Goal: Transaction & Acquisition: Subscribe to service/newsletter

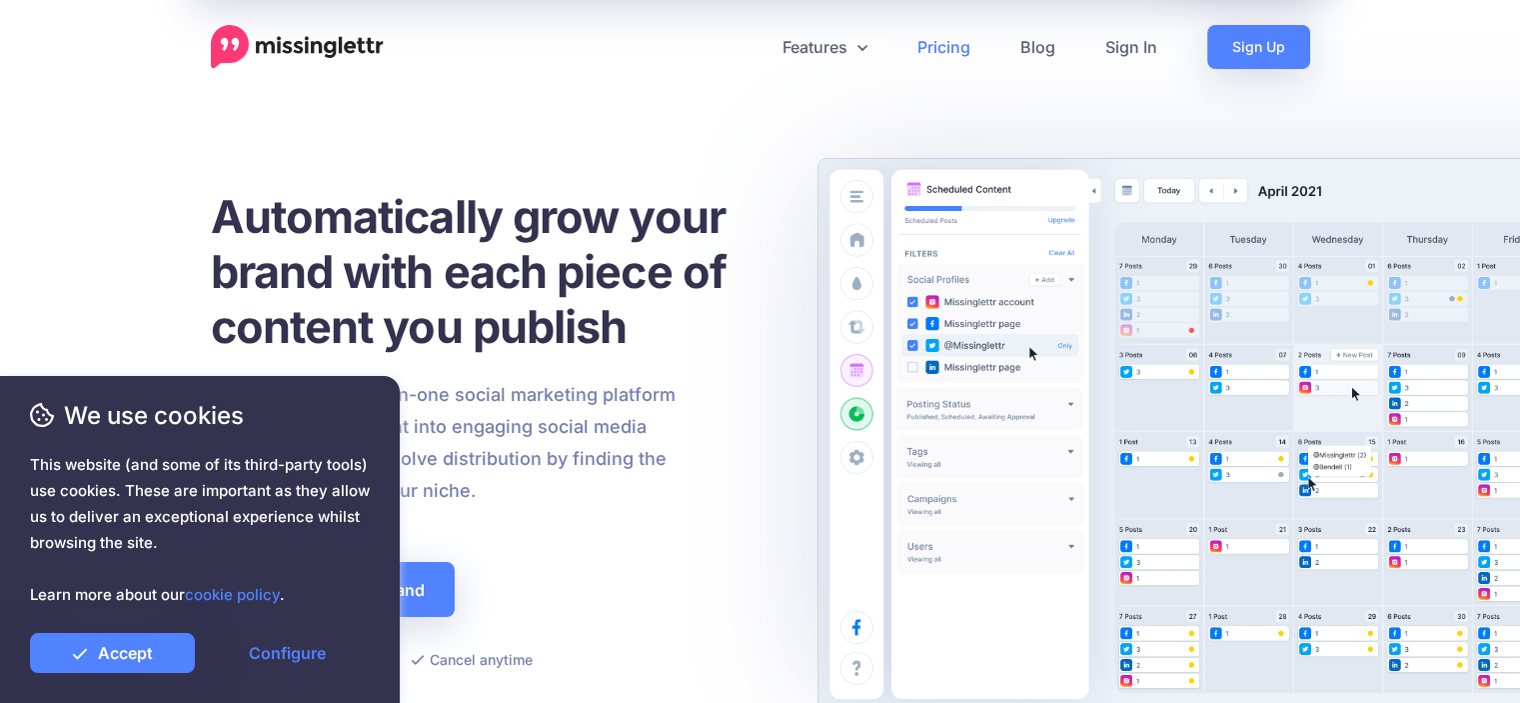
click at [925, 38] on link "Pricing" at bounding box center [943, 47] width 103 height 44
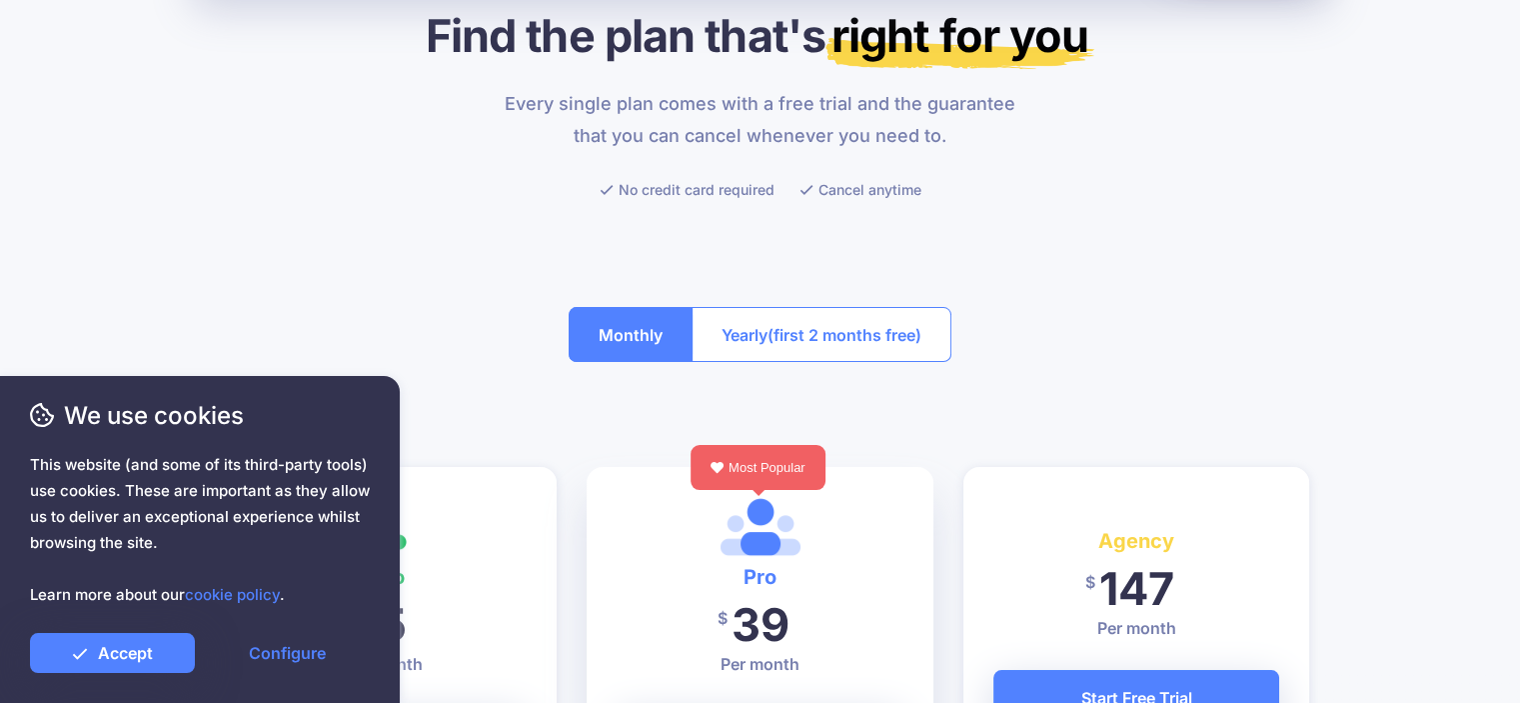
scroll to position [124, 0]
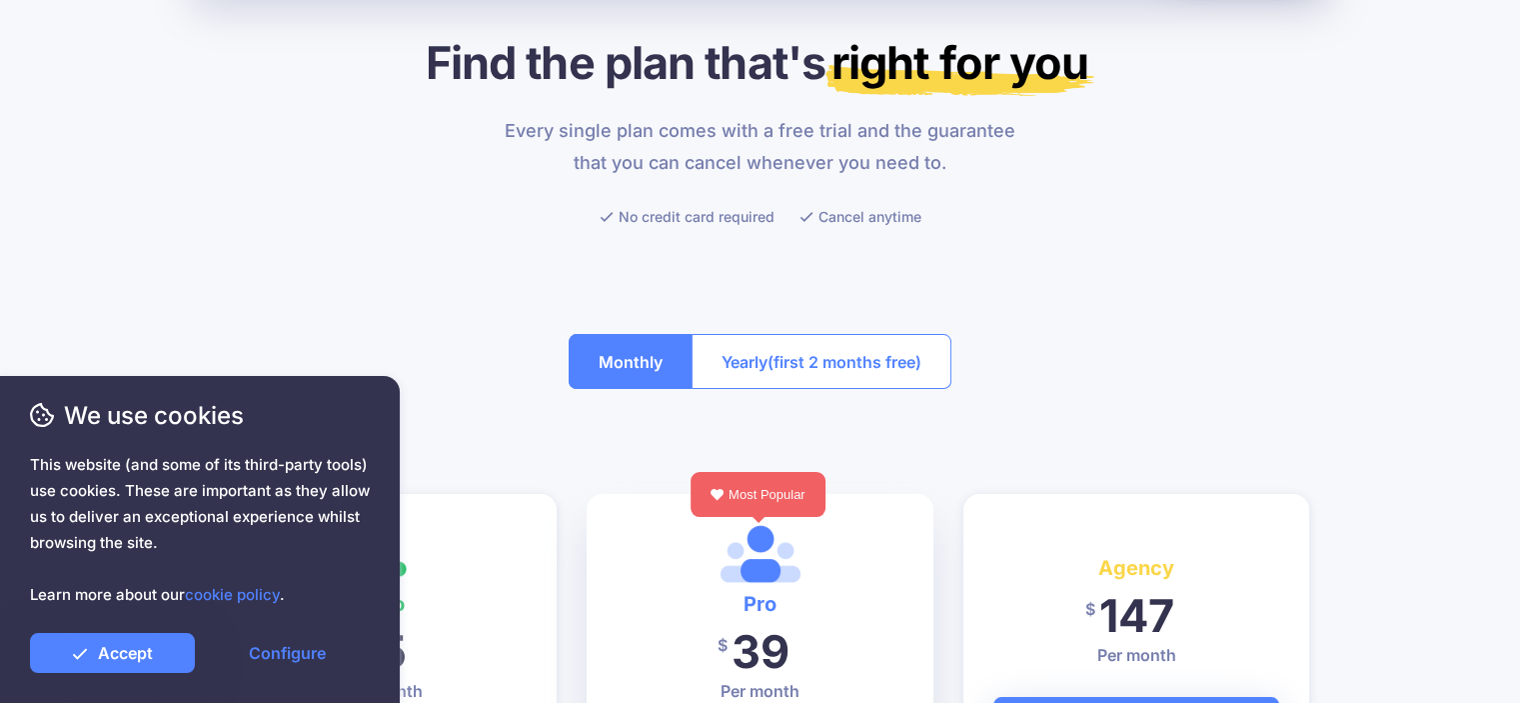
click at [850, 359] on span "(first 2 months free)" at bounding box center [844, 362] width 154 height 32
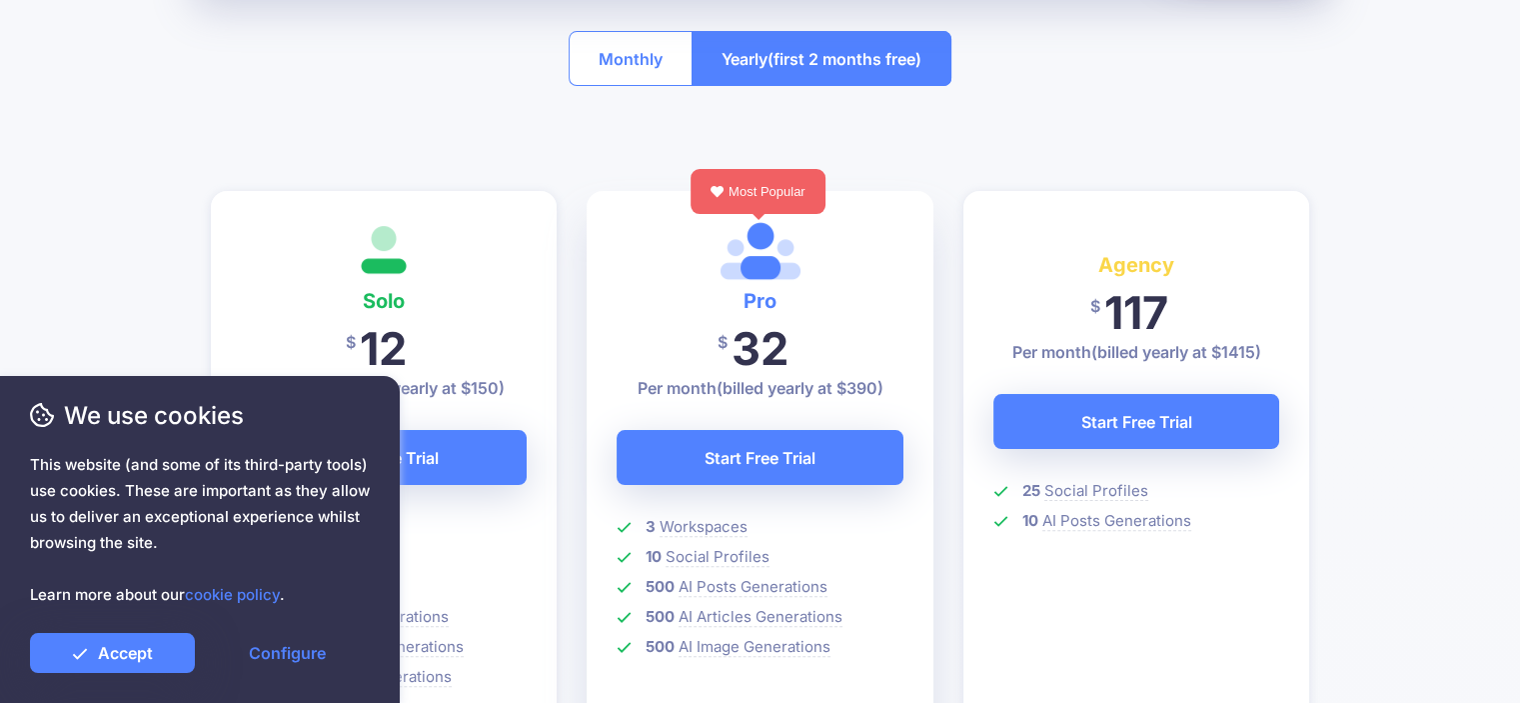
scroll to position [0, 0]
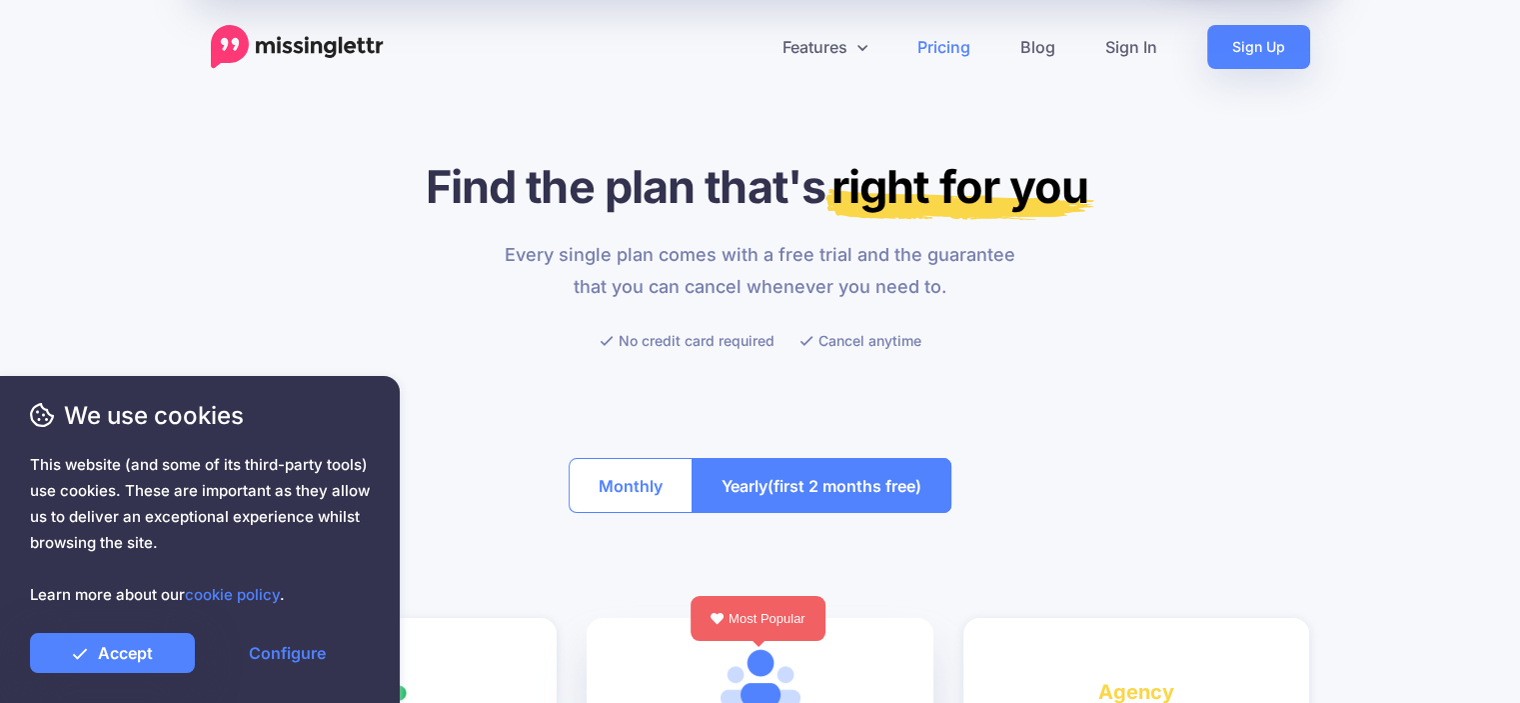
click at [615, 493] on button "Monthly" at bounding box center [631, 485] width 124 height 55
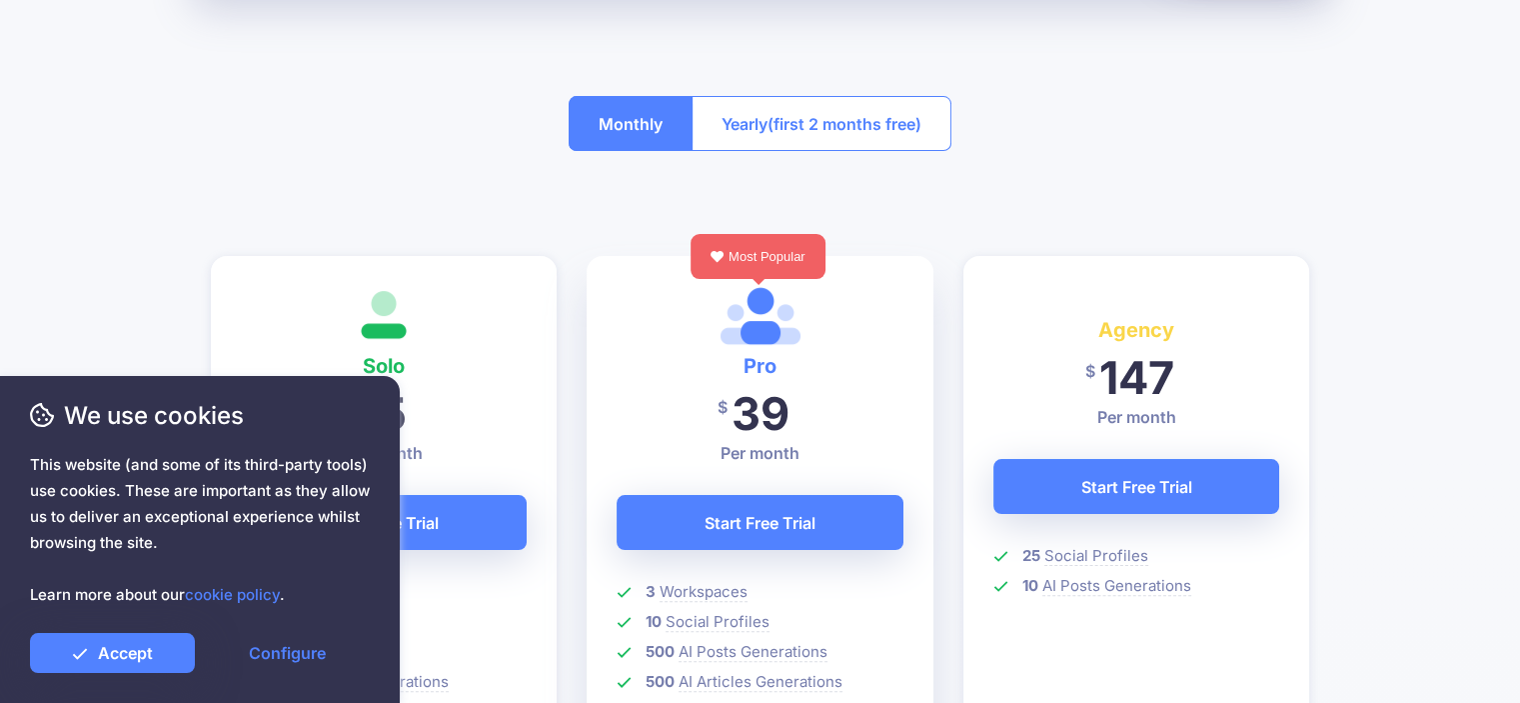
scroll to position [644, 0]
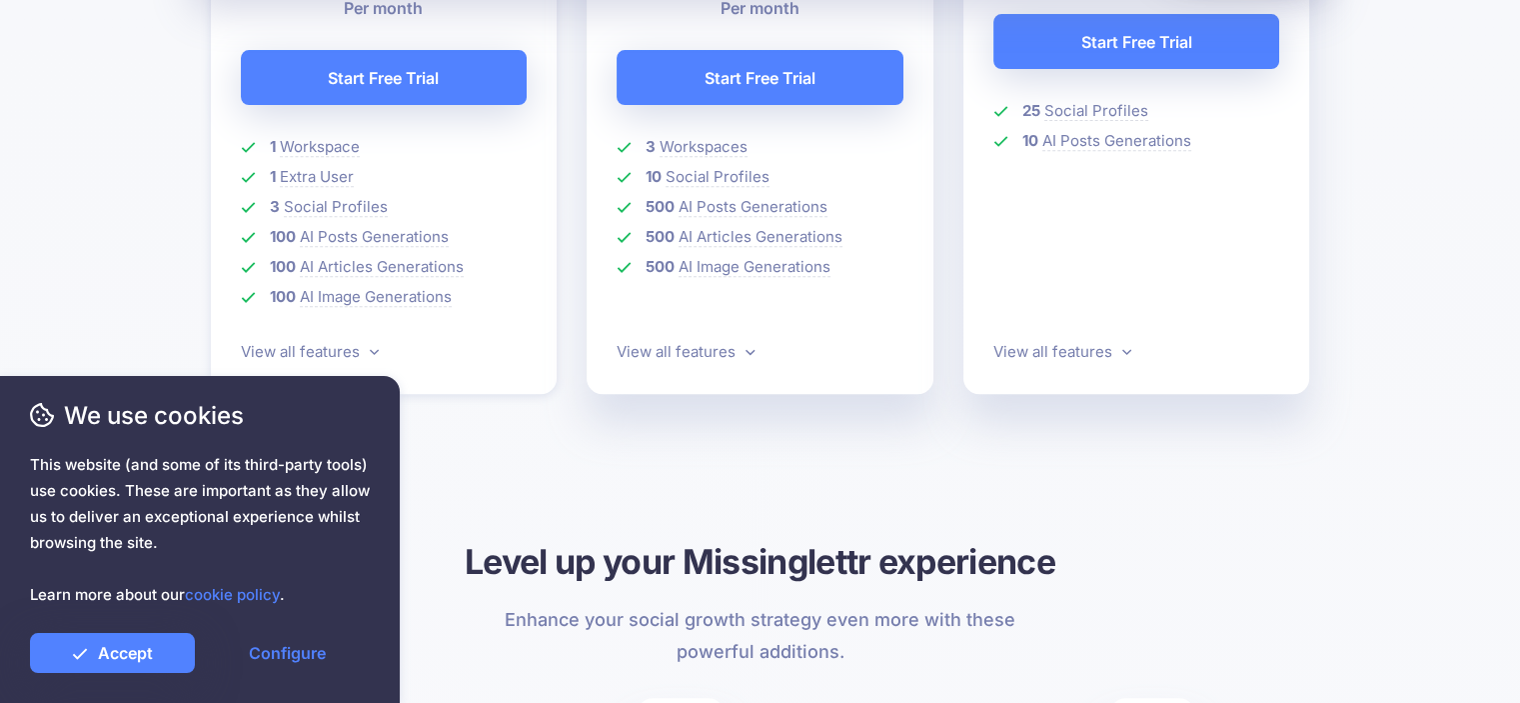
scroll to position [812, 0]
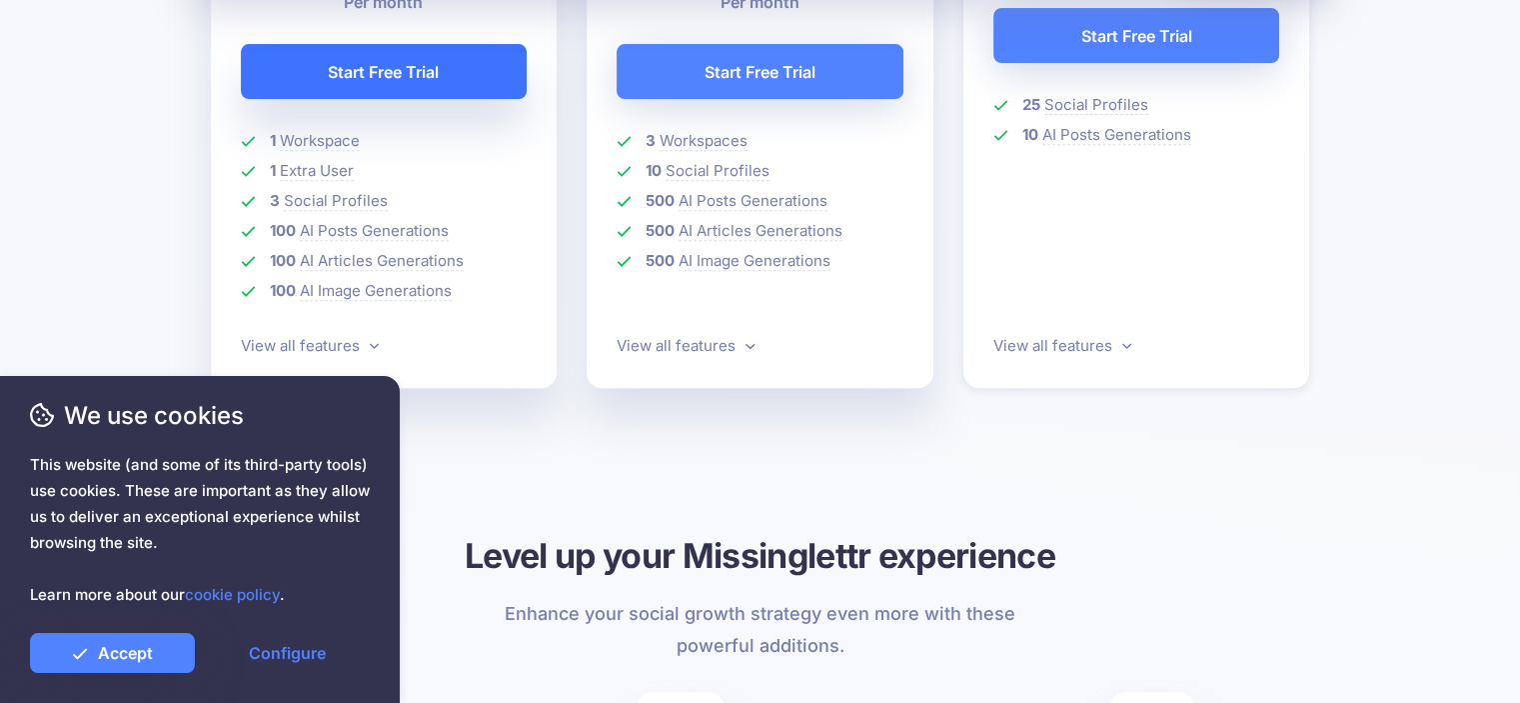
click at [450, 55] on link "Start Free Trial" at bounding box center [384, 71] width 287 height 55
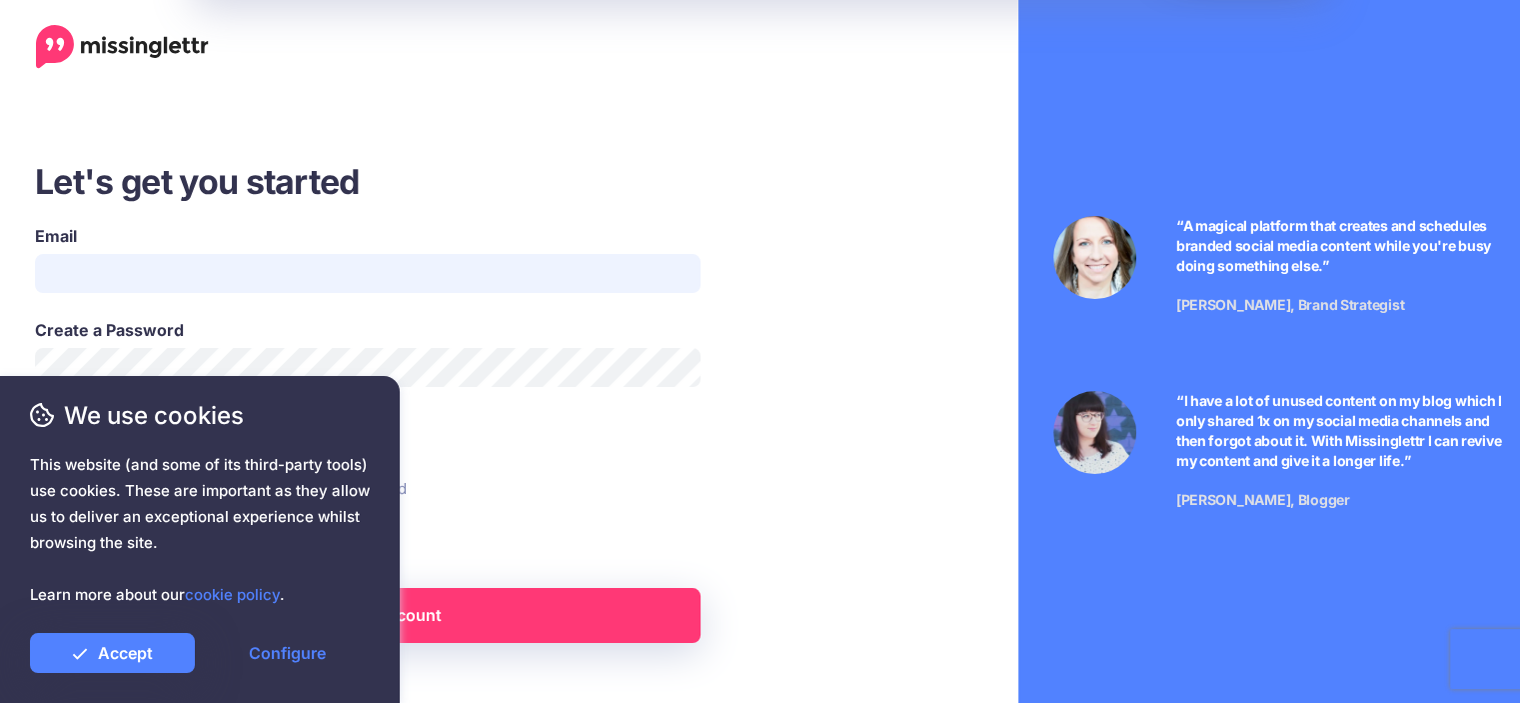
click at [249, 272] on input "Email" at bounding box center [368, 273] width 666 height 39
type input "**********"
click at [50, 559] on div "Create My Account" at bounding box center [368, 600] width 696 height 85
click at [50, 549] on ins at bounding box center [45, 546] width 20 height 20
click at [291, 643] on link "Create My Account" at bounding box center [368, 615] width 666 height 55
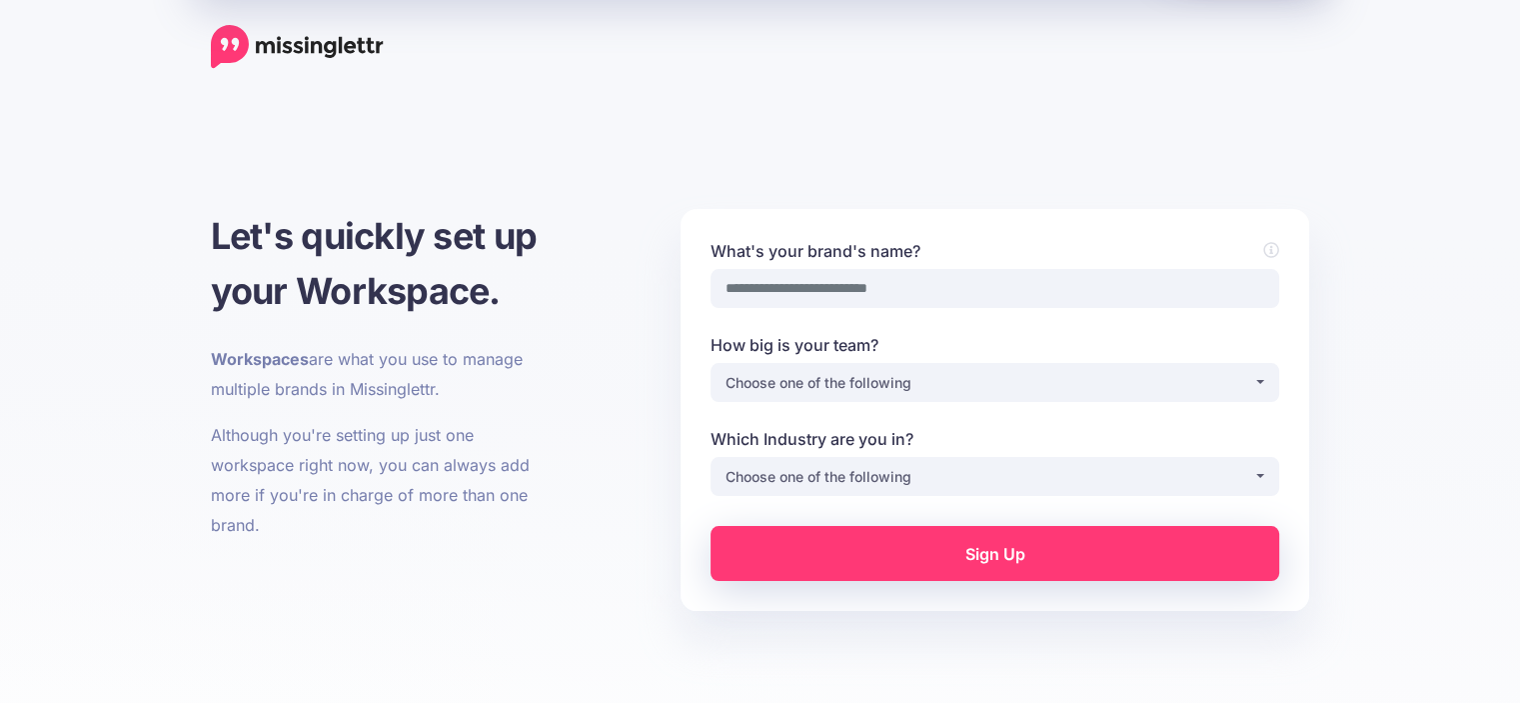
drag, startPoint x: 1037, startPoint y: 437, endPoint x: 1012, endPoint y: 454, distance: 30.2
click at [1036, 437] on label "Which Industry are you in?" at bounding box center [995, 439] width 569 height 24
click at [996, 457] on select "**********" at bounding box center [995, 476] width 1 height 39
click at [971, 473] on div "Choose one of the following" at bounding box center [990, 477] width 528 height 24
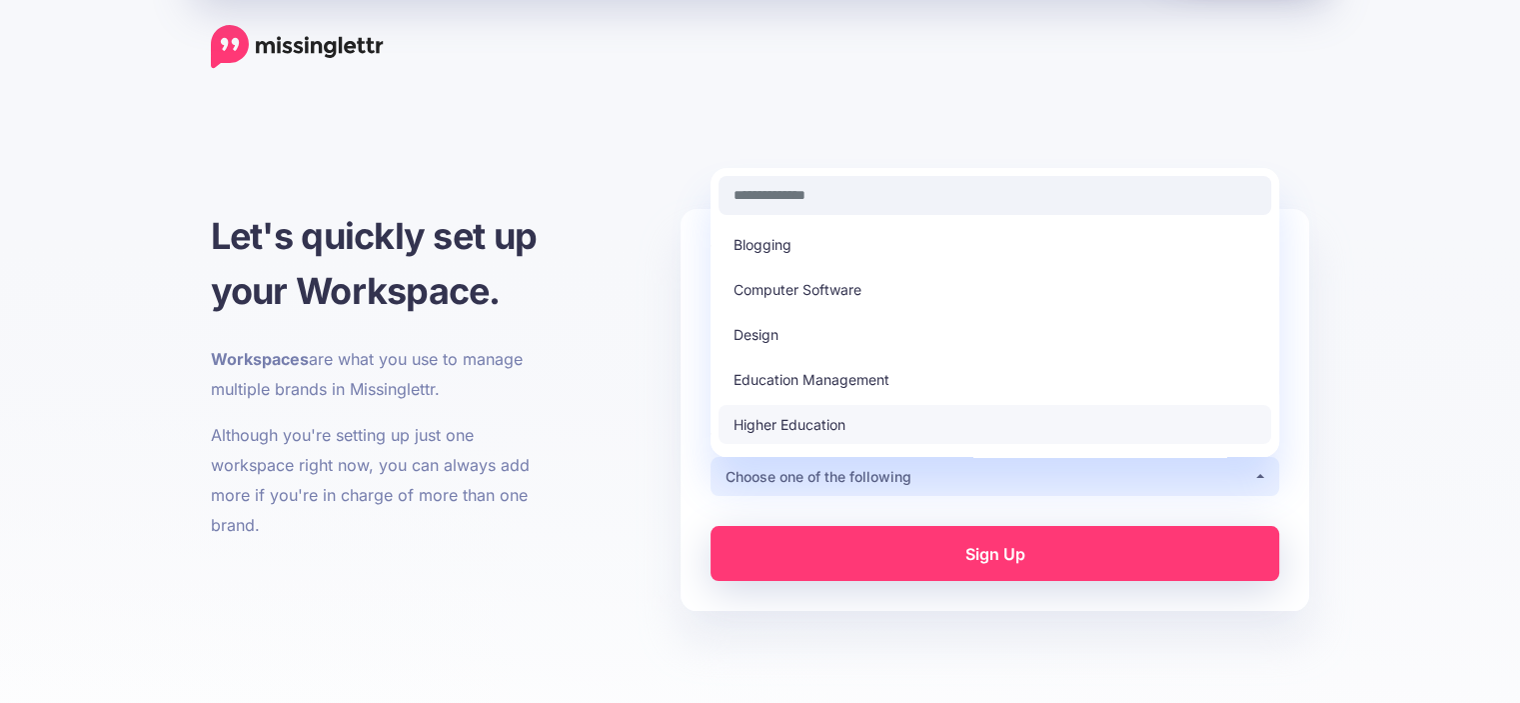
click at [764, 426] on span "Higher Education" at bounding box center [790, 425] width 112 height 24
select select "**********"
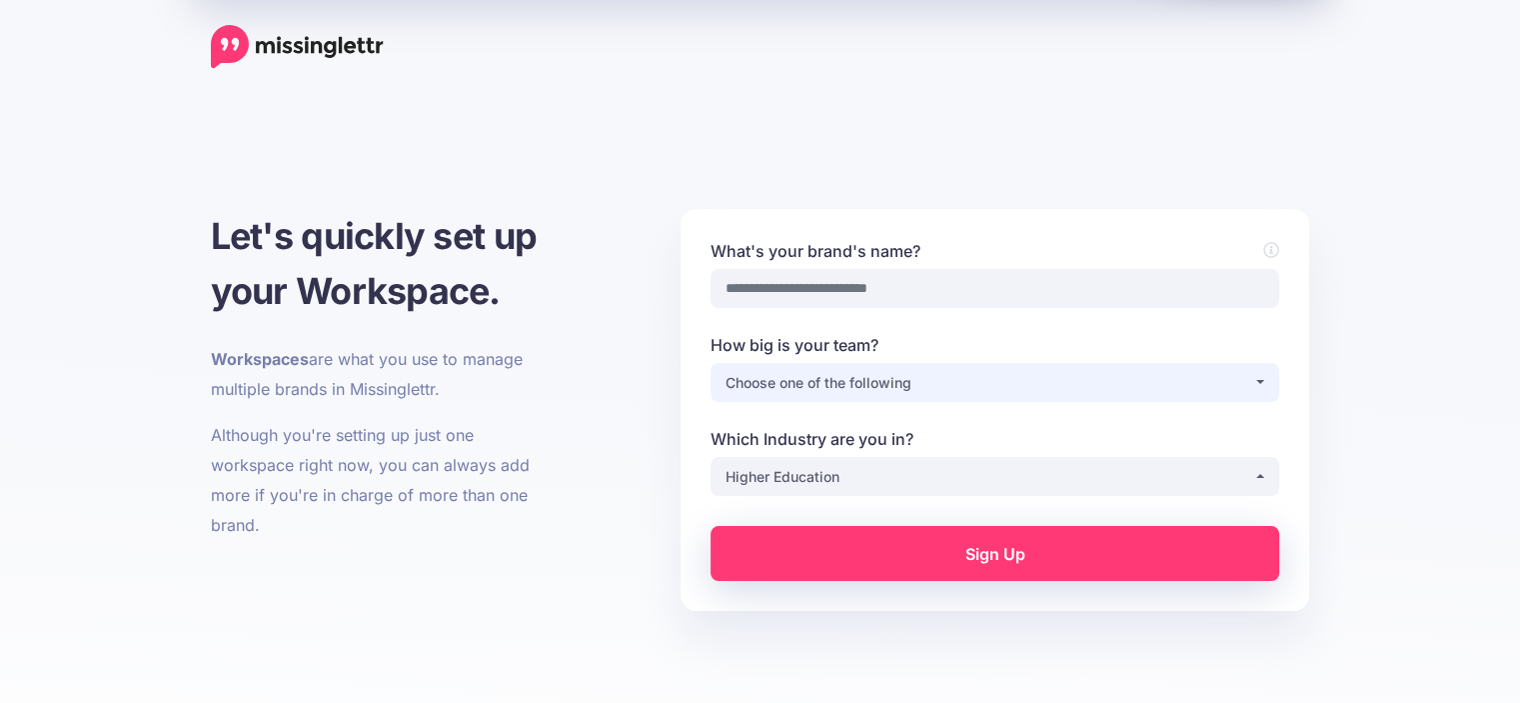
click at [760, 371] on div "Choose one of the following" at bounding box center [990, 383] width 528 height 24
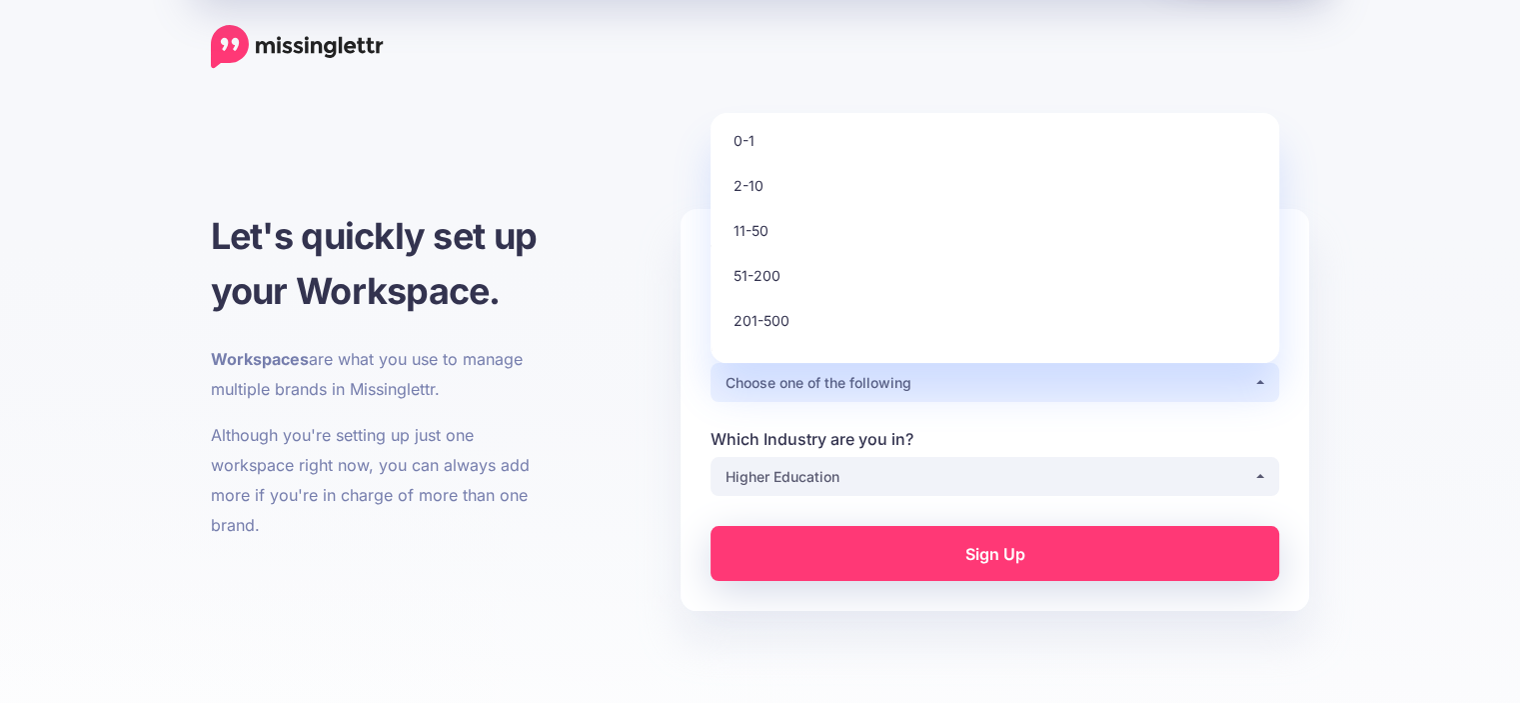
click at [764, 246] on ul "0-1 2-10 11-50 51-200 201-500 501-1,000 1,001-5,000 5,001-10,000 10,001+" at bounding box center [995, 320] width 553 height 399
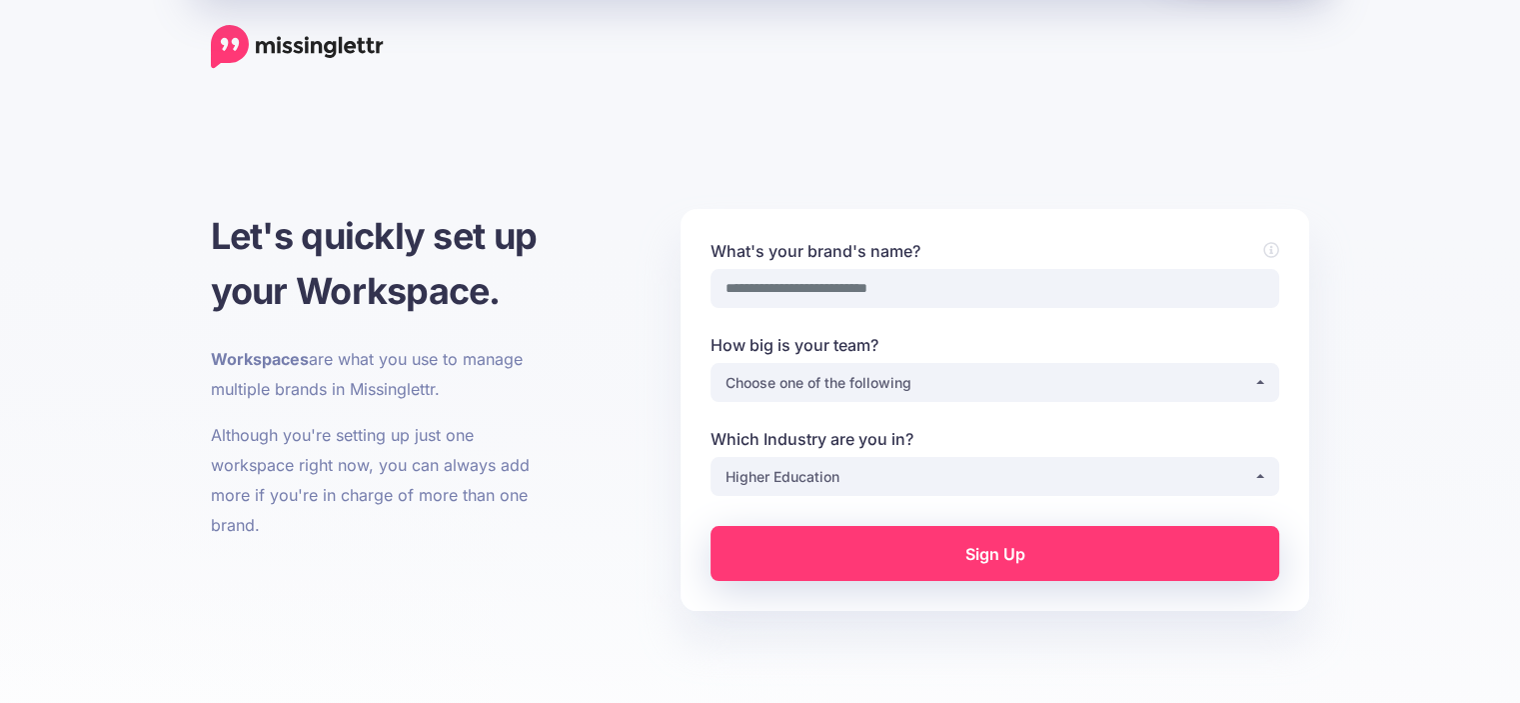
drag, startPoint x: 781, startPoint y: 314, endPoint x: 778, endPoint y: 296, distance: 18.2
click at [781, 313] on div "What's your brand's name?" at bounding box center [995, 286] width 599 height 94
click at [778, 296] on input "What's your brand's name?" at bounding box center [995, 288] width 569 height 39
click at [766, 302] on input "What's your brand's name?" at bounding box center [995, 288] width 569 height 39
click at [973, 305] on input "What's your brand's name?" at bounding box center [995, 288] width 569 height 39
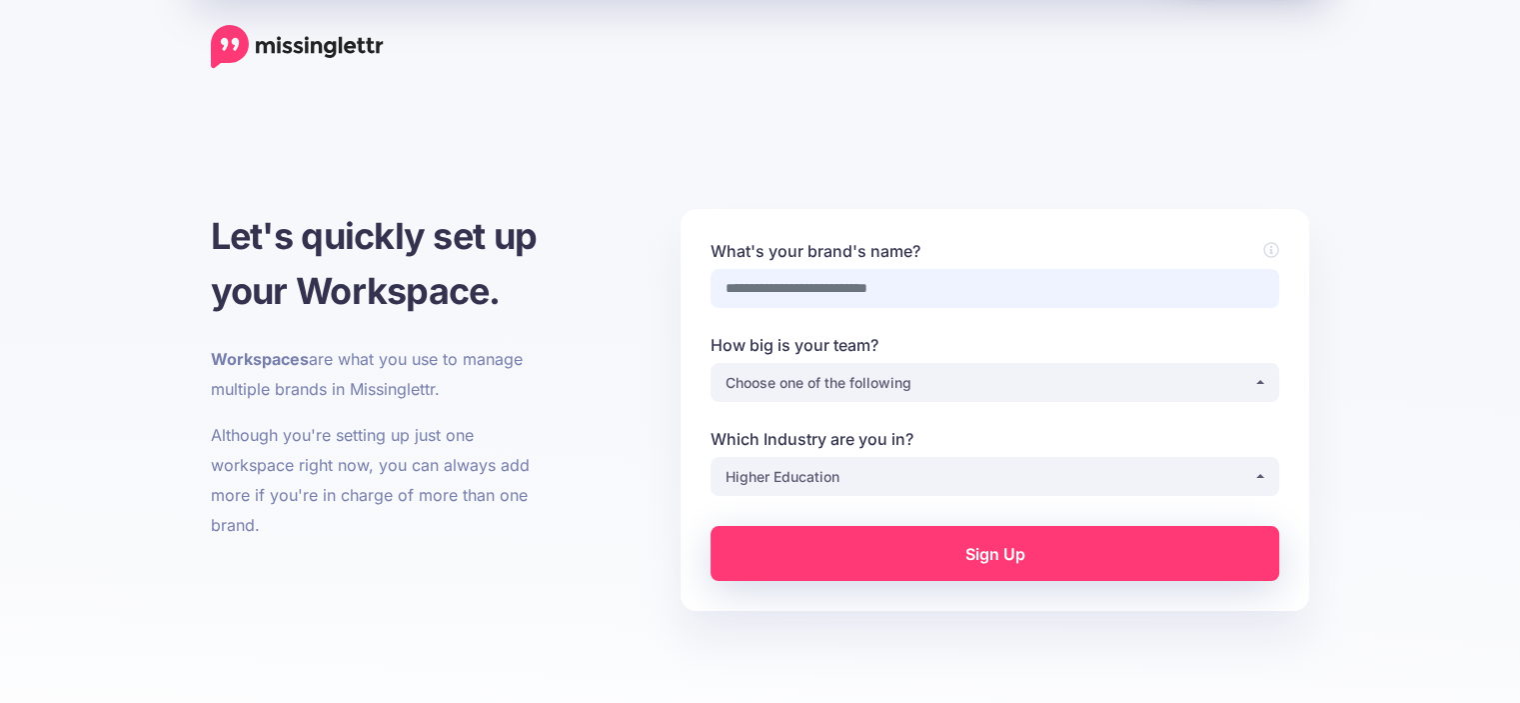
click at [973, 287] on input "What's your brand's name?" at bounding box center [995, 288] width 569 height 39
click at [877, 287] on input "What's your brand's name?" at bounding box center [995, 288] width 569 height 39
type input "****"
click at [958, 536] on link "Sign Up" at bounding box center [995, 553] width 569 height 55
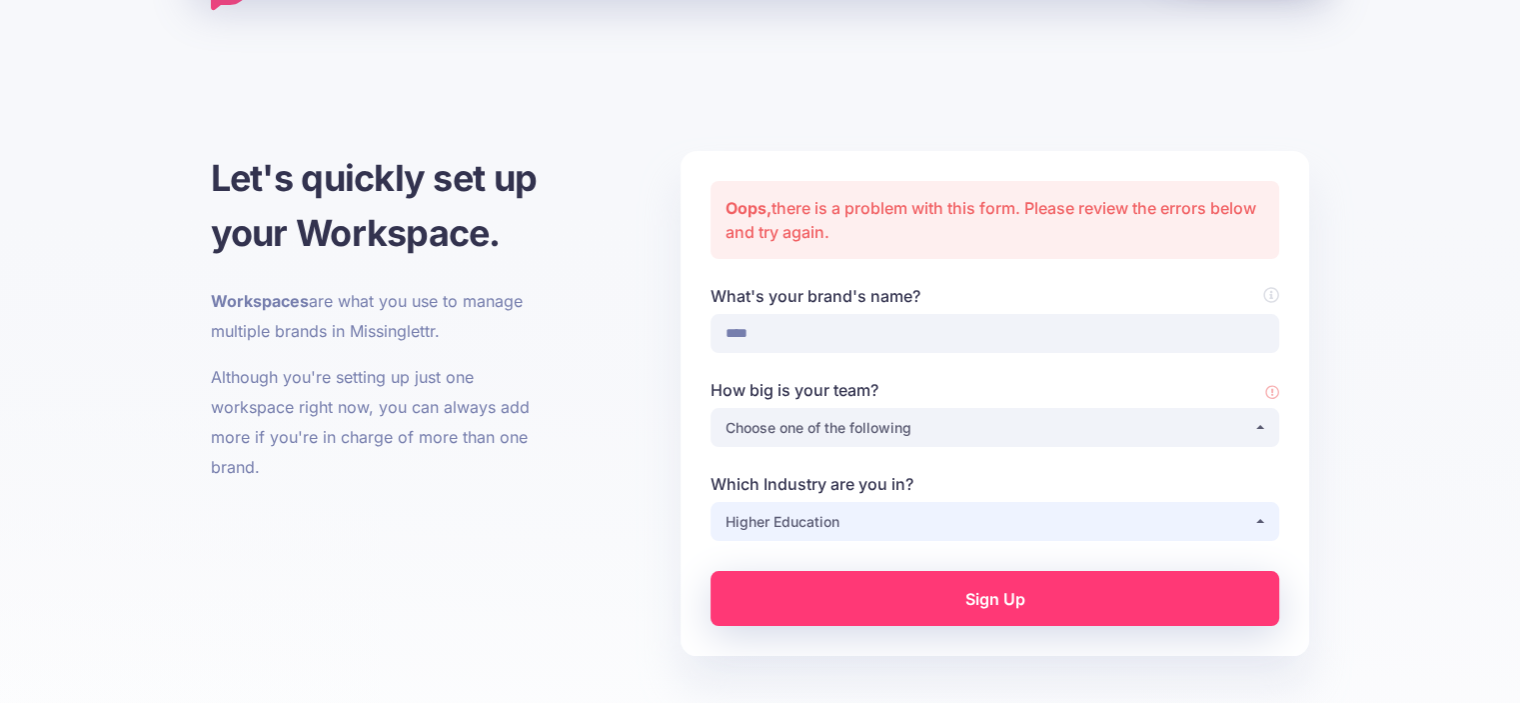
scroll to position [164, 0]
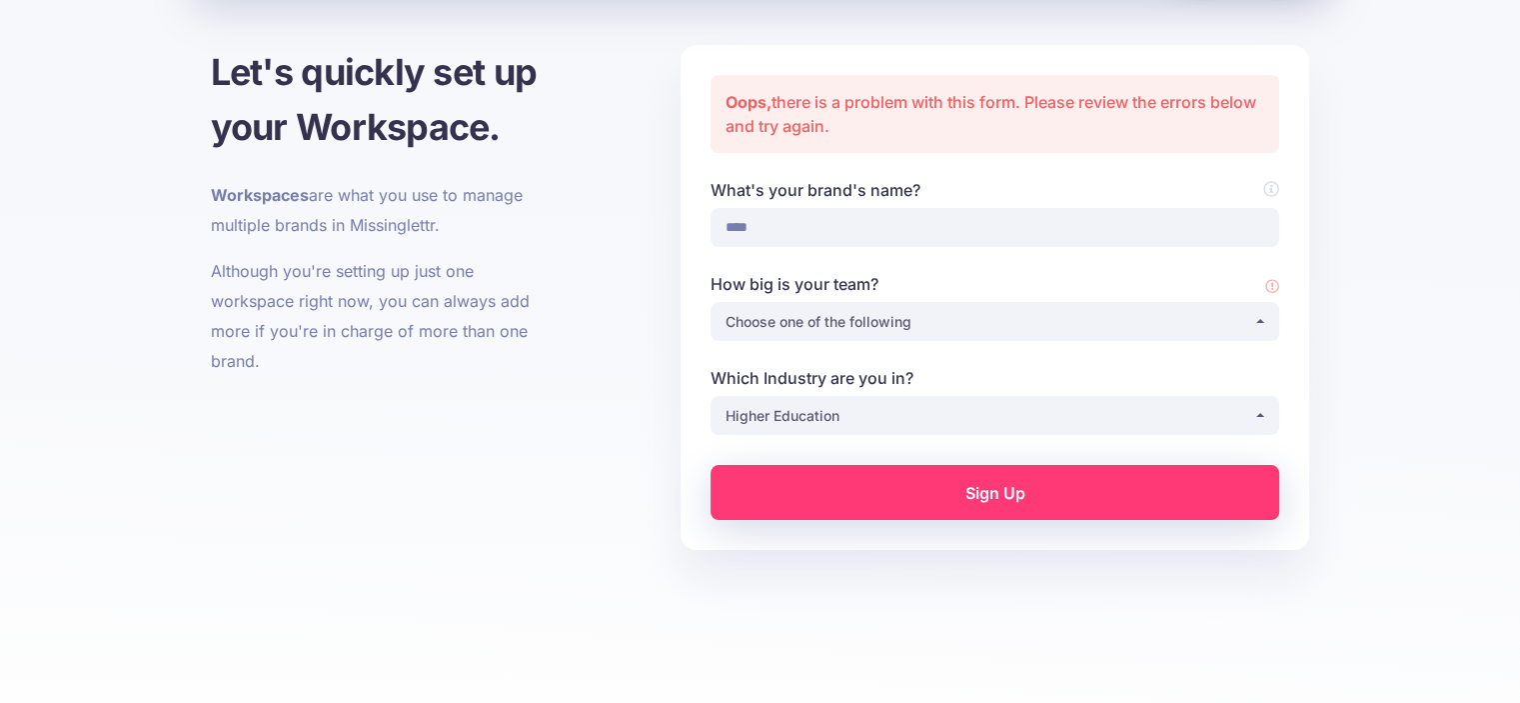
click at [887, 122] on div "Oops, there is a problem with this form. Please review the errors below and try…" at bounding box center [995, 114] width 569 height 78
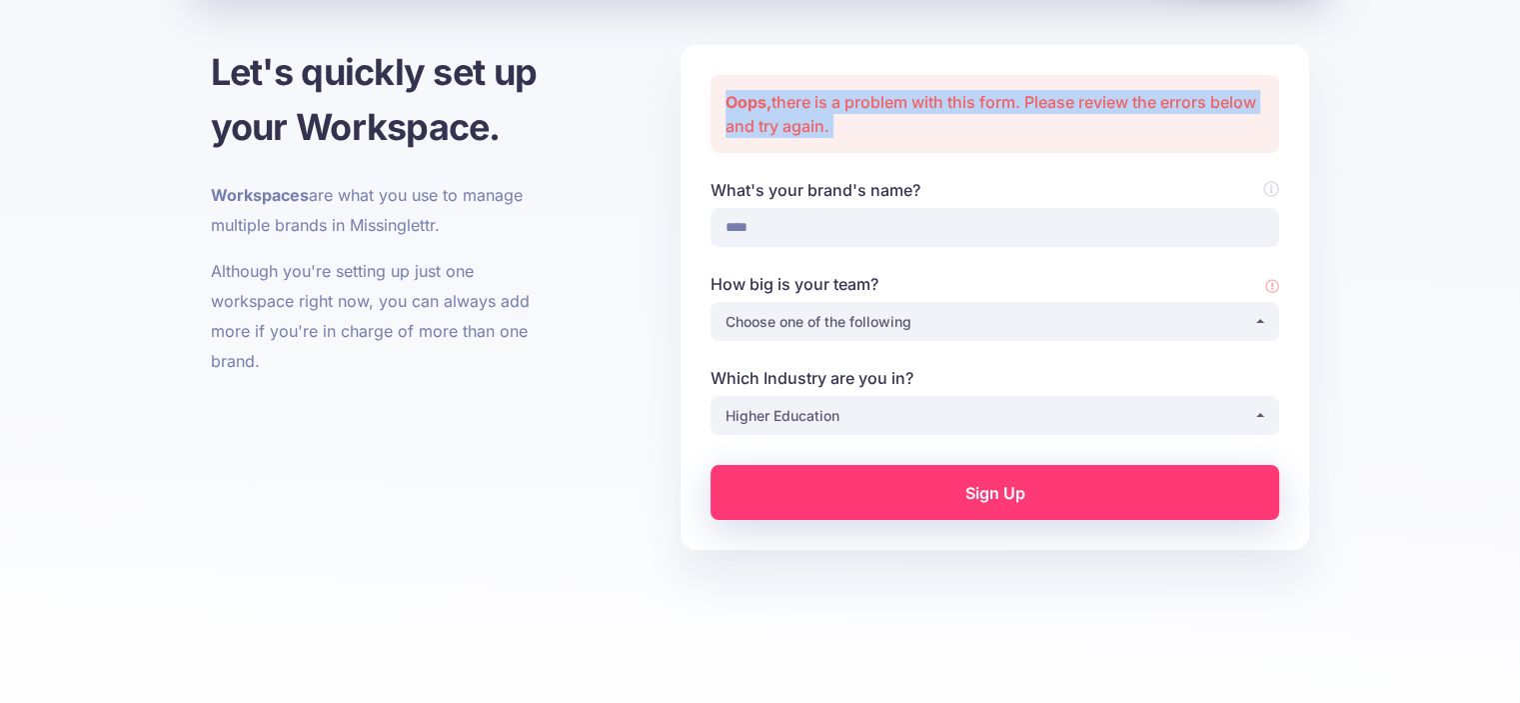
click at [887, 122] on div "Oops, there is a problem with this form. Please review the errors below and try…" at bounding box center [995, 114] width 569 height 78
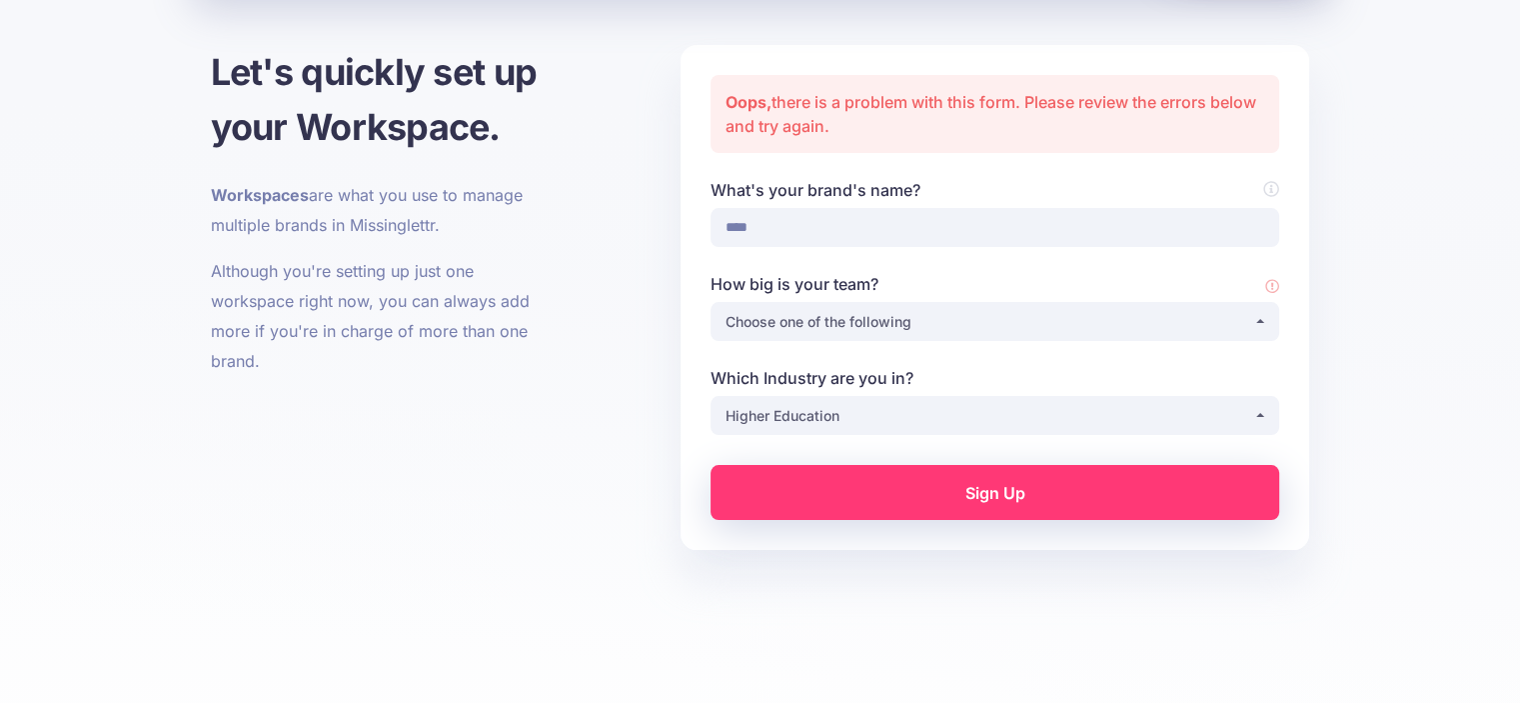
click at [974, 291] on label "How big is your team?" at bounding box center [995, 284] width 569 height 24
click at [995, 302] on select "**********" at bounding box center [995, 321] width 1 height 39
click at [978, 316] on div "Choose one of the following" at bounding box center [990, 322] width 528 height 24
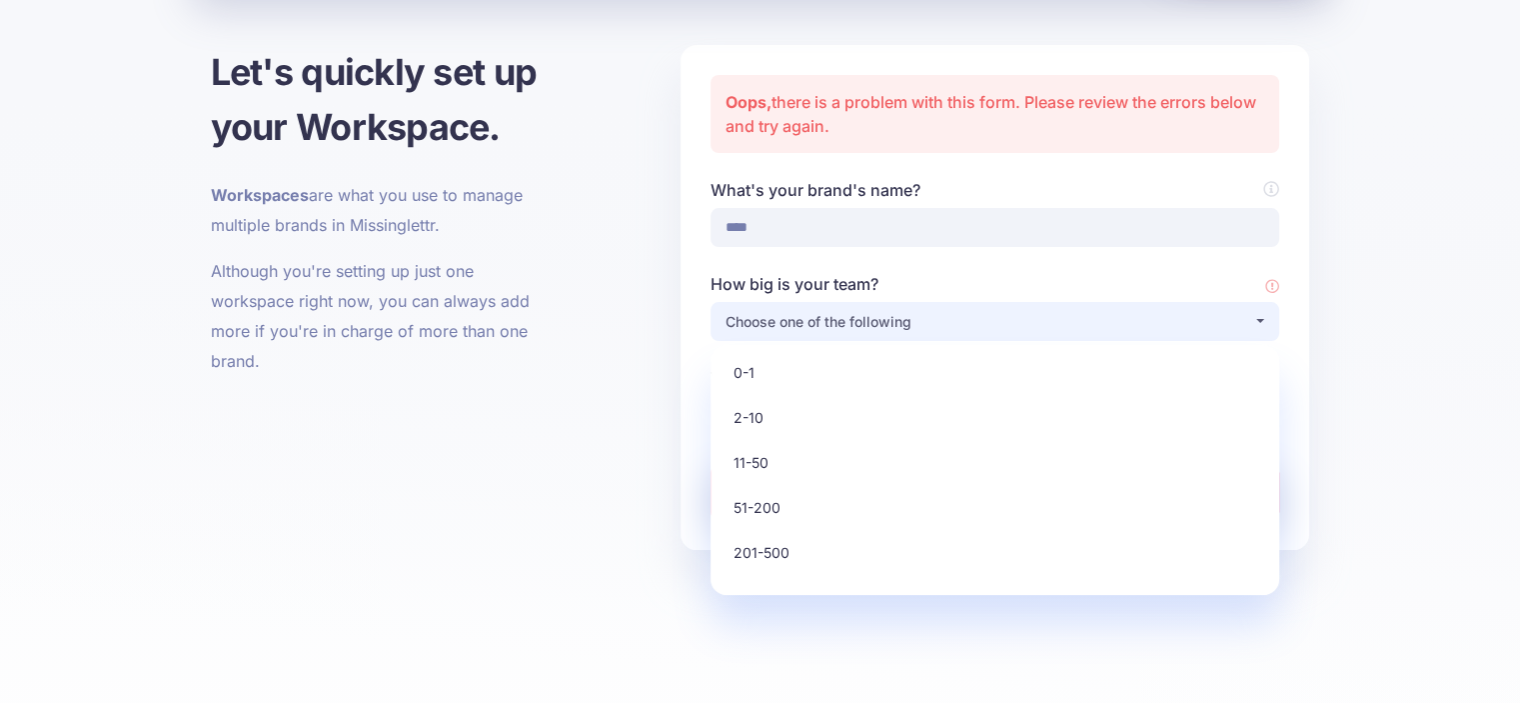
click at [978, 316] on div "Choose one of the following" at bounding box center [990, 322] width 528 height 24
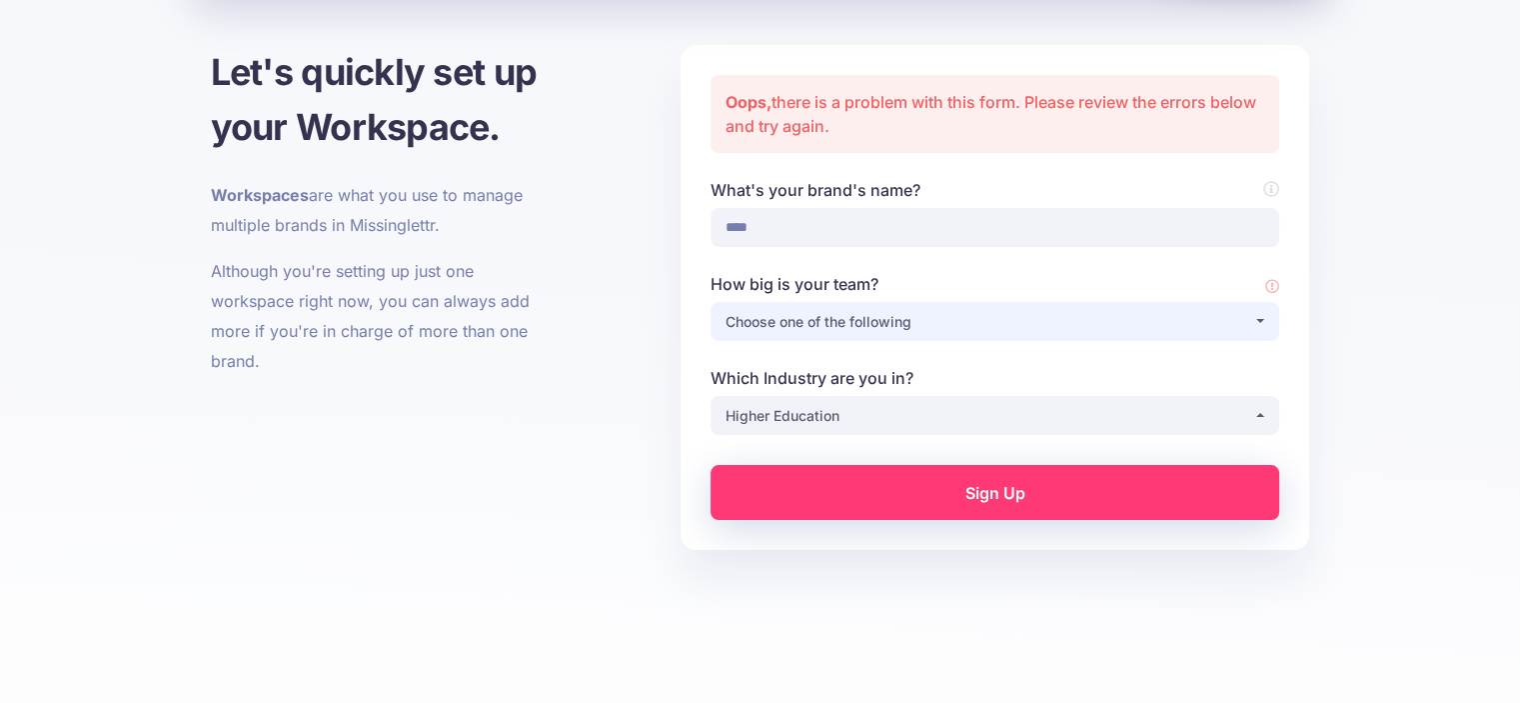
click at [967, 320] on div "Choose one of the following" at bounding box center [990, 322] width 528 height 24
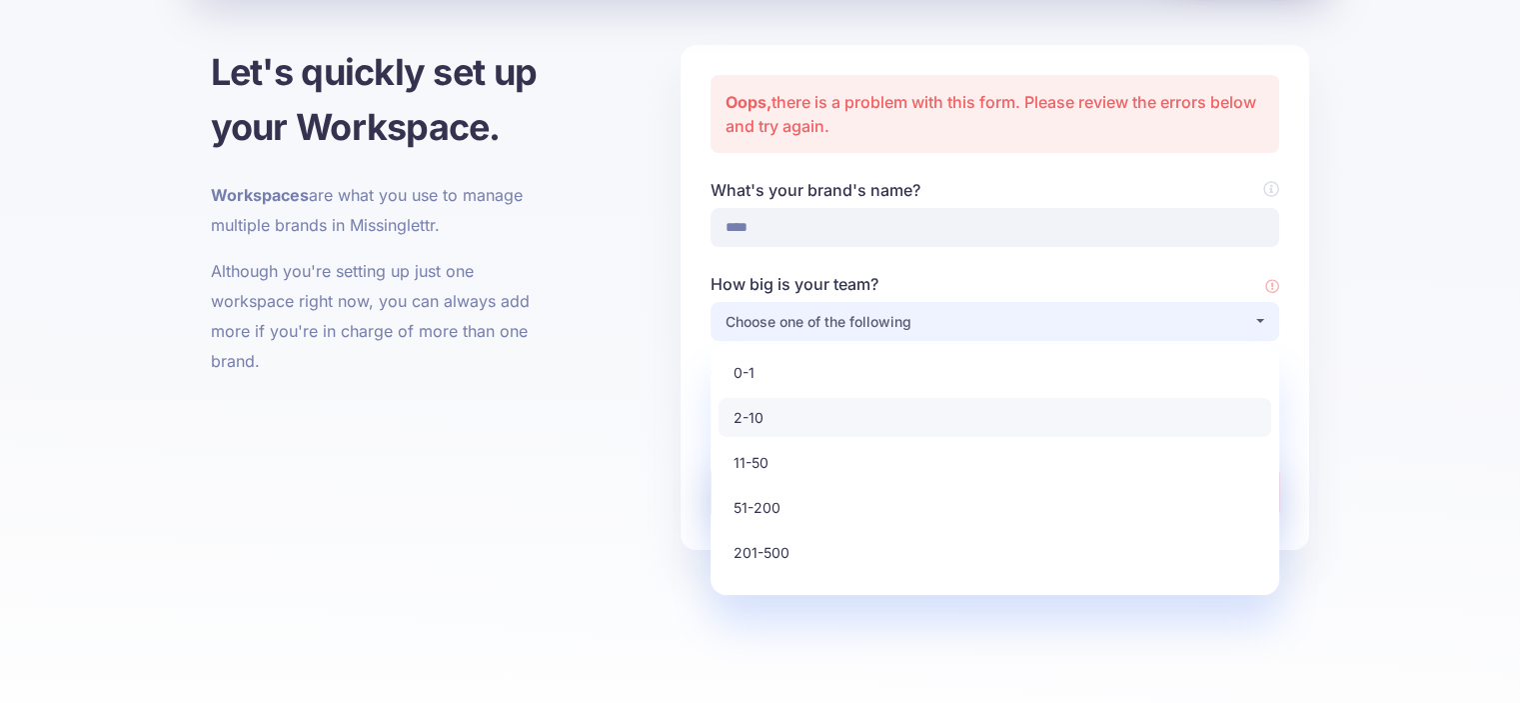
click at [856, 427] on link "2-10" at bounding box center [995, 417] width 553 height 39
select select "*"
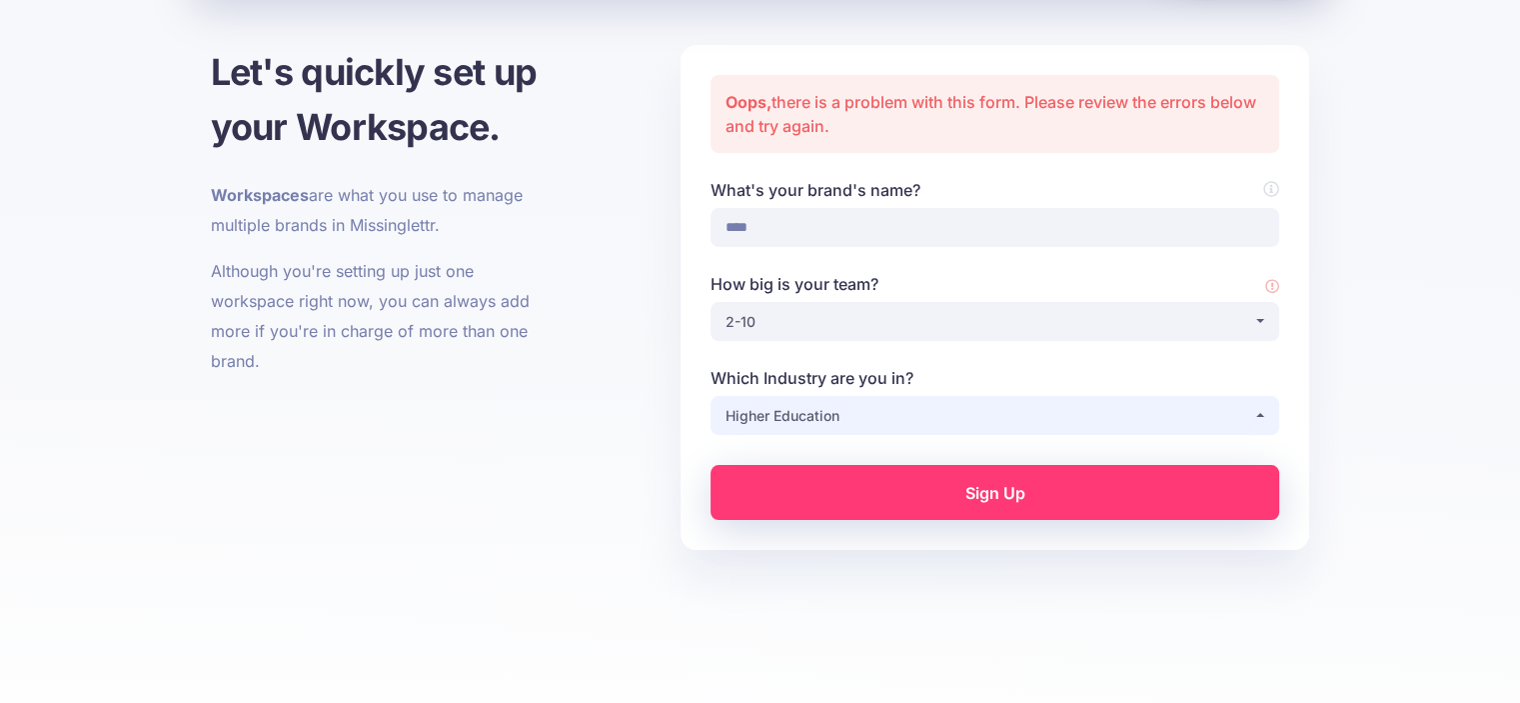
click at [878, 404] on div "Higher Education" at bounding box center [990, 416] width 528 height 24
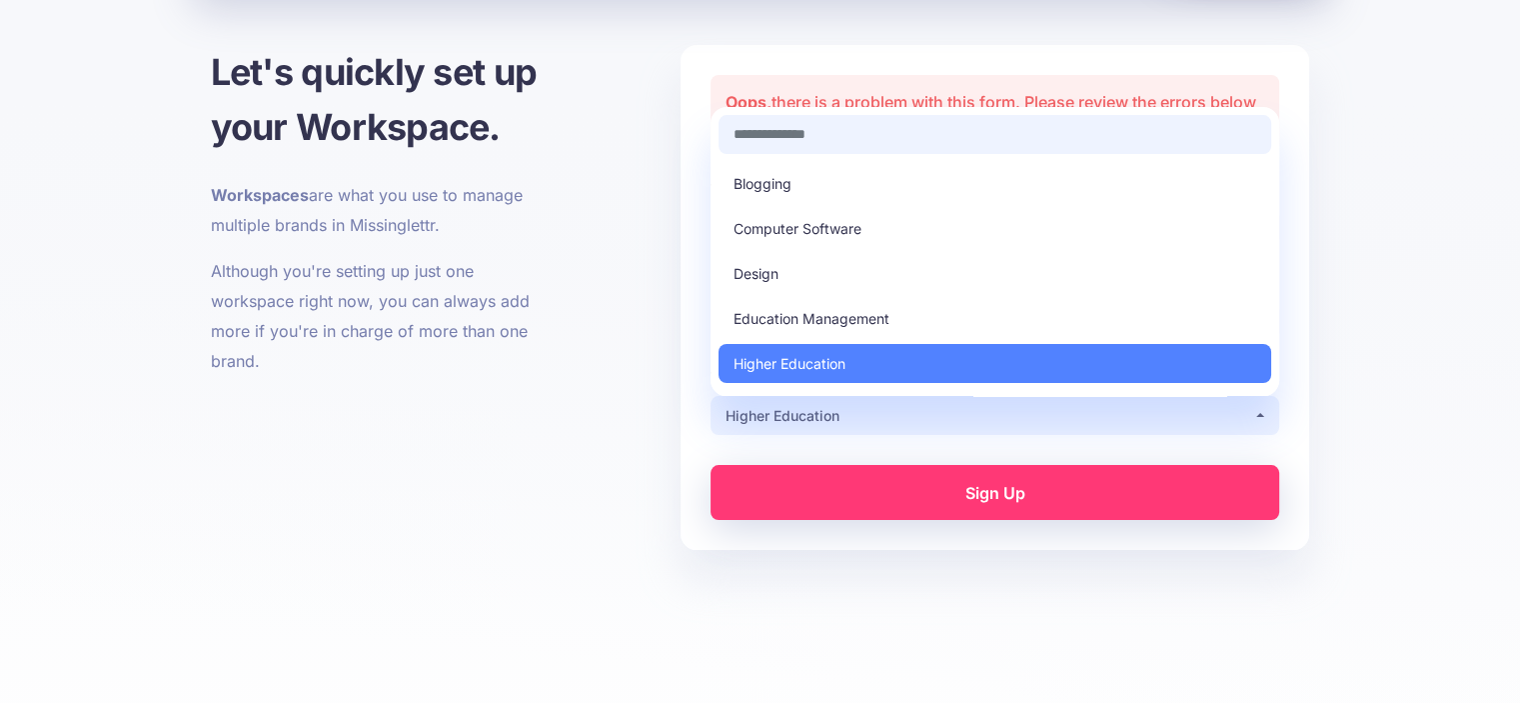
scroll to position [58, 0]
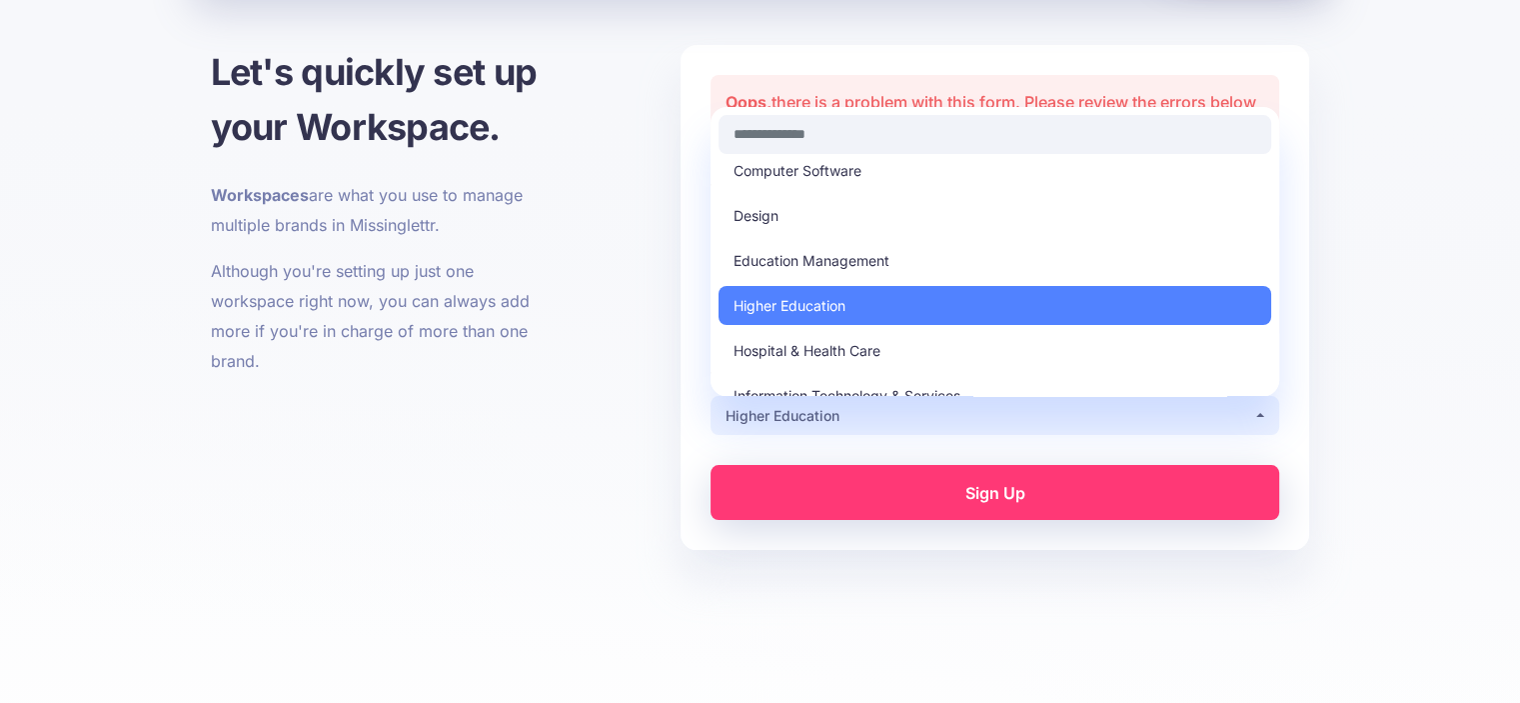
click at [878, 404] on div "Higher Education" at bounding box center [990, 416] width 528 height 24
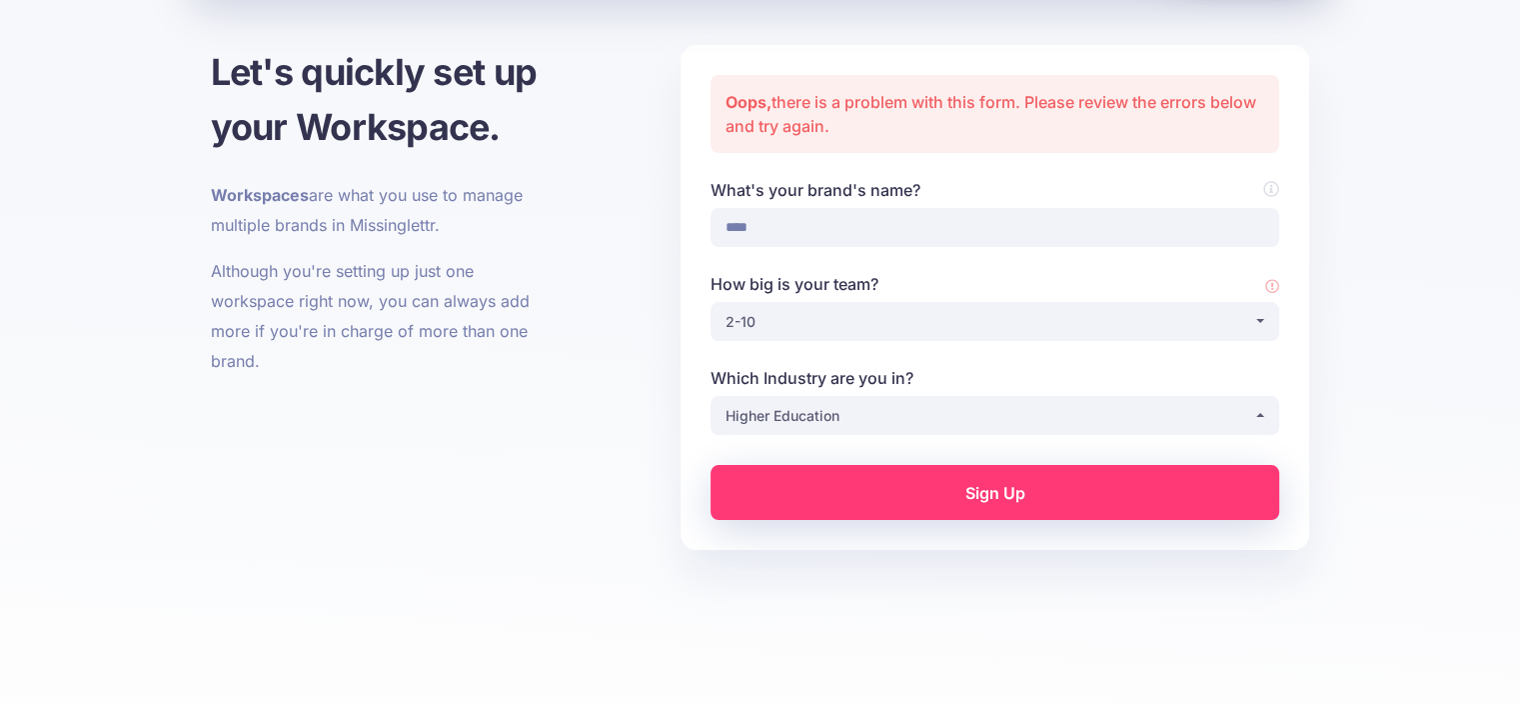
click at [920, 471] on link "Sign Up" at bounding box center [995, 492] width 569 height 55
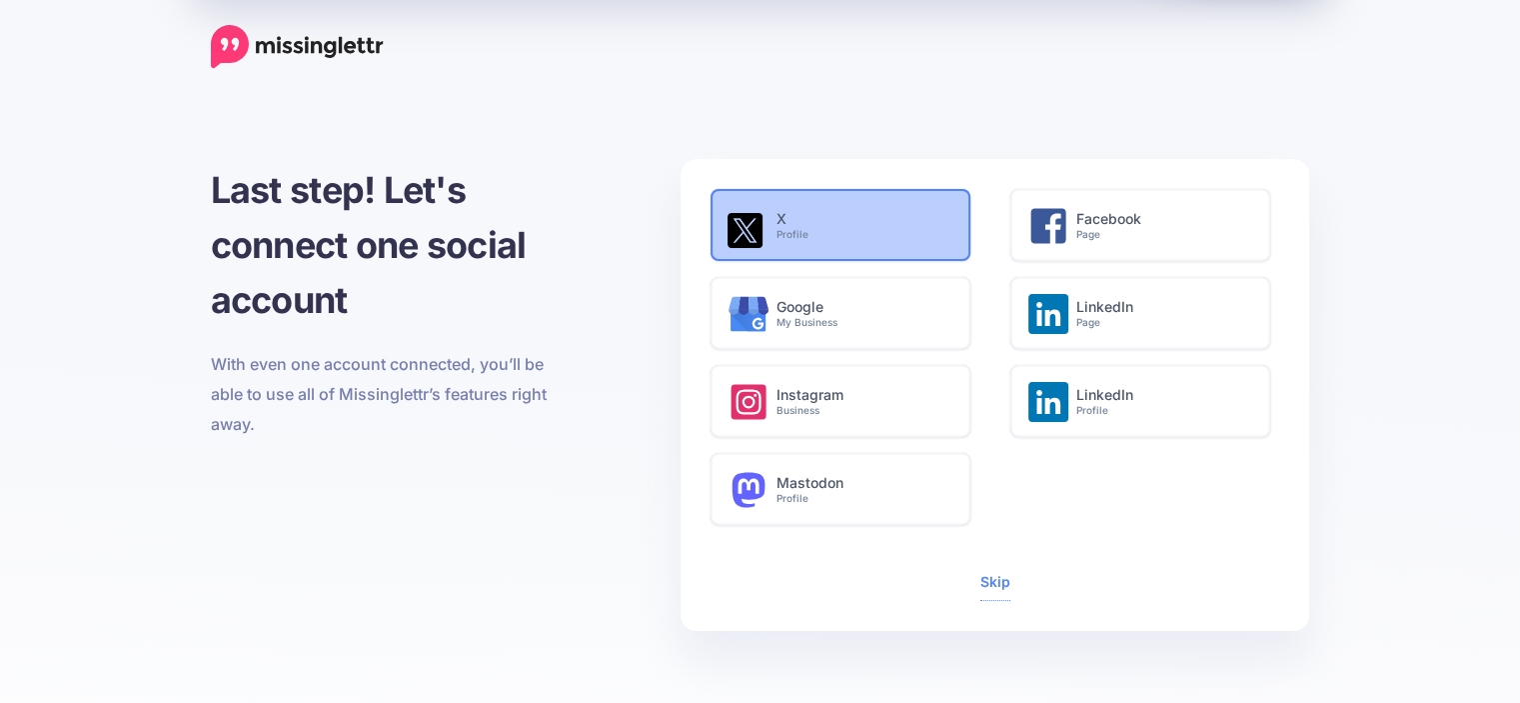
click at [854, 225] on h6 "X Profile" at bounding box center [862, 226] width 172 height 30
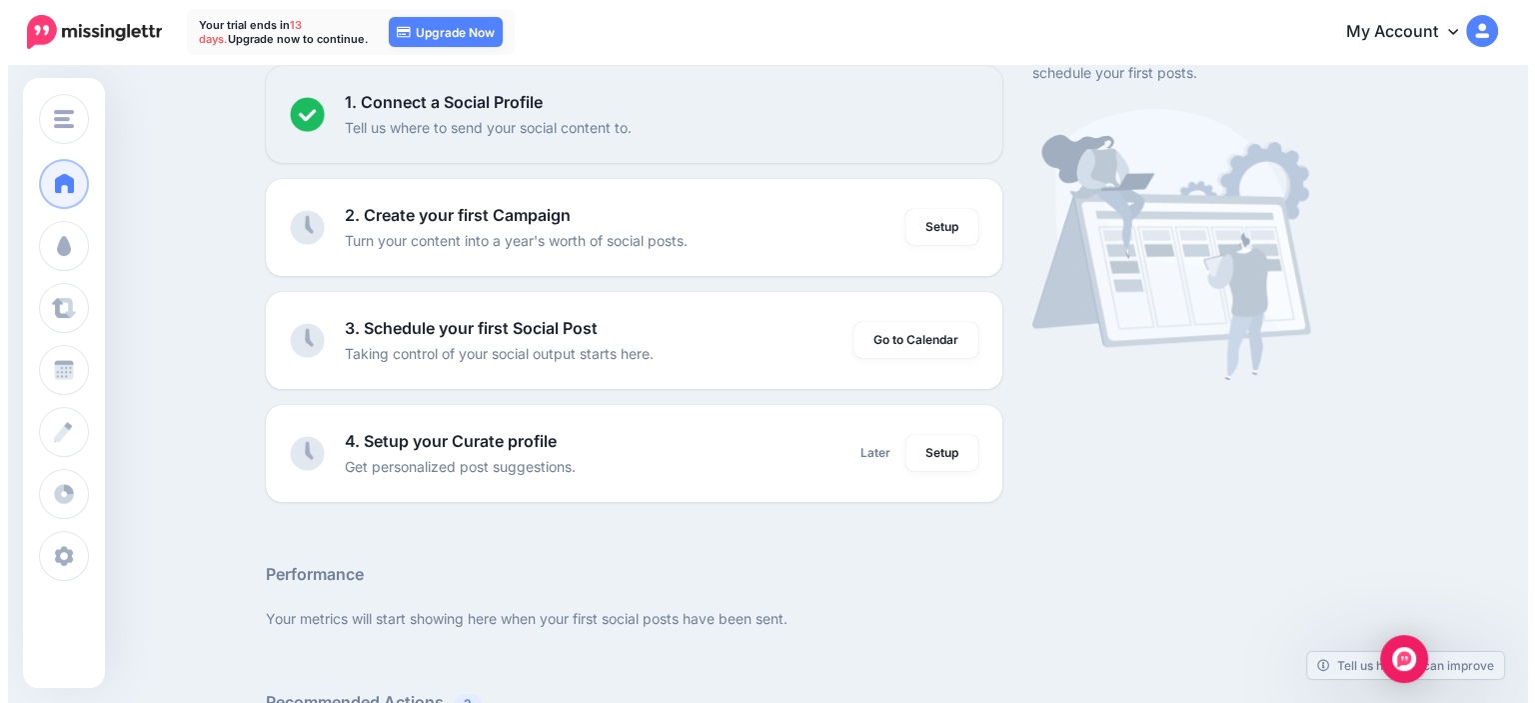
scroll to position [212, 0]
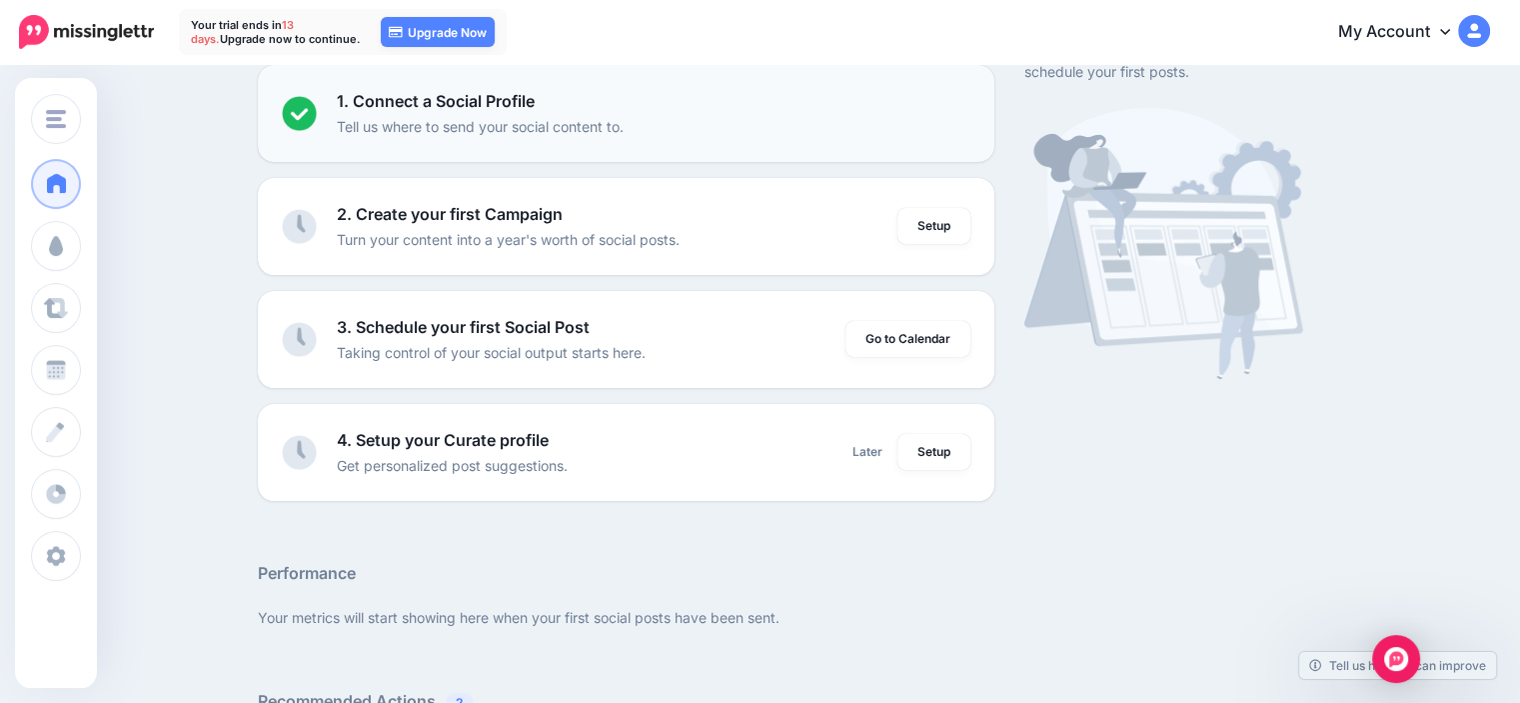
click at [546, 129] on p "Tell us where to send your social content to." at bounding box center [480, 126] width 287 height 23
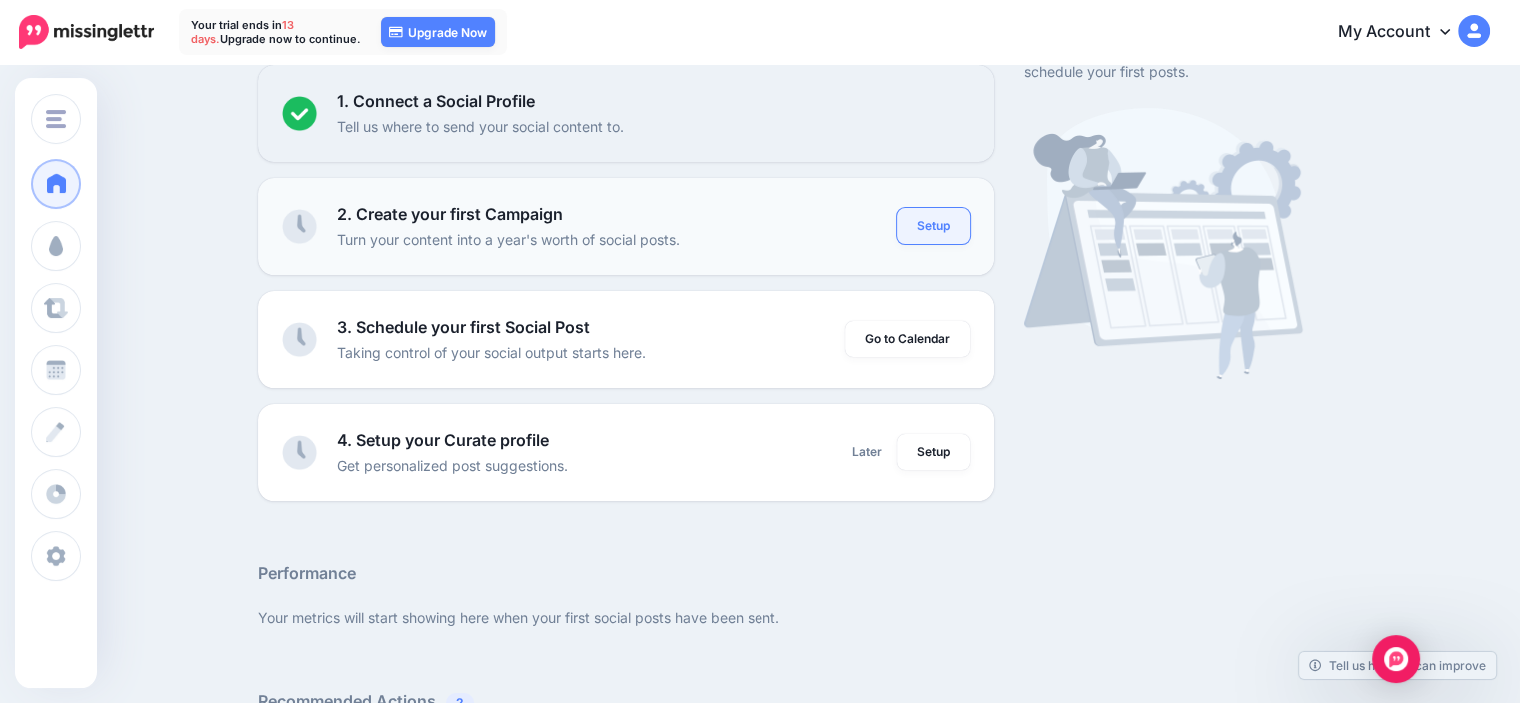
click at [931, 217] on link "Setup" at bounding box center [933, 226] width 73 height 36
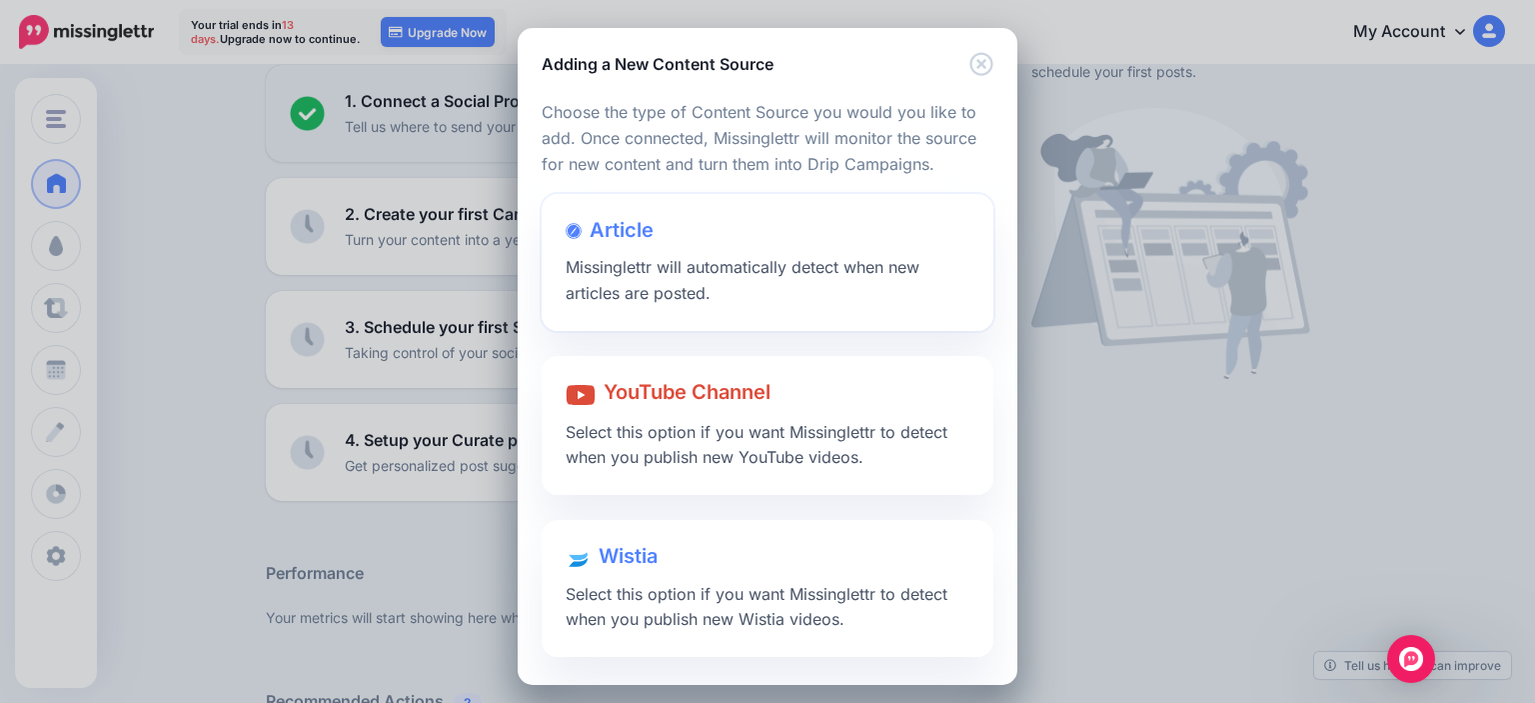
click at [696, 278] on div "Article Missinglettr will automatically detect when new articles are posted." at bounding box center [768, 262] width 452 height 137
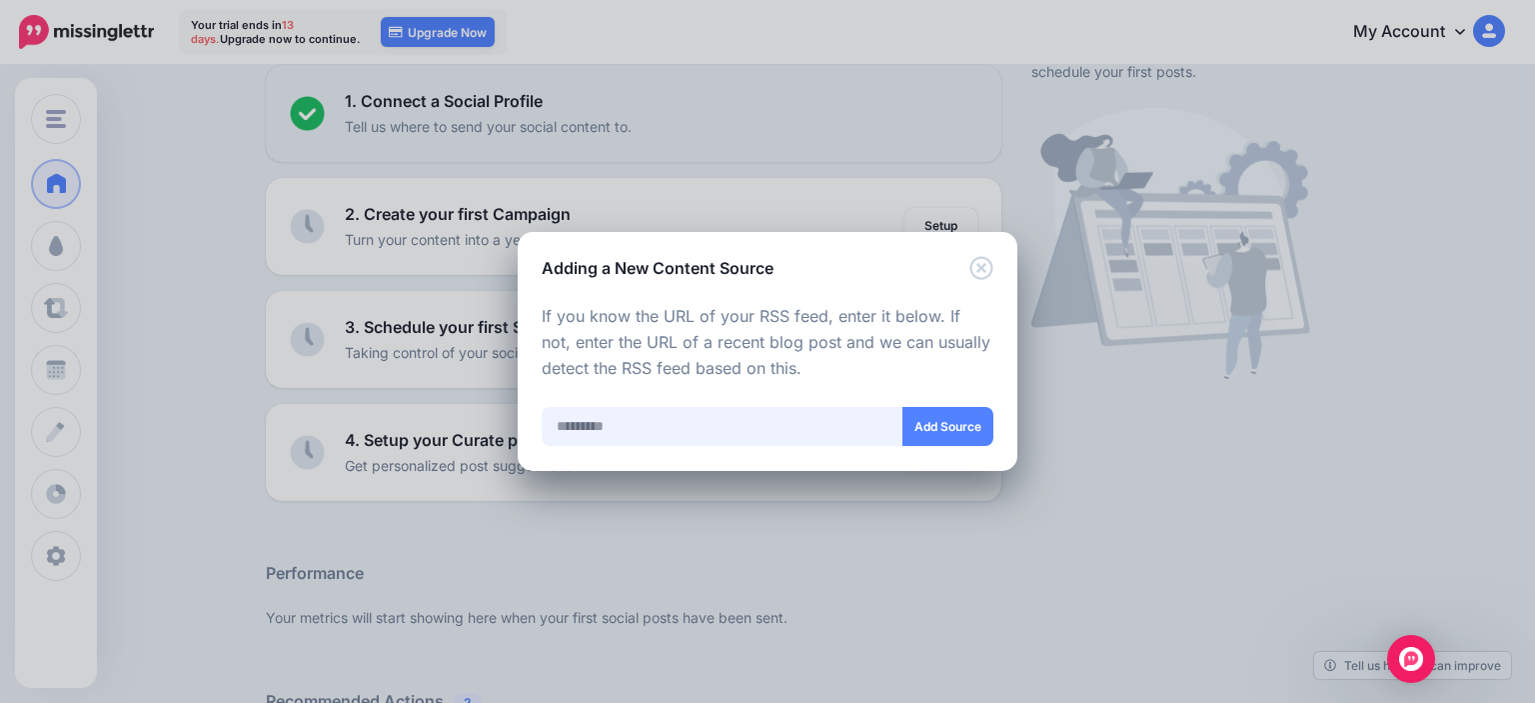
click at [652, 420] on input "text" at bounding box center [723, 426] width 362 height 39
paste input "**********"
type input "**********"
click at [922, 422] on button "Add Source" at bounding box center [946, 426] width 91 height 39
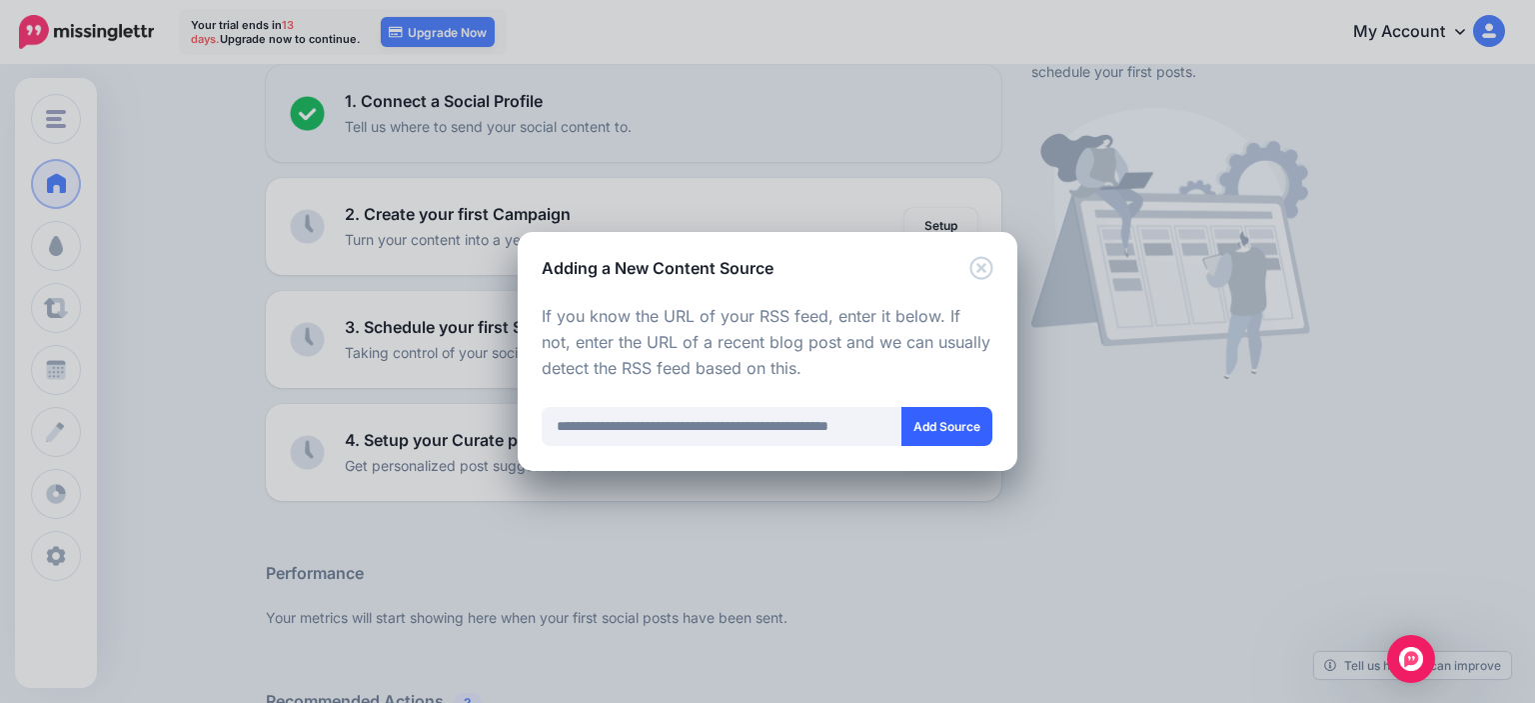
scroll to position [0, 0]
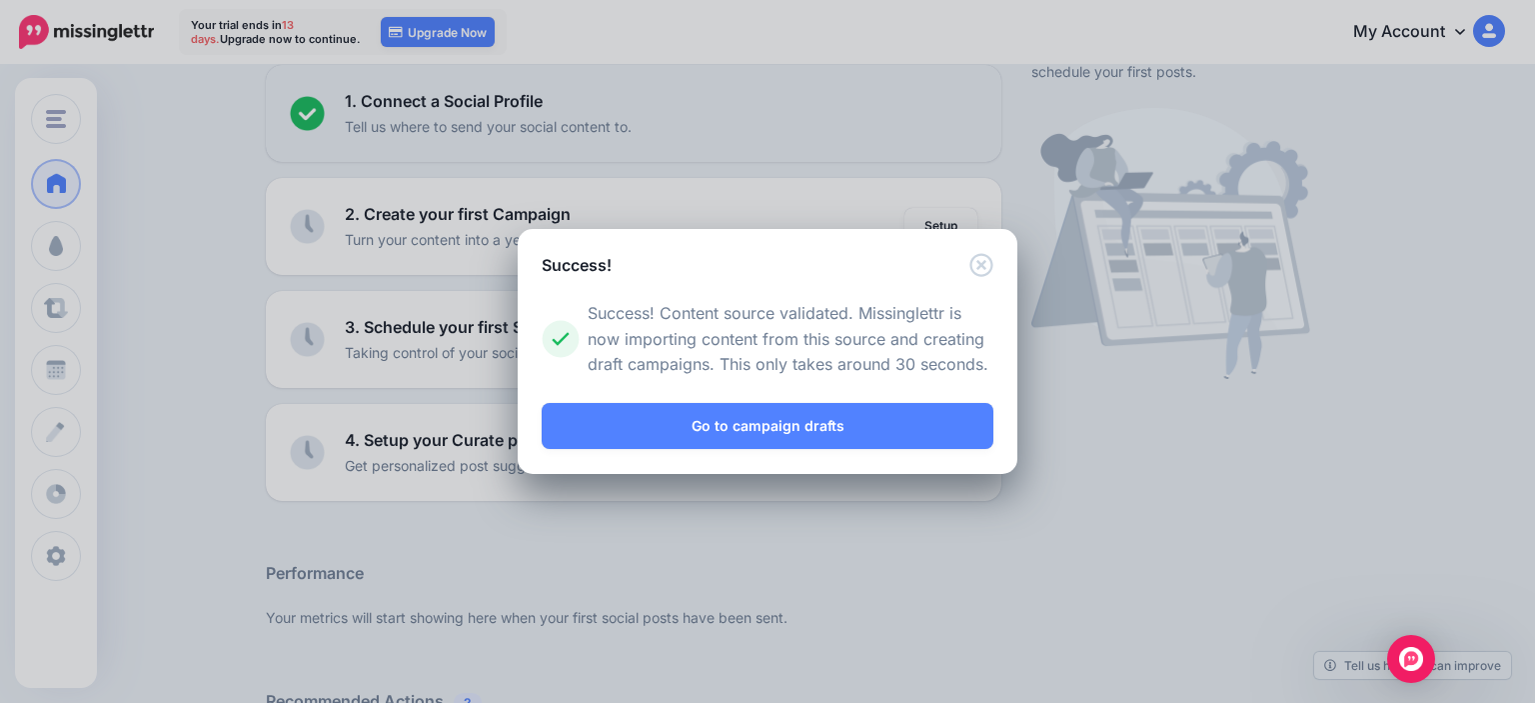
click at [819, 347] on p "Success! Content source validated. Missinglettr is now importing content from t…" at bounding box center [791, 340] width 406 height 78
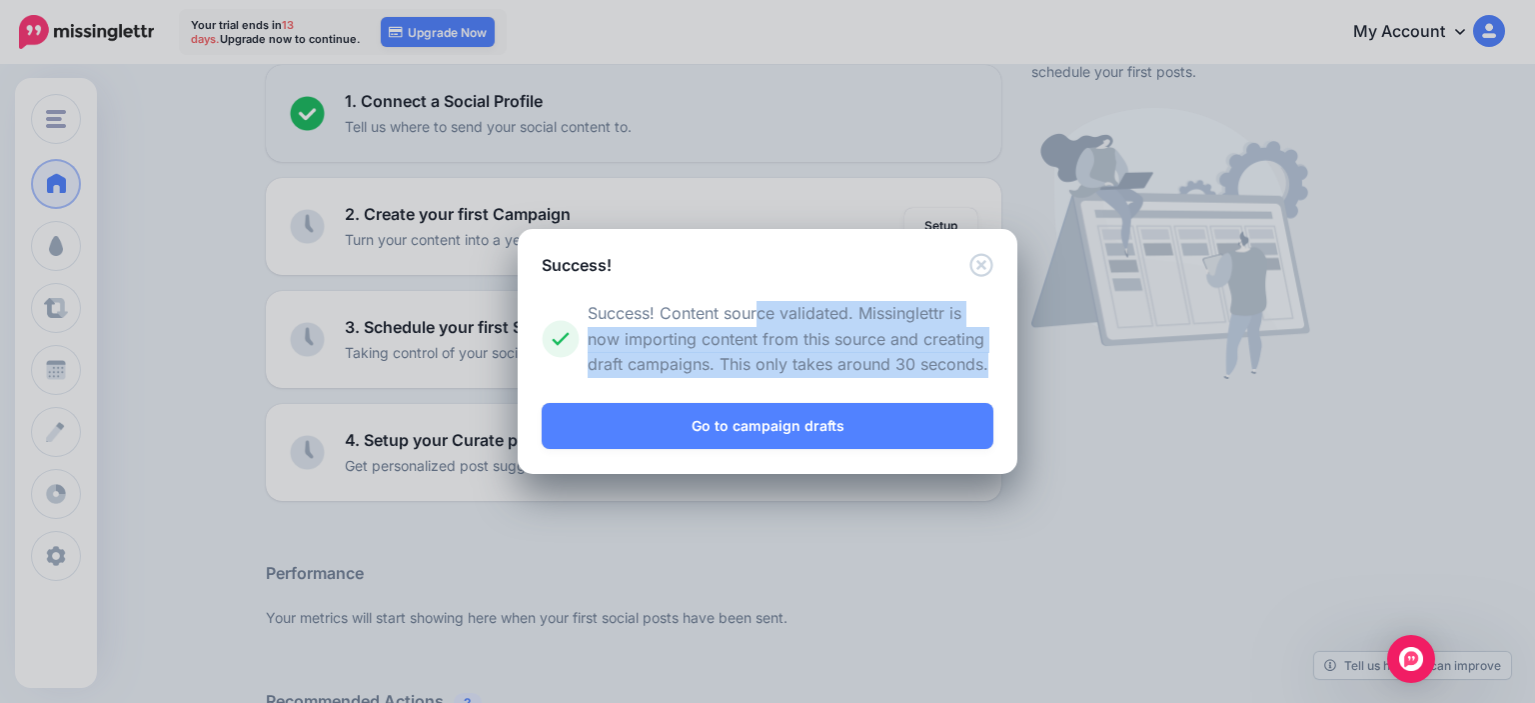
click at [819, 347] on p "Success! Content source validated. Missinglettr is now importing content from t…" at bounding box center [791, 340] width 406 height 78
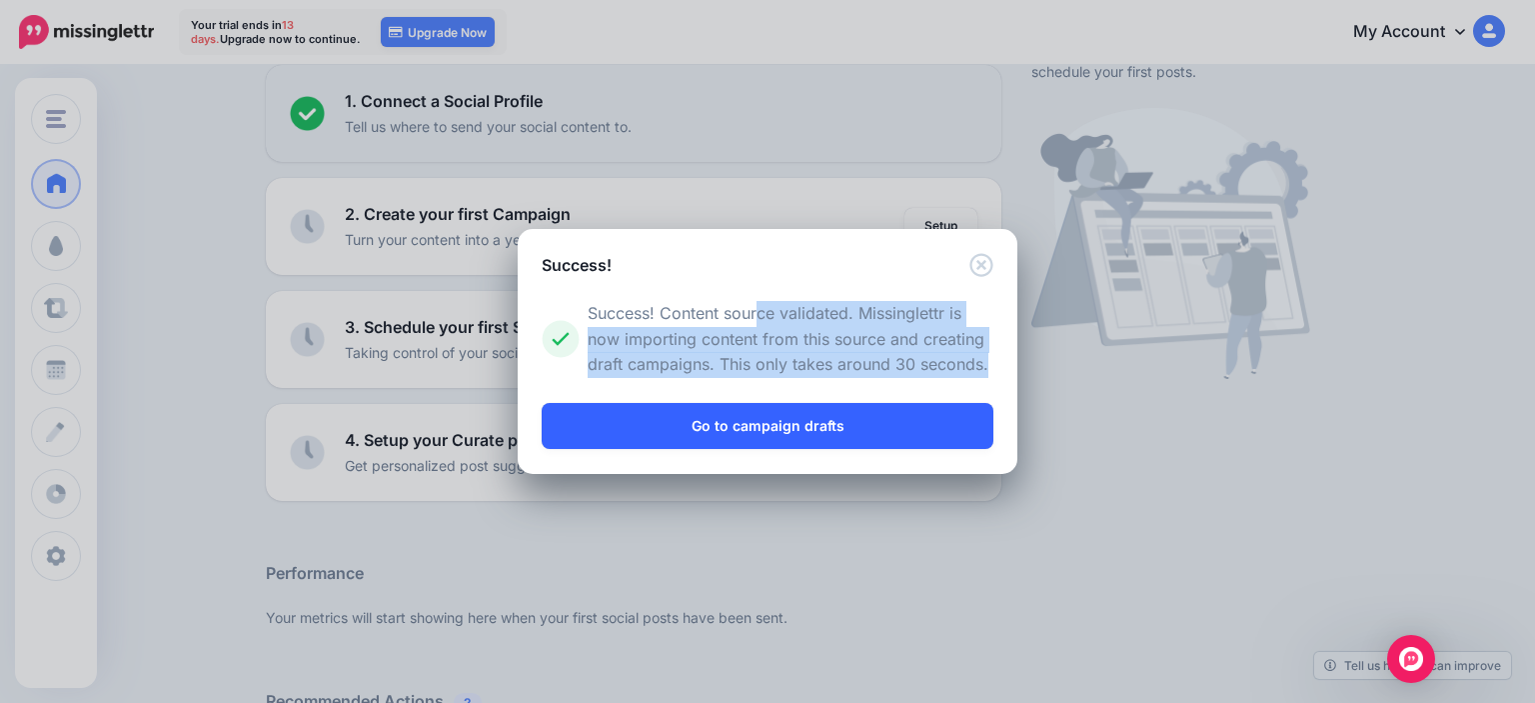
click at [803, 427] on link "Go to campaign drafts" at bounding box center [768, 426] width 452 height 46
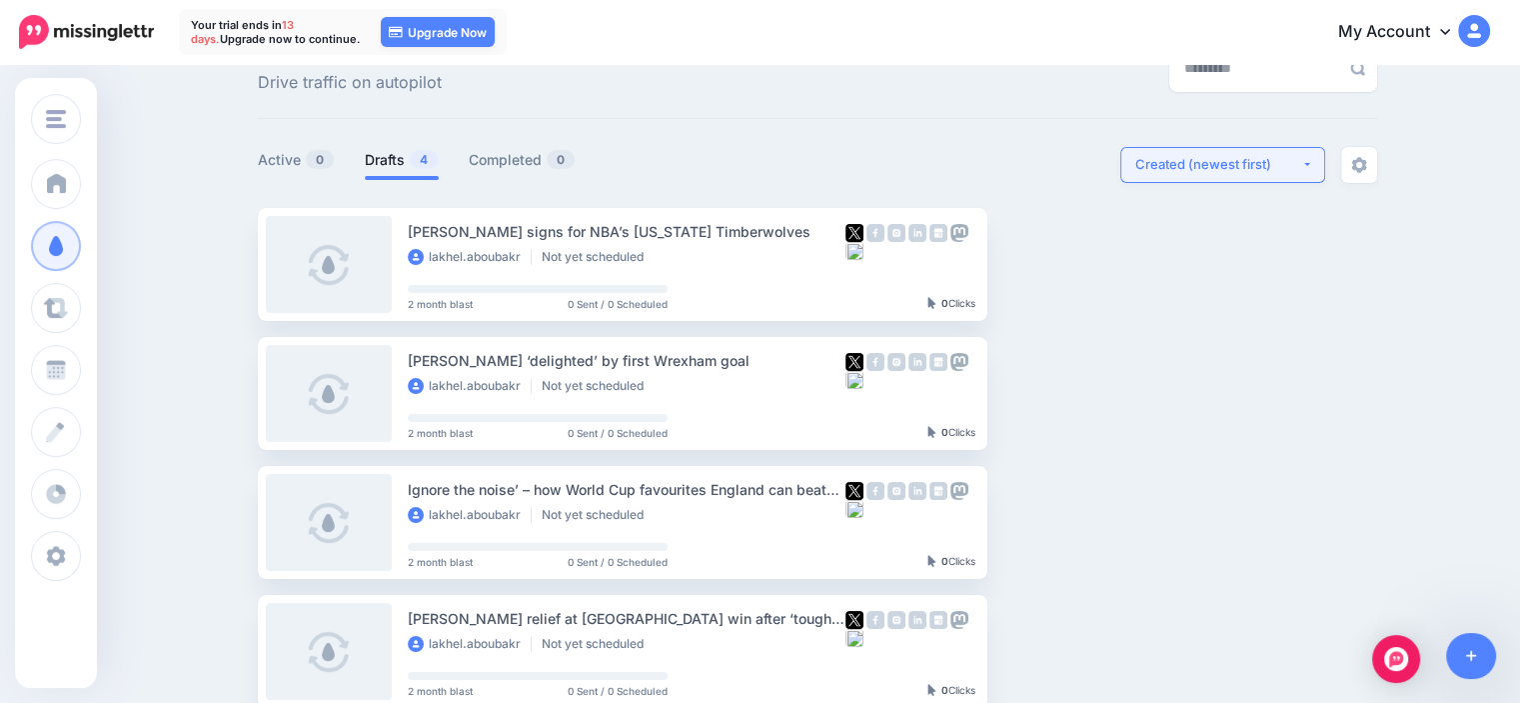
scroll to position [52, 0]
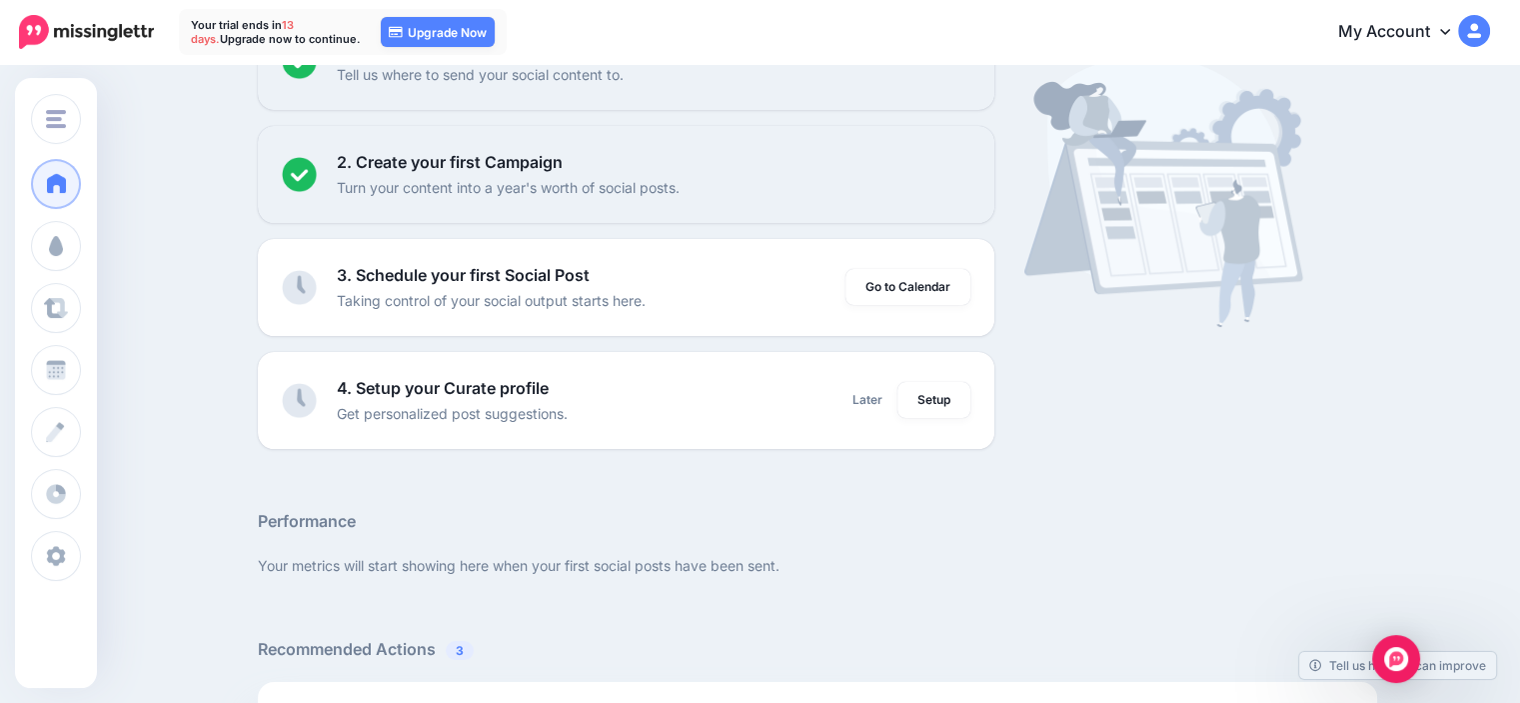
scroll to position [271, 0]
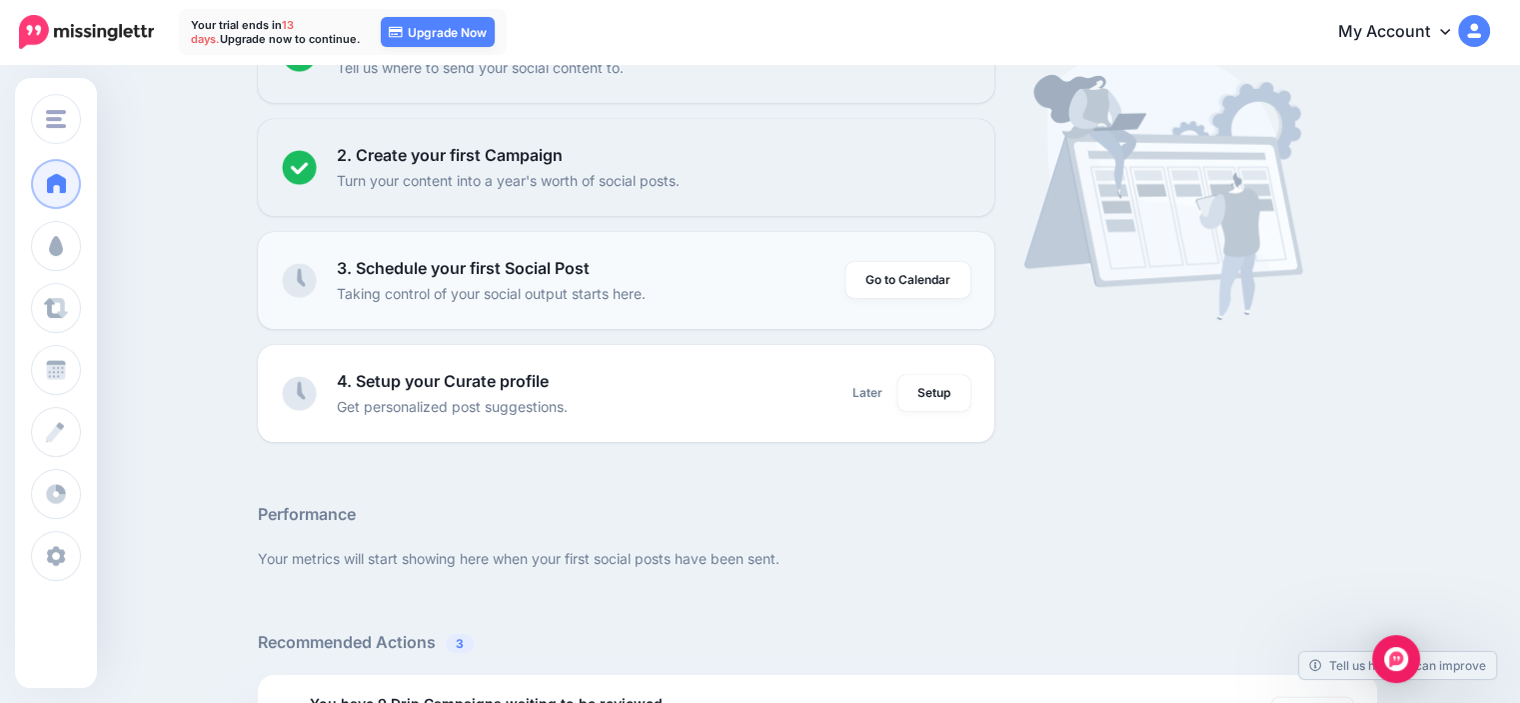
click at [744, 286] on div "3. Schedule your first Social Post Taking control of your social output starts …" at bounding box center [591, 280] width 509 height 49
click at [916, 274] on link "Go to Calendar" at bounding box center [907, 280] width 125 height 36
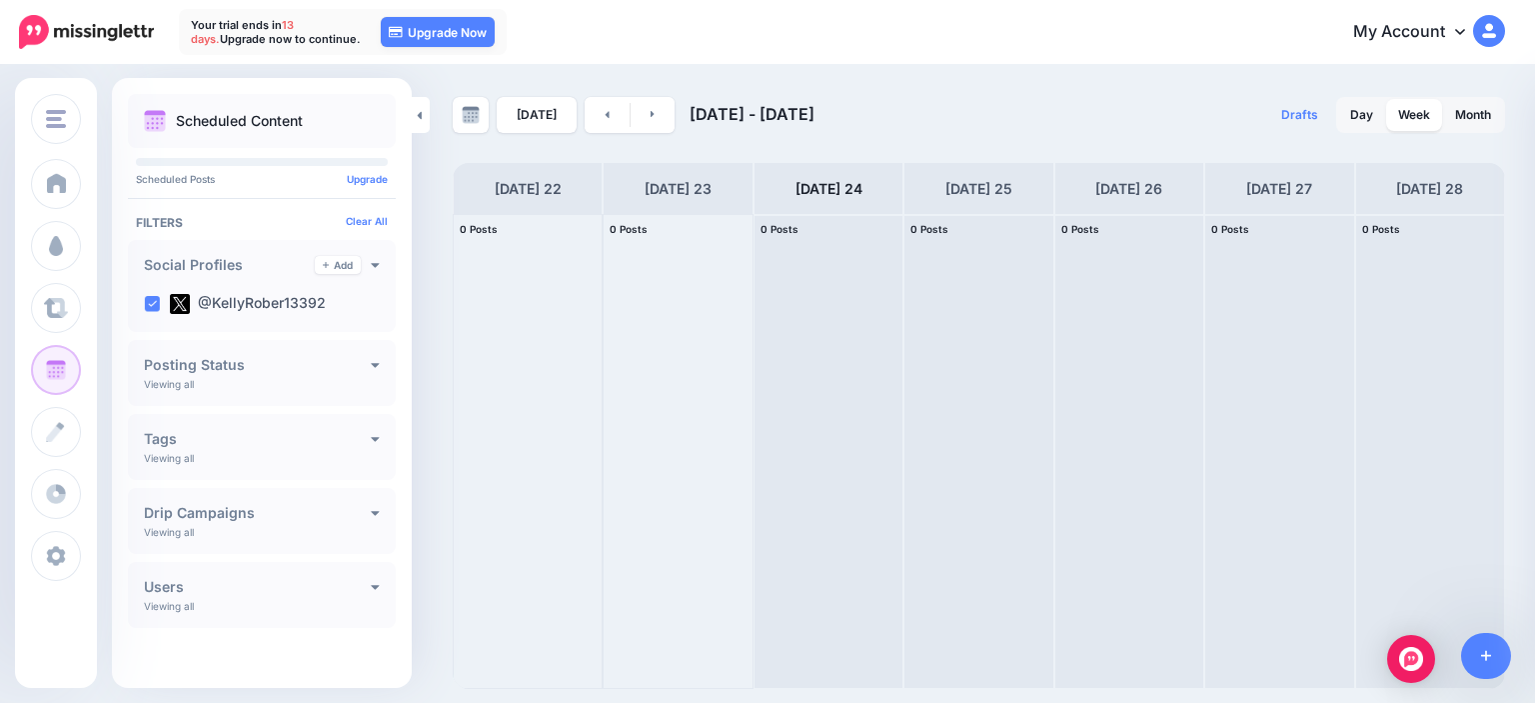
click at [343, 371] on h4 "Posting Status" at bounding box center [257, 365] width 227 height 14
click at [359, 361] on h4 "Posting Status" at bounding box center [257, 365] width 227 height 14
click at [361, 447] on div "Tags Add Viewing all Drip Campaign Curated Content AI Content No Label" at bounding box center [262, 447] width 268 height 66
click at [371, 441] on icon at bounding box center [375, 438] width 9 height 14
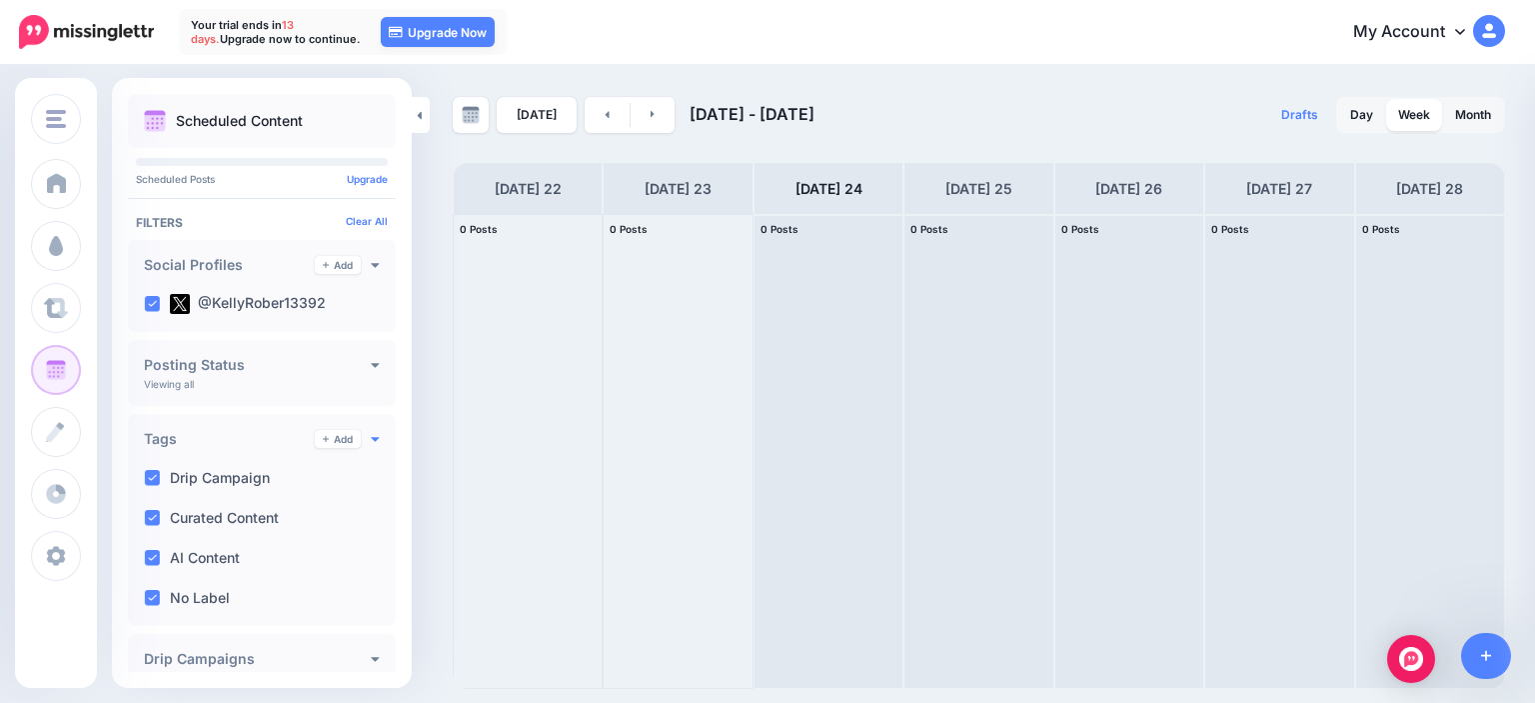
click at [371, 441] on icon at bounding box center [375, 438] width 9 height 14
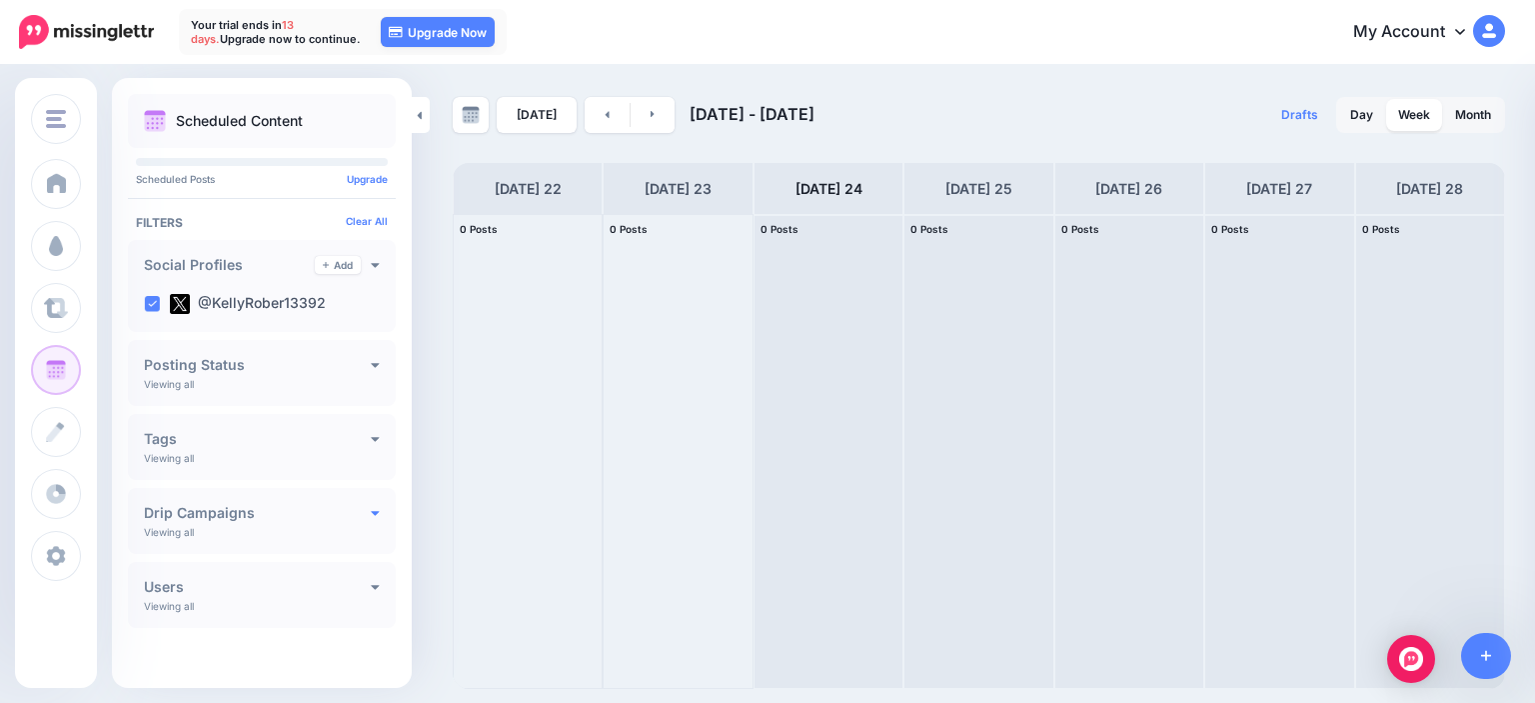
click at [371, 515] on icon at bounding box center [375, 512] width 9 height 14
click at [372, 512] on icon at bounding box center [376, 513] width 8 height 5
click at [370, 592] on div "Users Add Viewing all lakhel.aboubakr" at bounding box center [262, 595] width 268 height 66
click at [372, 587] on icon at bounding box center [376, 587] width 8 height 5
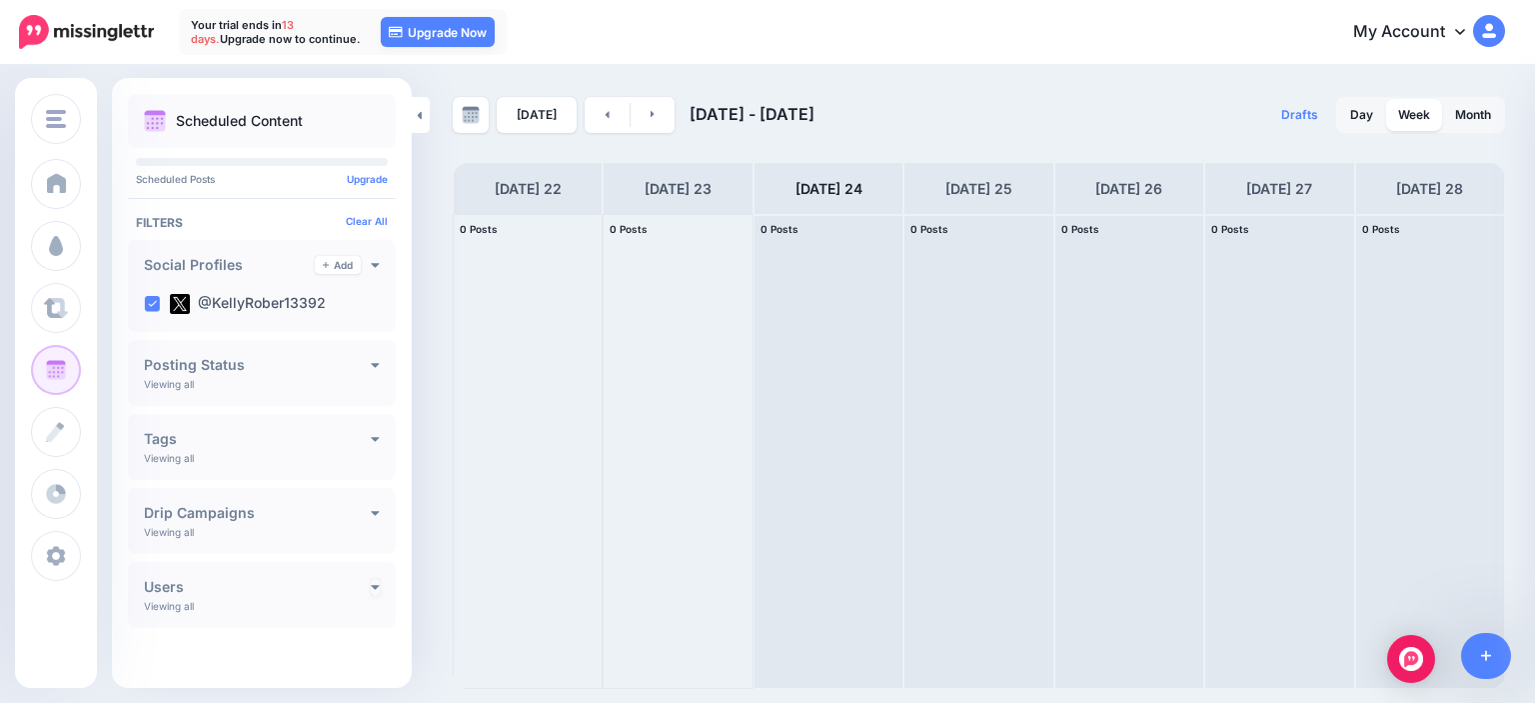
scroll to position [4, 0]
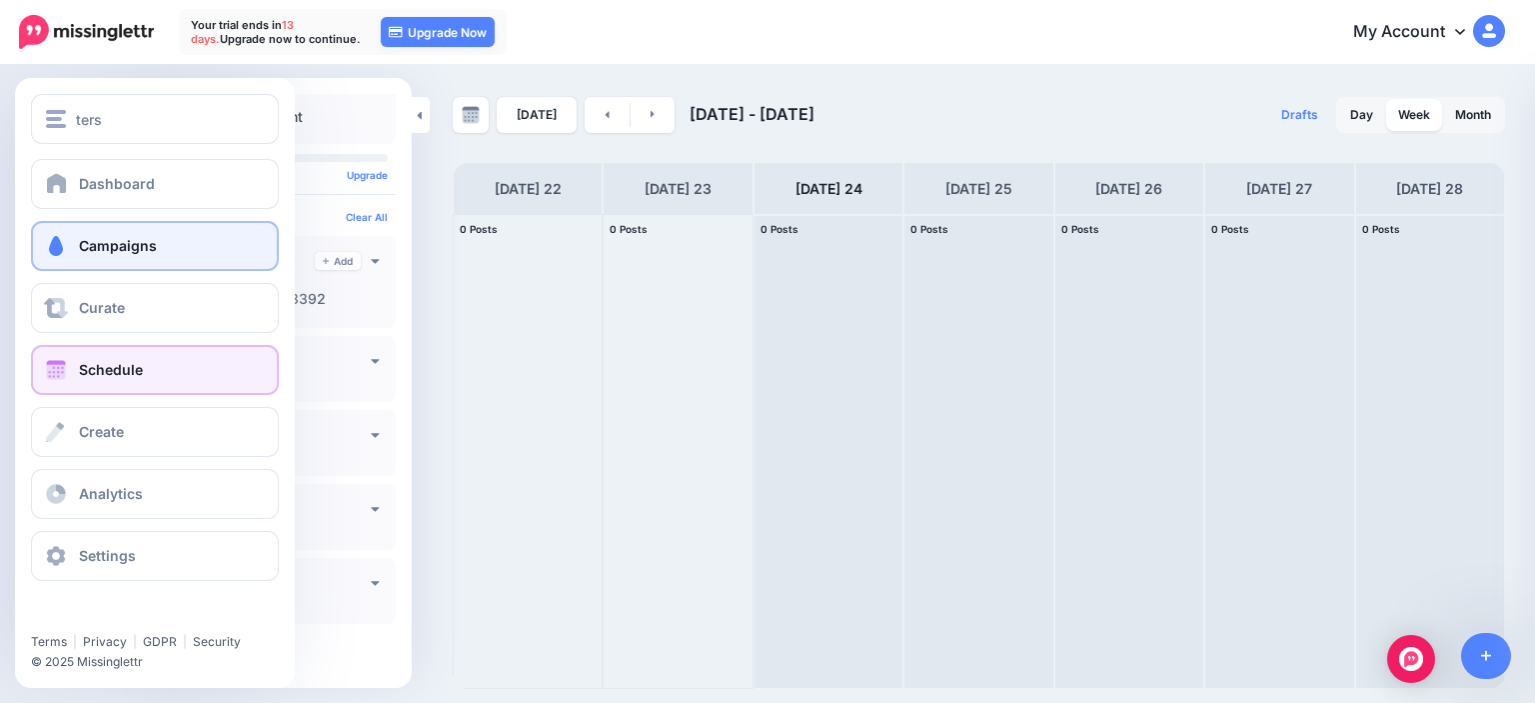
click at [156, 252] on link "Campaigns" at bounding box center [155, 246] width 248 height 50
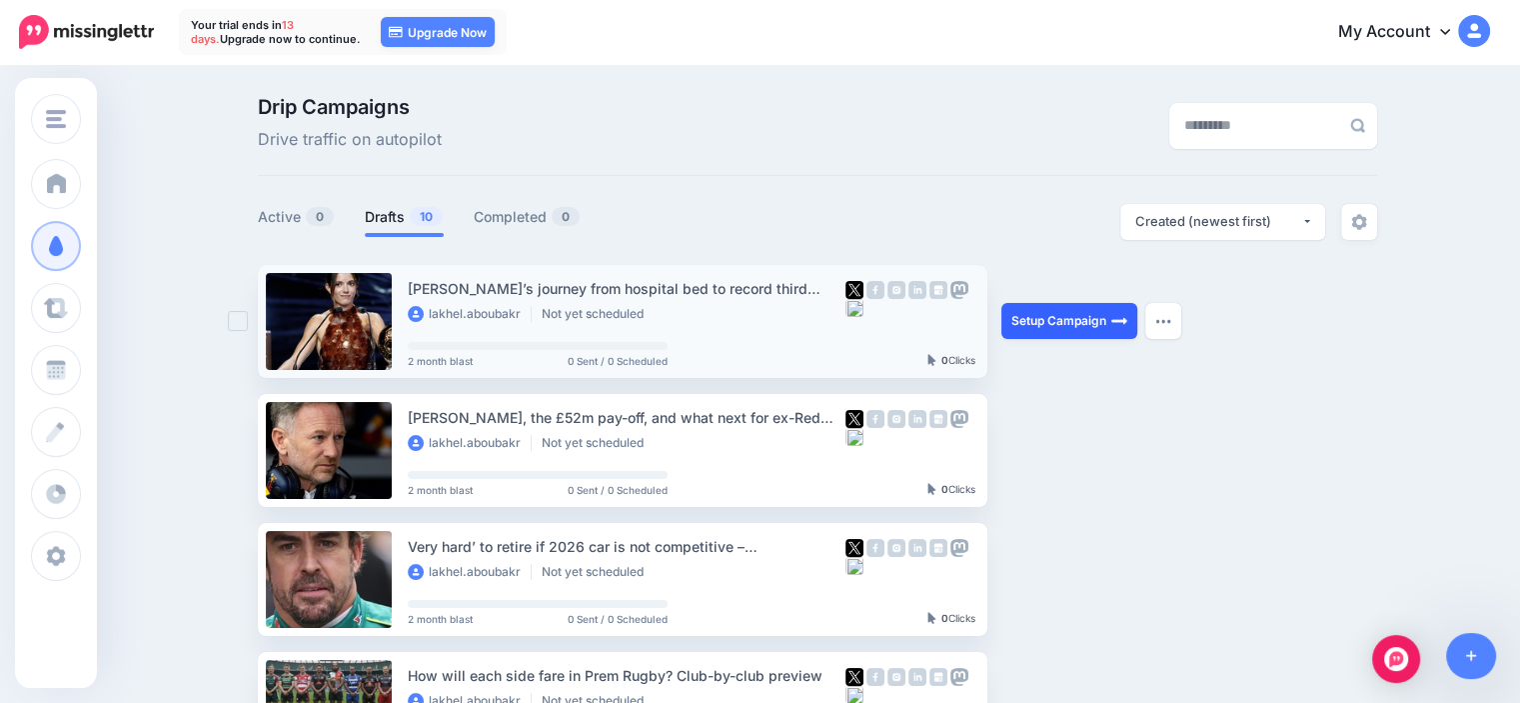
click at [1054, 334] on link "Setup Campaign" at bounding box center [1069, 321] width 136 height 36
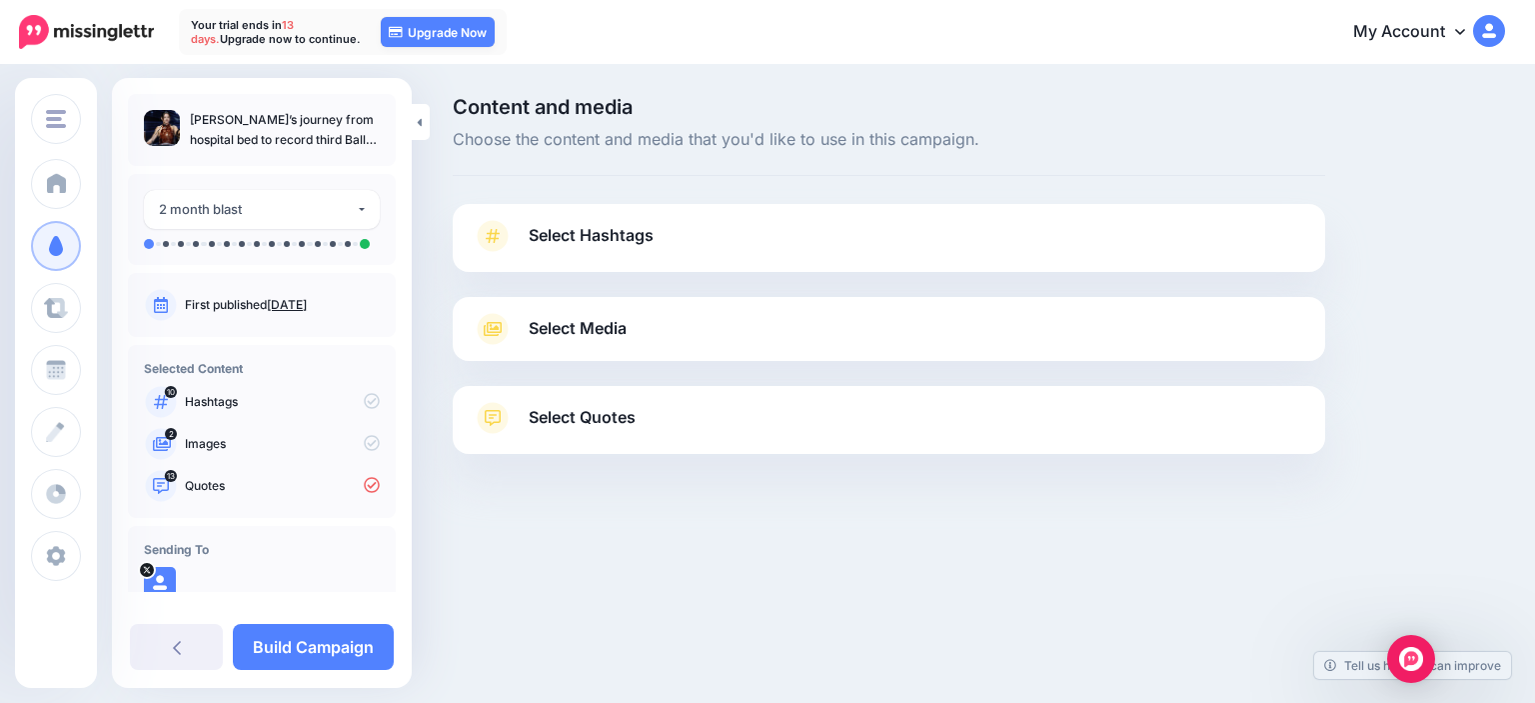
click at [364, 400] on icon at bounding box center [372, 401] width 16 height 16
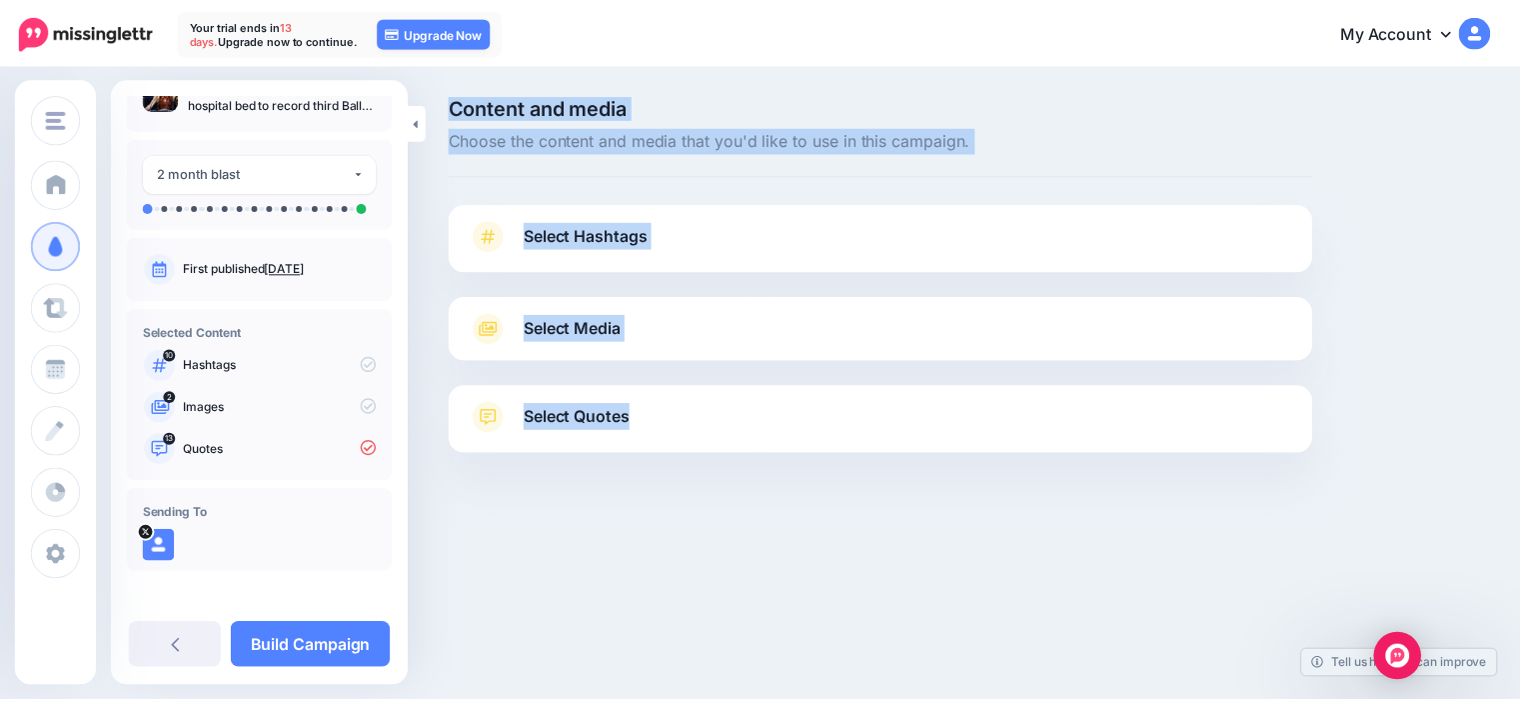
scroll to position [40, 0]
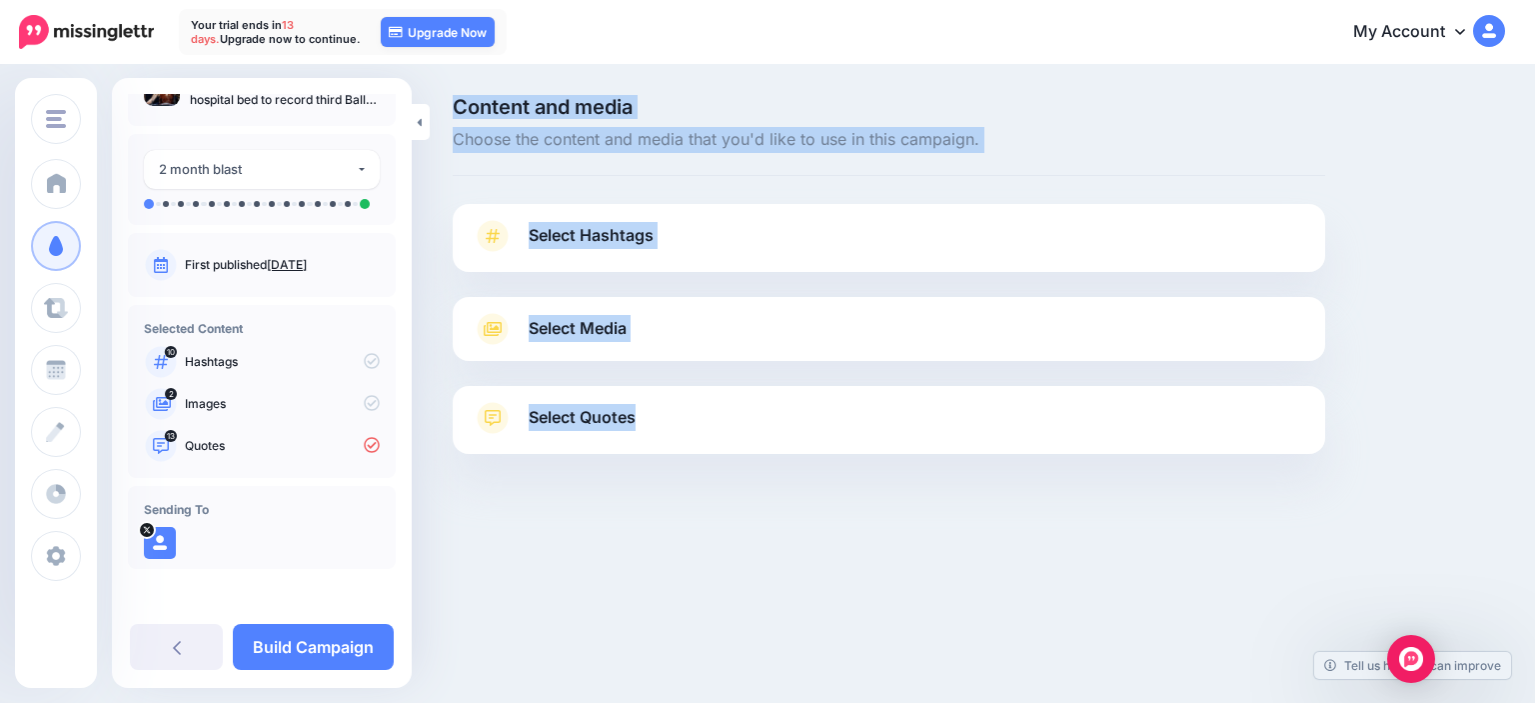
drag, startPoint x: 414, startPoint y: 557, endPoint x: 403, endPoint y: 563, distance: 12.5
click at [408, 577] on div "ters ters Add Workspace Dashboard Campaigns Curate Schedule Create Analytics Se…" at bounding box center [767, 325] width 1535 height 517
click at [554, 576] on div "Content and media Choose the content and media that you'd like to use in this c…" at bounding box center [767, 325] width 1535 height 517
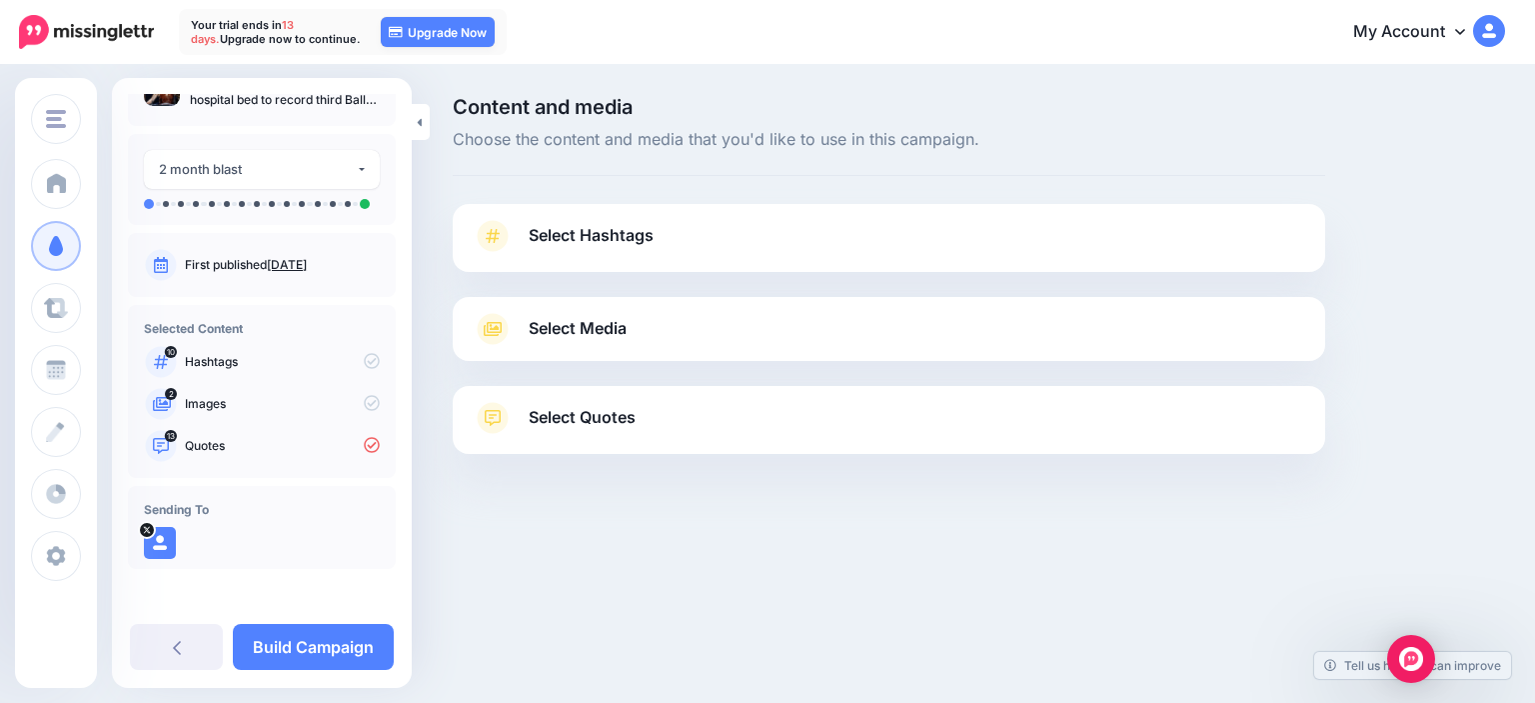
click at [600, 227] on span "Select Hashtags" at bounding box center [591, 235] width 125 height 27
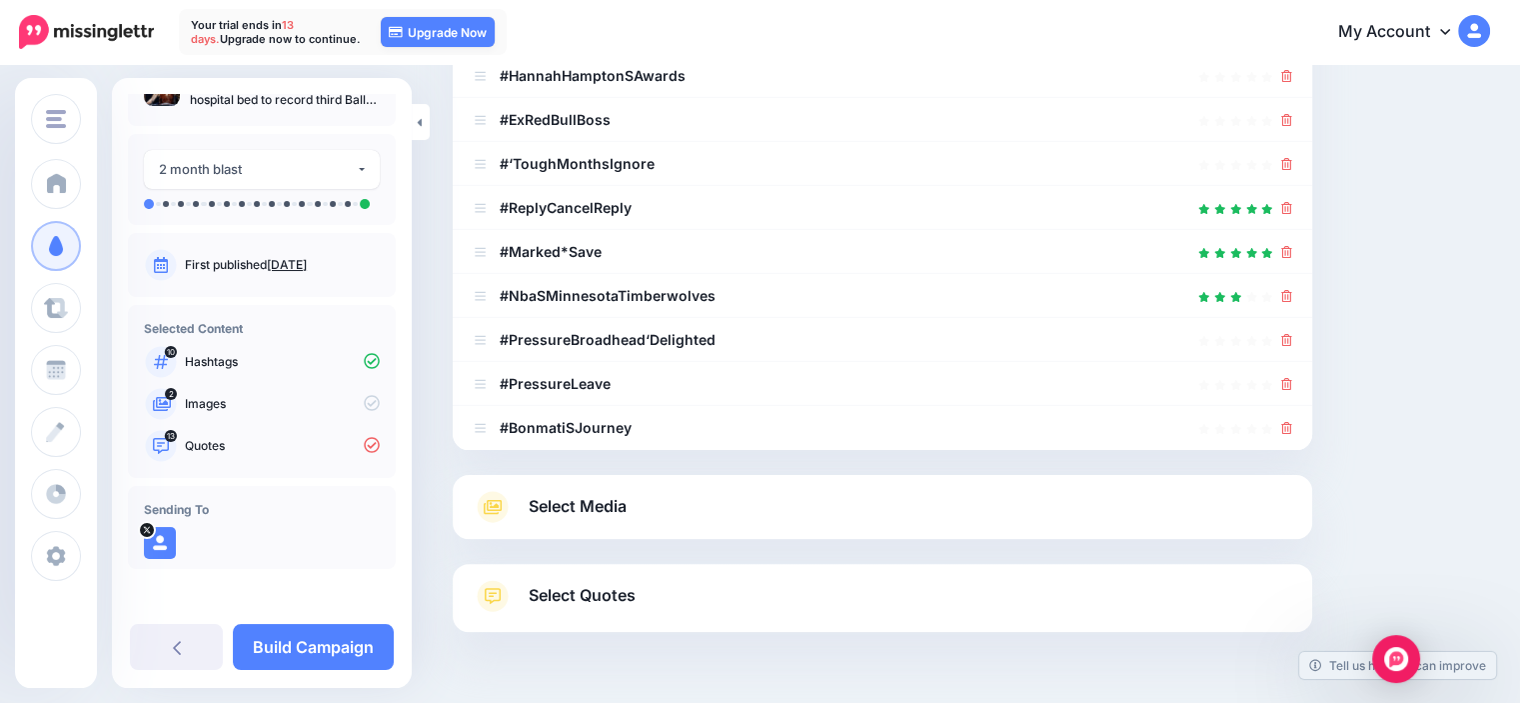
scroll to position [457, 0]
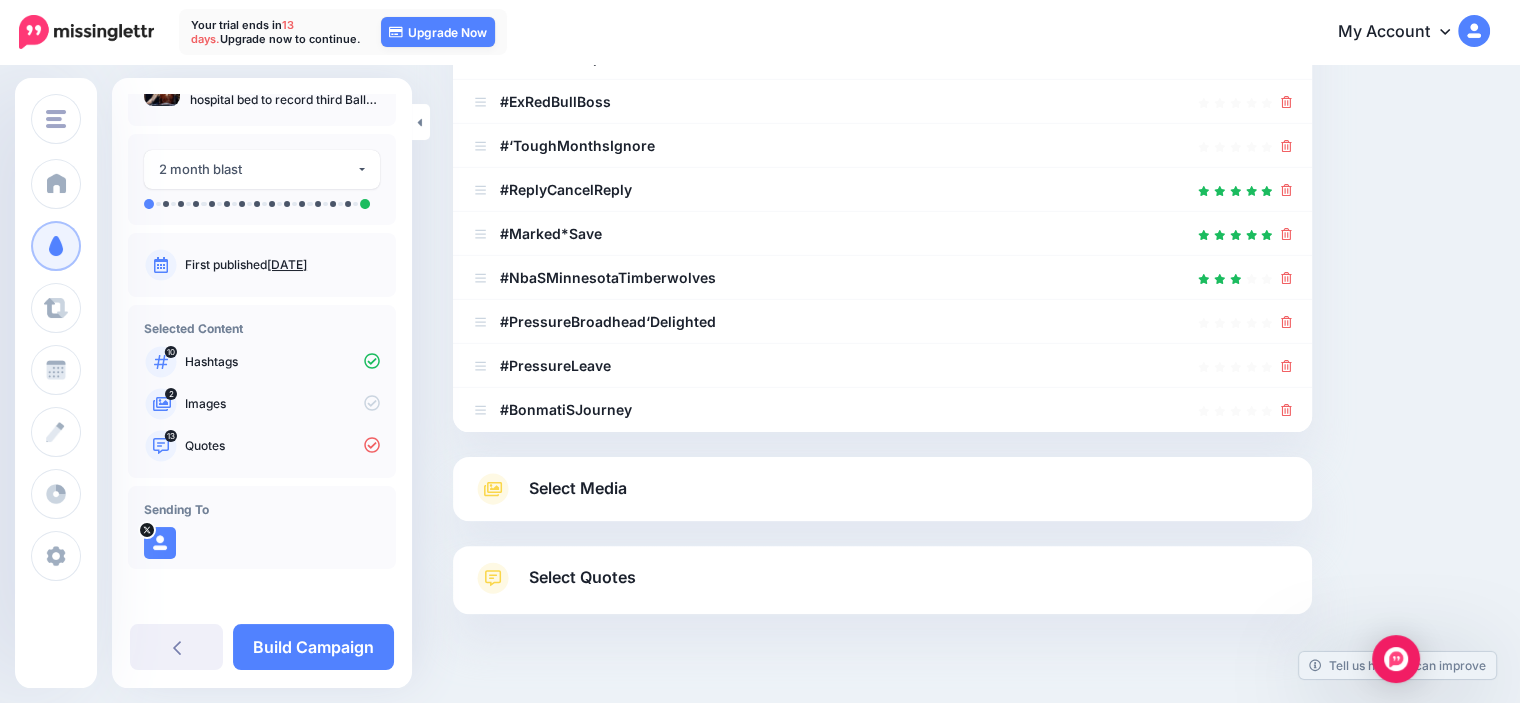
click at [1244, 467] on div "Select Media Next, let's make sure we have the best media for this campaign. De…" at bounding box center [882, 489] width 859 height 64
click at [1245, 479] on link "Select Media" at bounding box center [882, 489] width 819 height 32
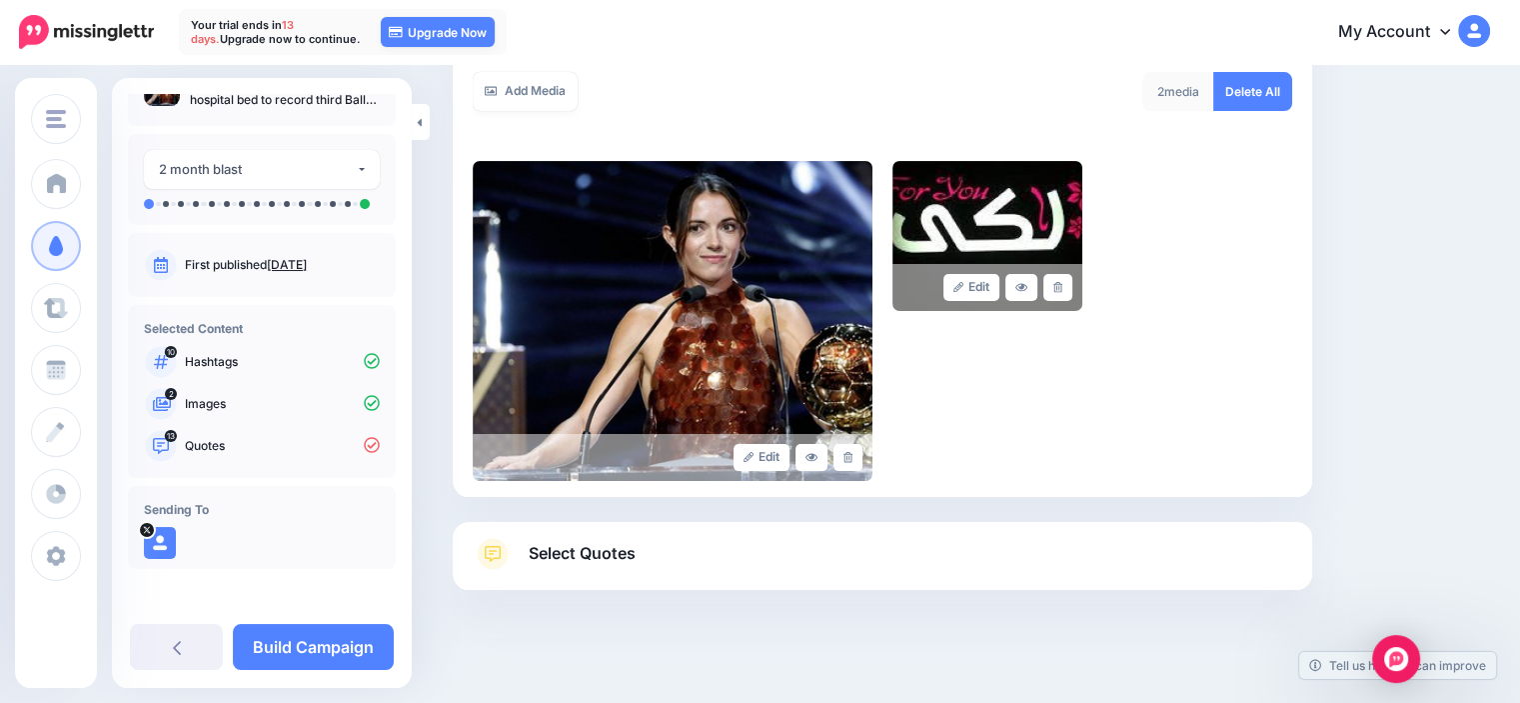
scroll to position [339, 0]
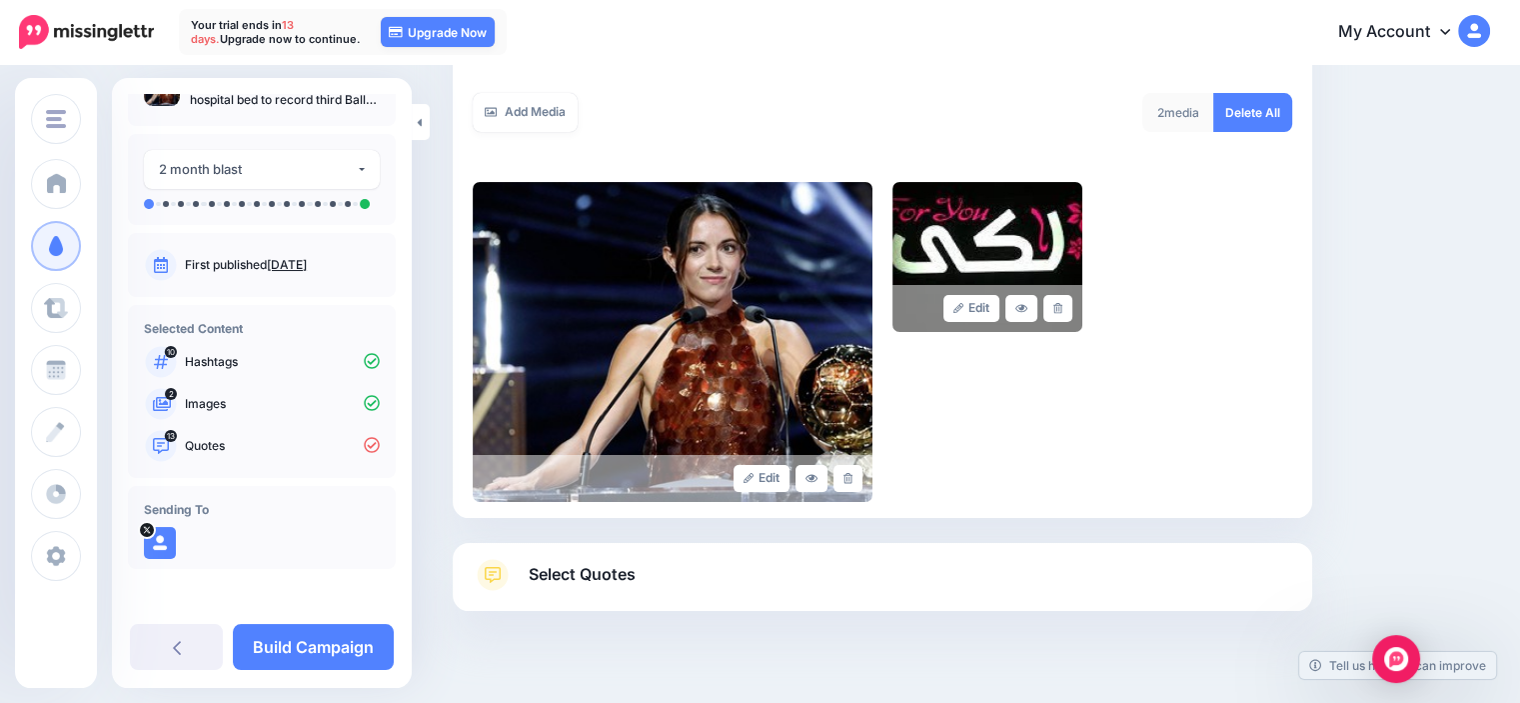
click at [1211, 567] on link "Select Quotes" at bounding box center [882, 585] width 819 height 52
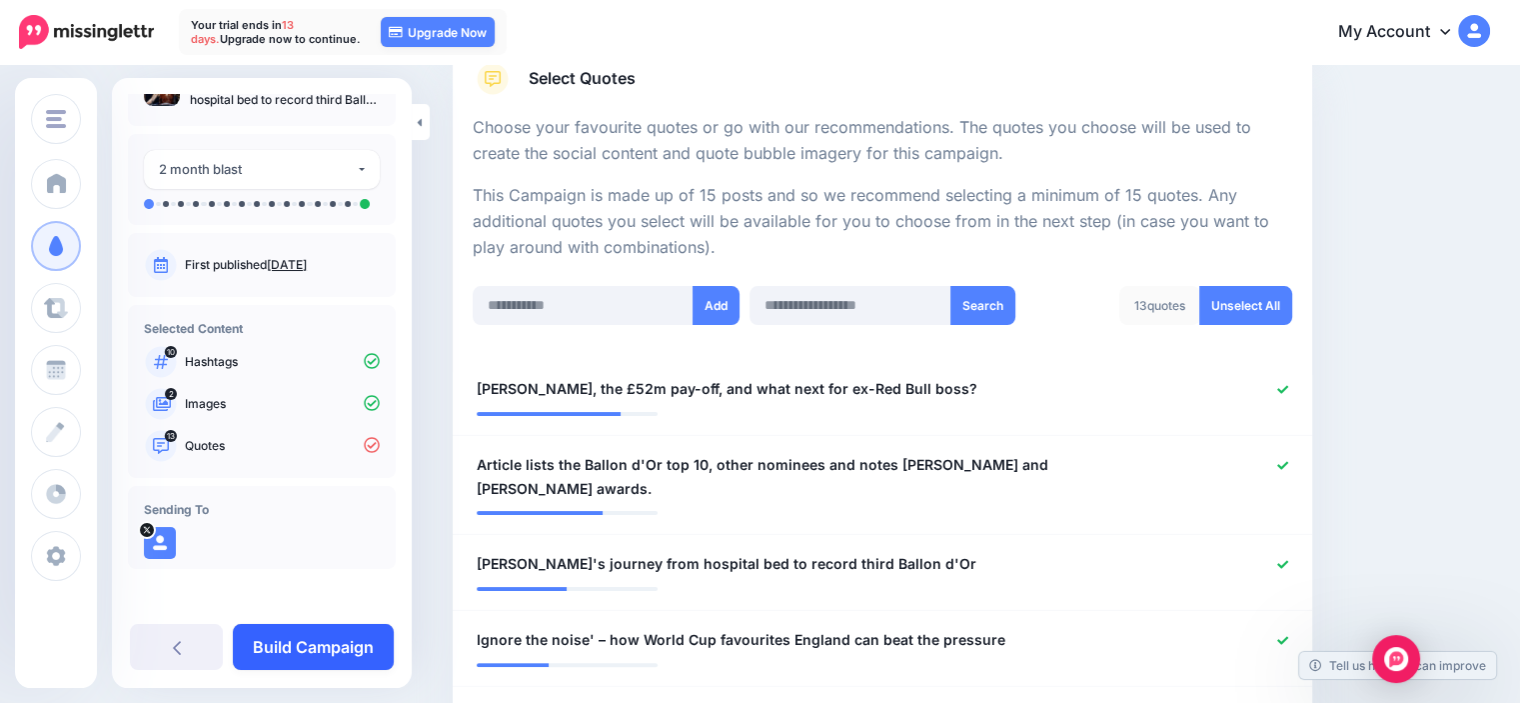
click at [351, 661] on link "Build Campaign" at bounding box center [313, 647] width 161 height 46
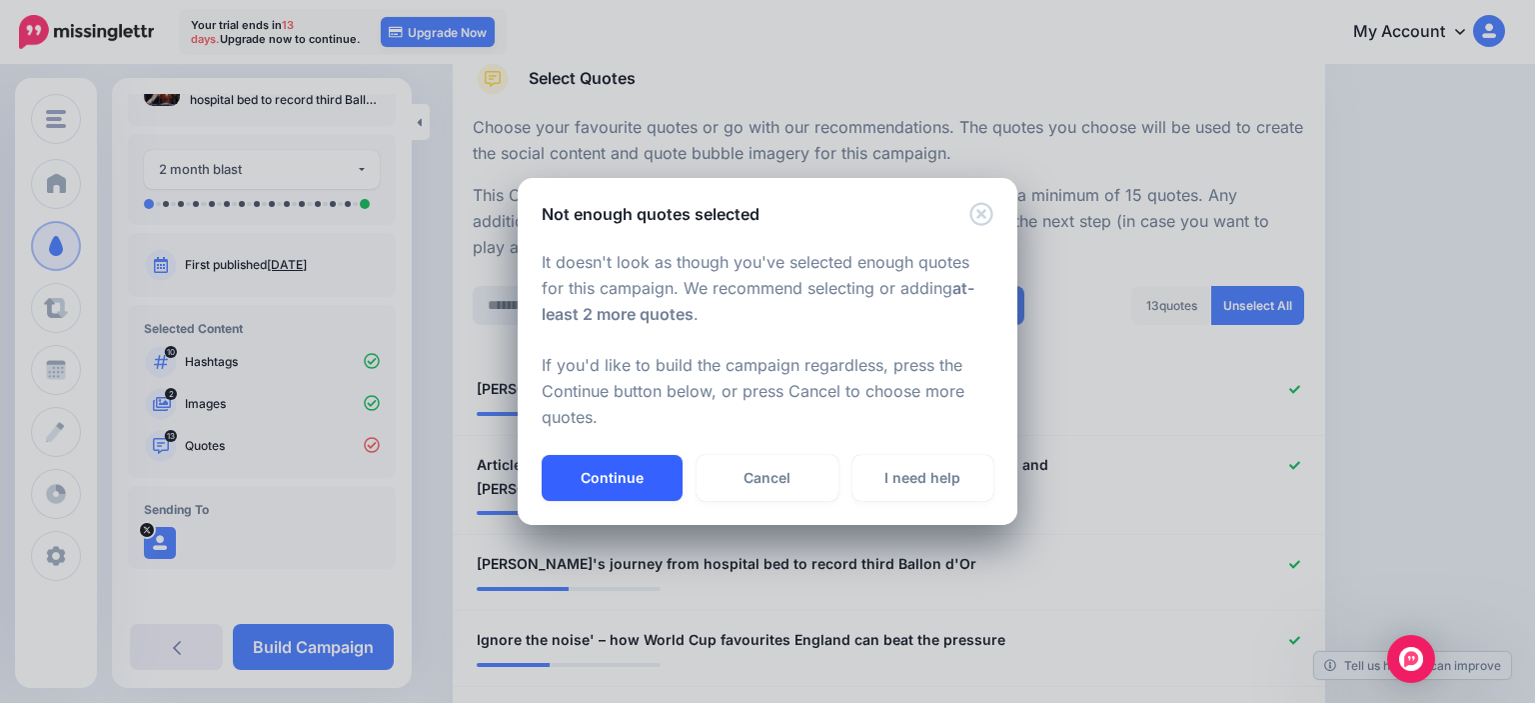
click at [574, 479] on button "Continue" at bounding box center [612, 478] width 141 height 46
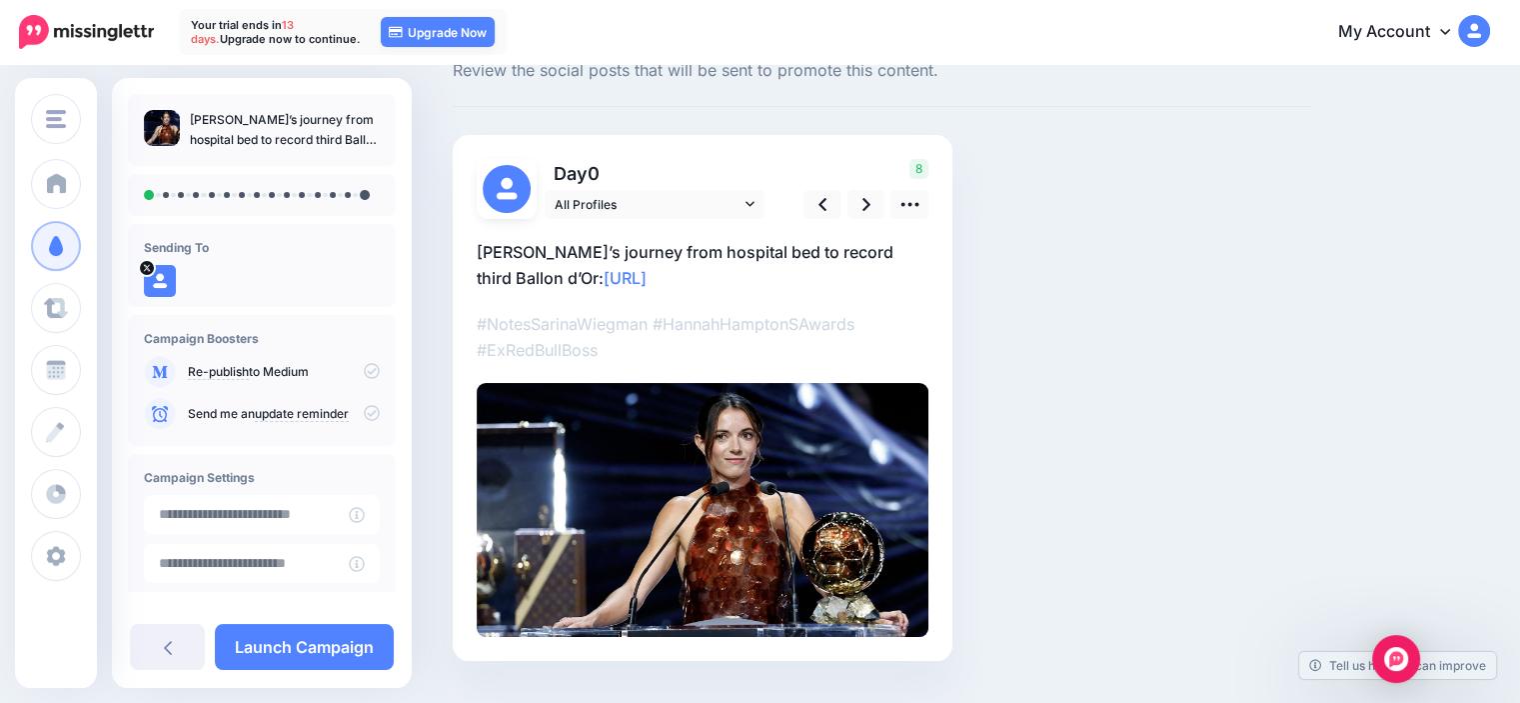
scroll to position [116, 0]
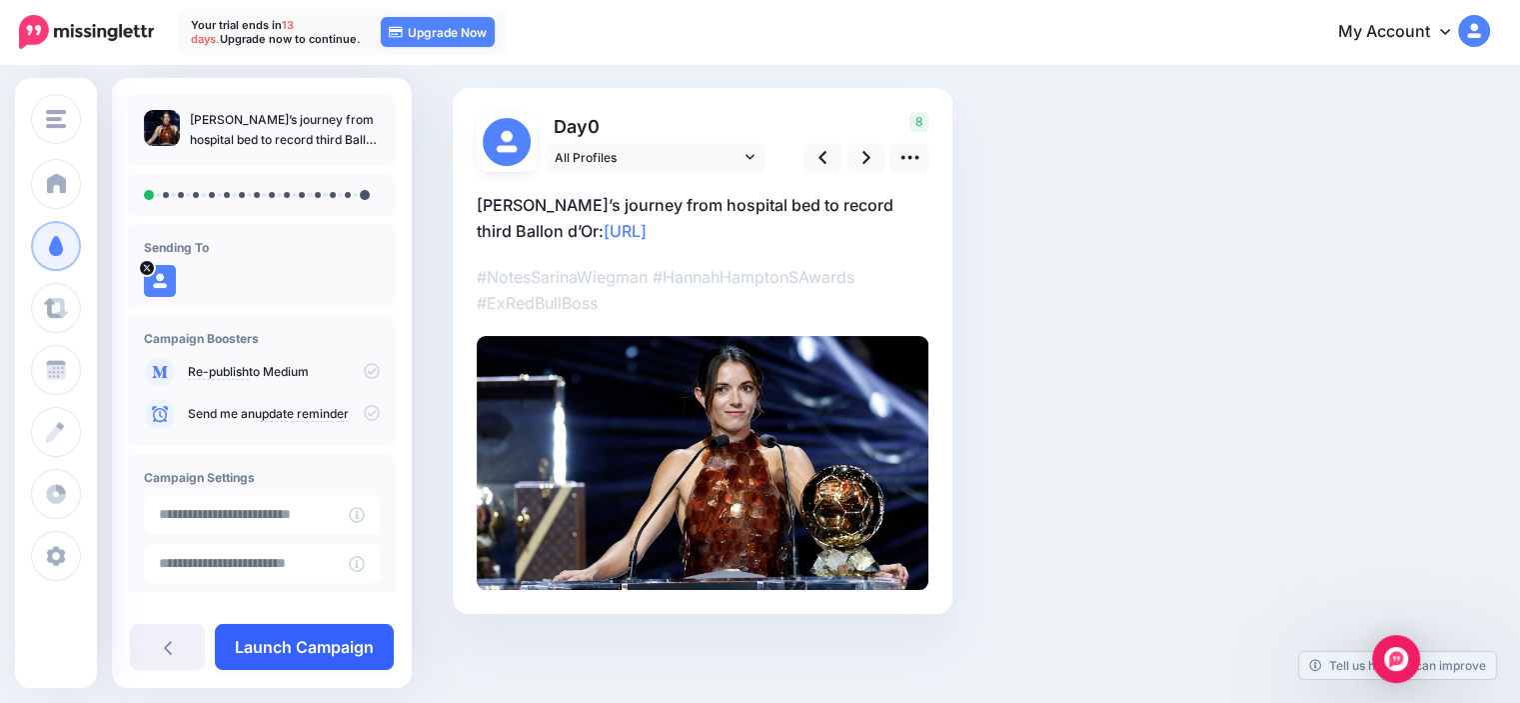
click at [316, 643] on link "Launch Campaign" at bounding box center [304, 647] width 179 height 46
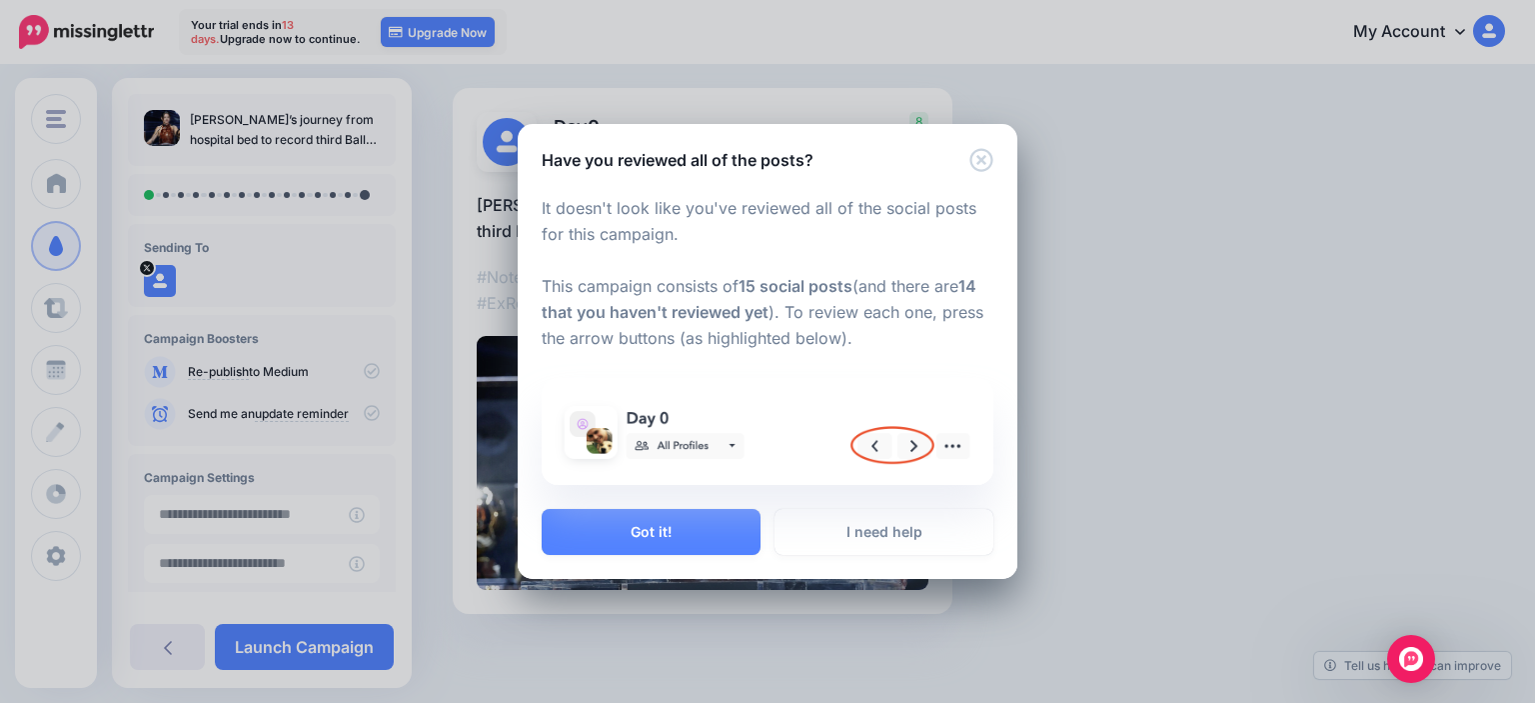
click at [689, 300] on p "It doesn't look like you've reviewed all of the social posts for this campaign.…" at bounding box center [768, 286] width 452 height 181
click at [755, 338] on p "It doesn't look like you've reviewed all of the social posts for this campaign.…" at bounding box center [768, 286] width 452 height 181
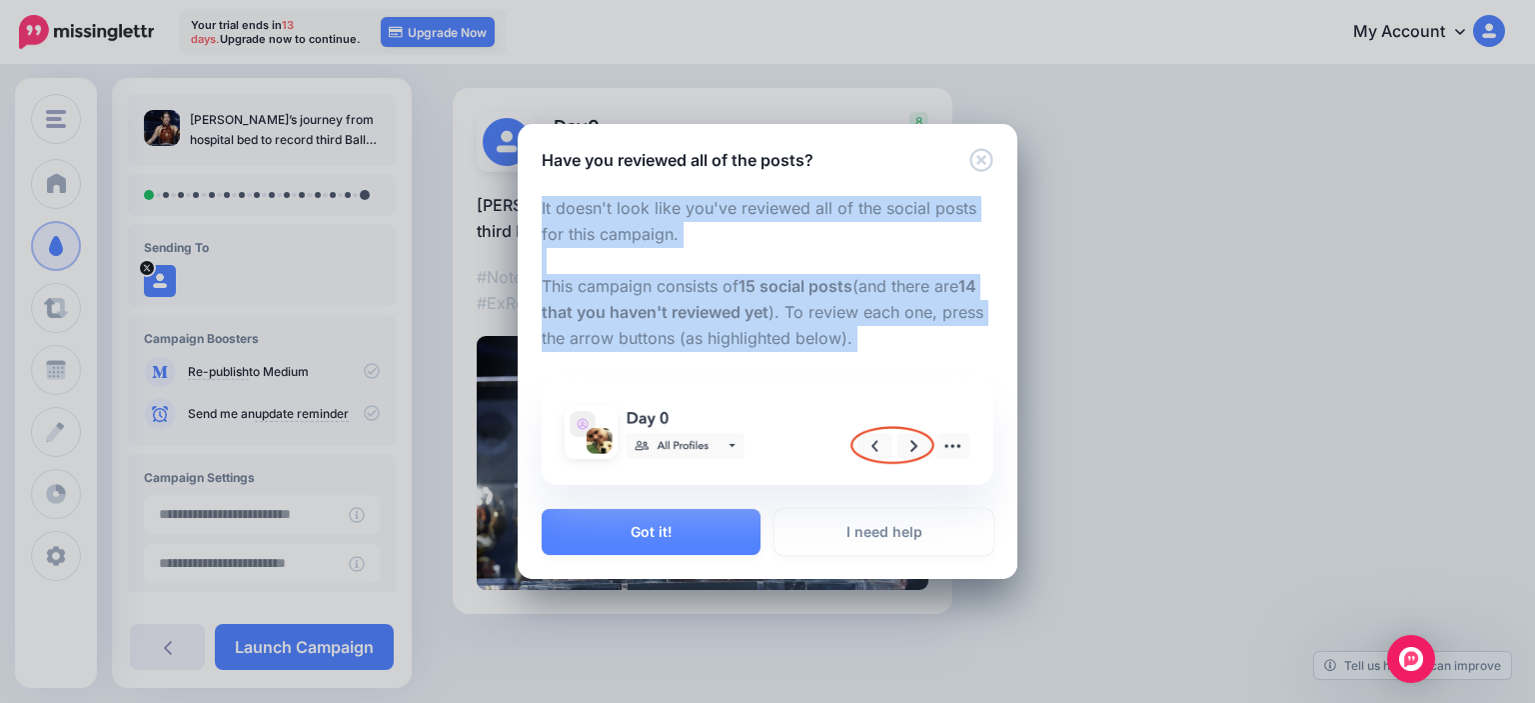
drag, startPoint x: 755, startPoint y: 338, endPoint x: 709, endPoint y: 215, distance: 131.2
click at [709, 215] on p "It doesn't look like you've reviewed all of the social posts for this campaign.…" at bounding box center [768, 286] width 452 height 181
click at [723, 530] on button "Got it!" at bounding box center [651, 532] width 219 height 46
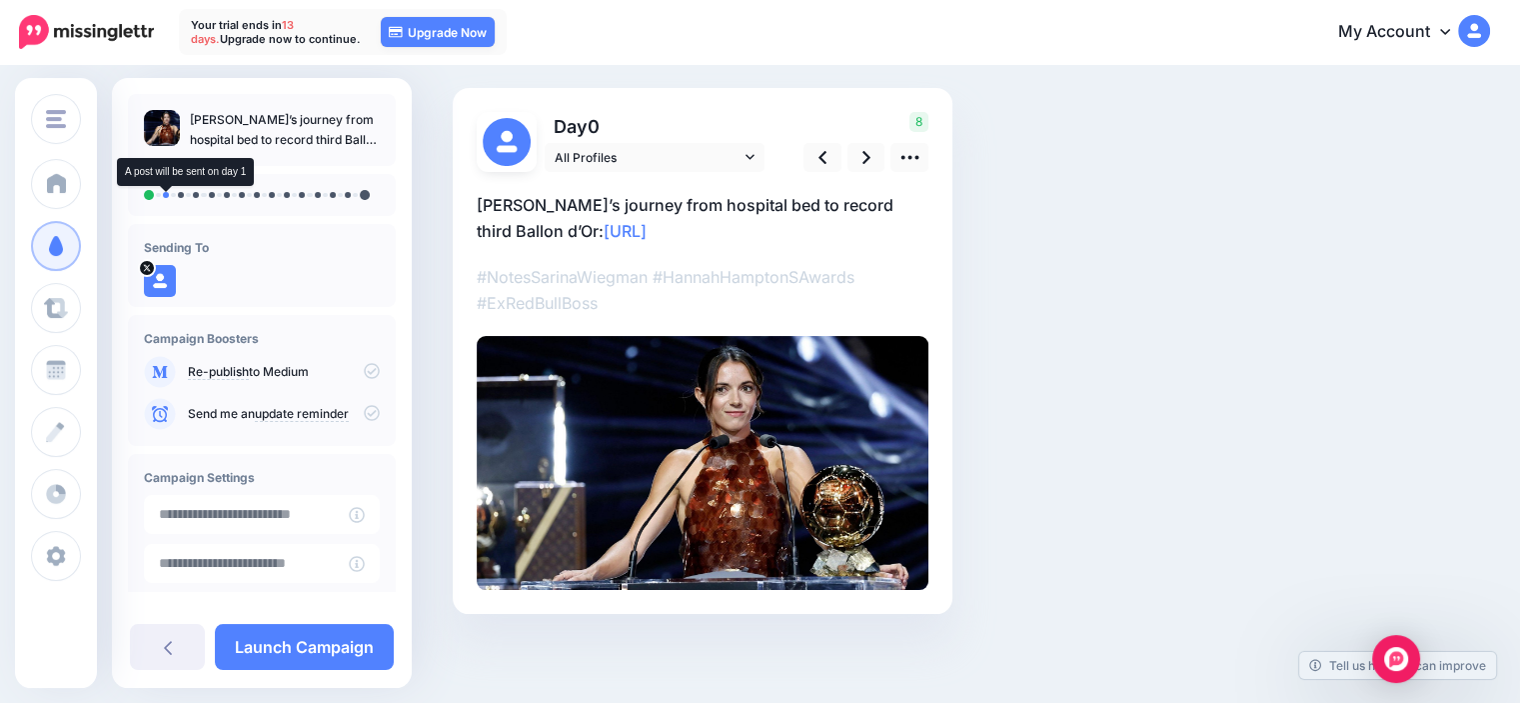
click at [164, 195] on li at bounding box center [166, 195] width 6 height 6
click at [851, 154] on link at bounding box center [866, 157] width 38 height 29
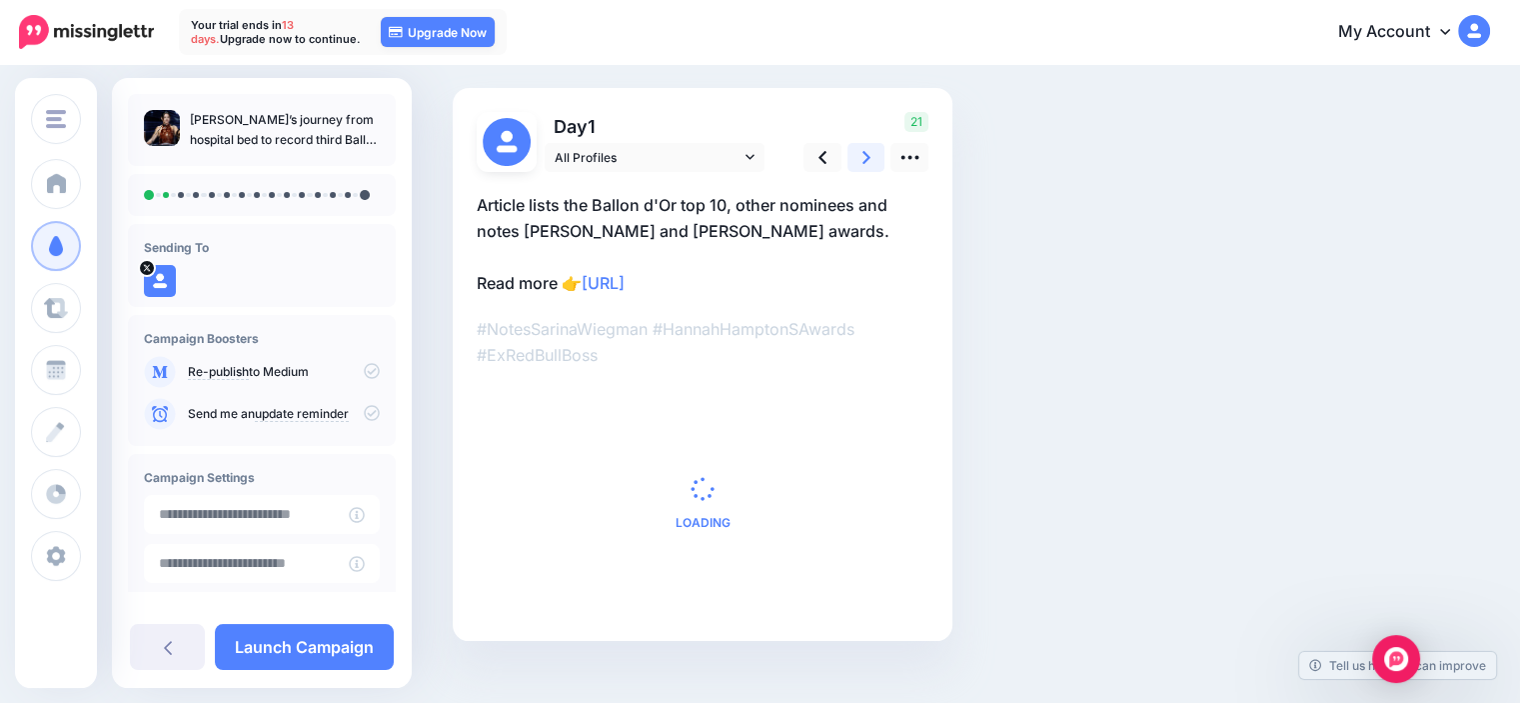
click at [851, 154] on link at bounding box center [866, 157] width 38 height 29
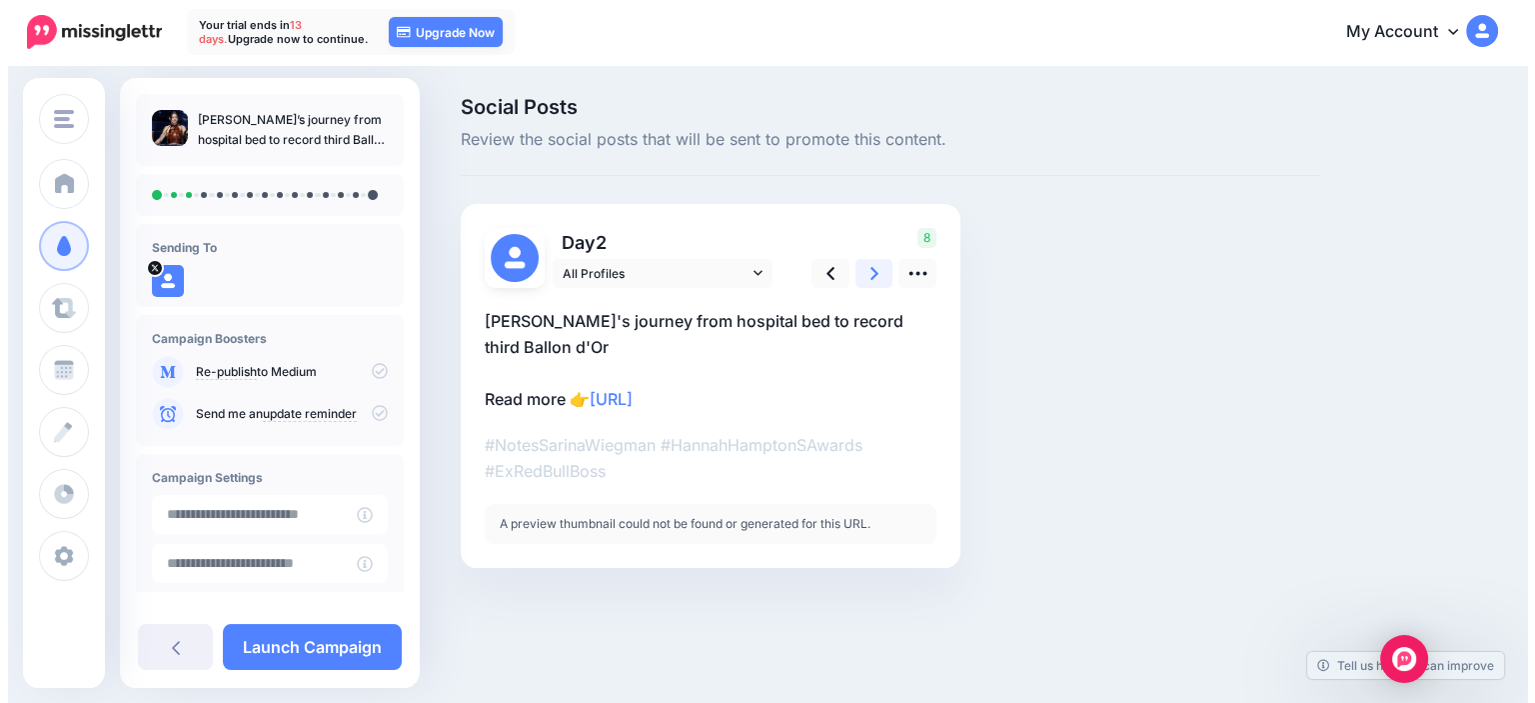
scroll to position [0, 0]
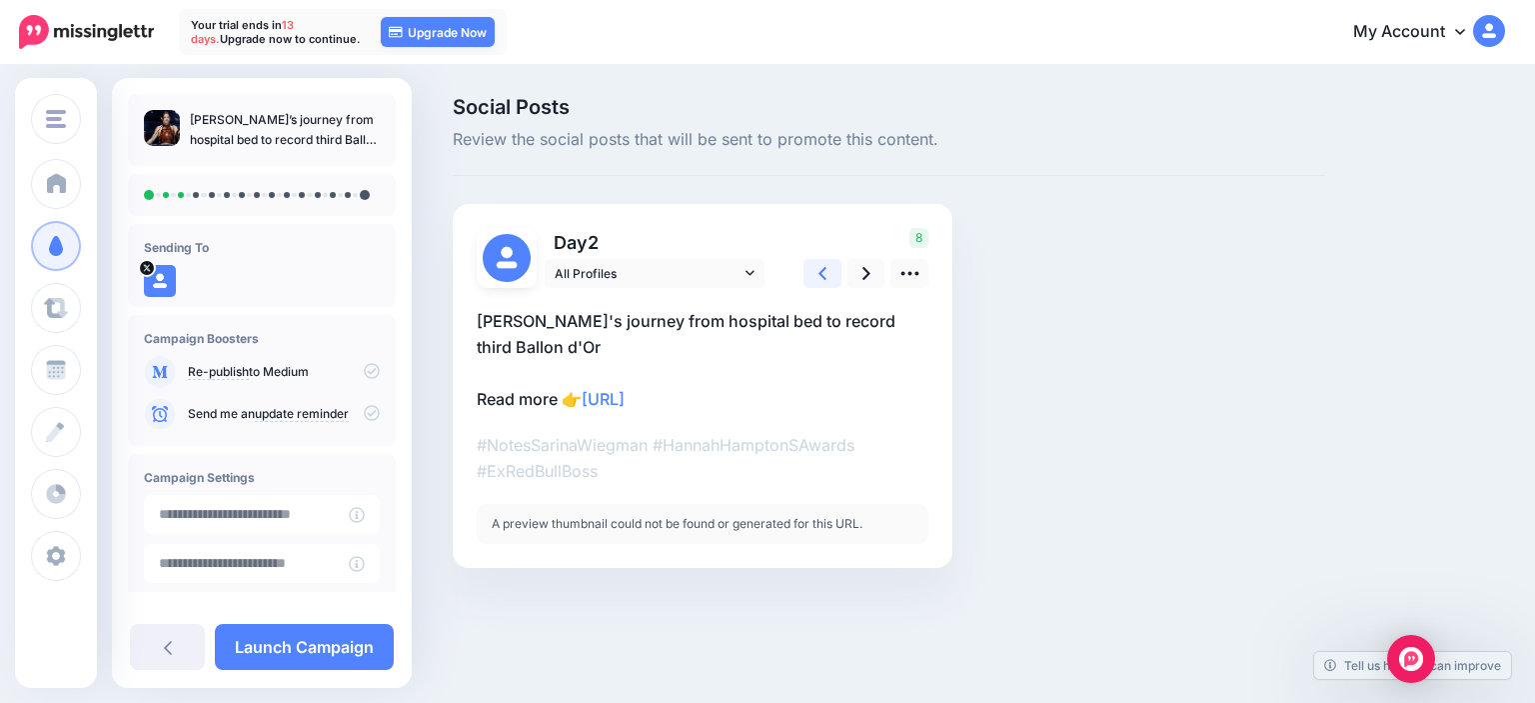
click at [822, 271] on icon at bounding box center [822, 273] width 8 height 13
click at [851, 271] on link at bounding box center [866, 273] width 38 height 29
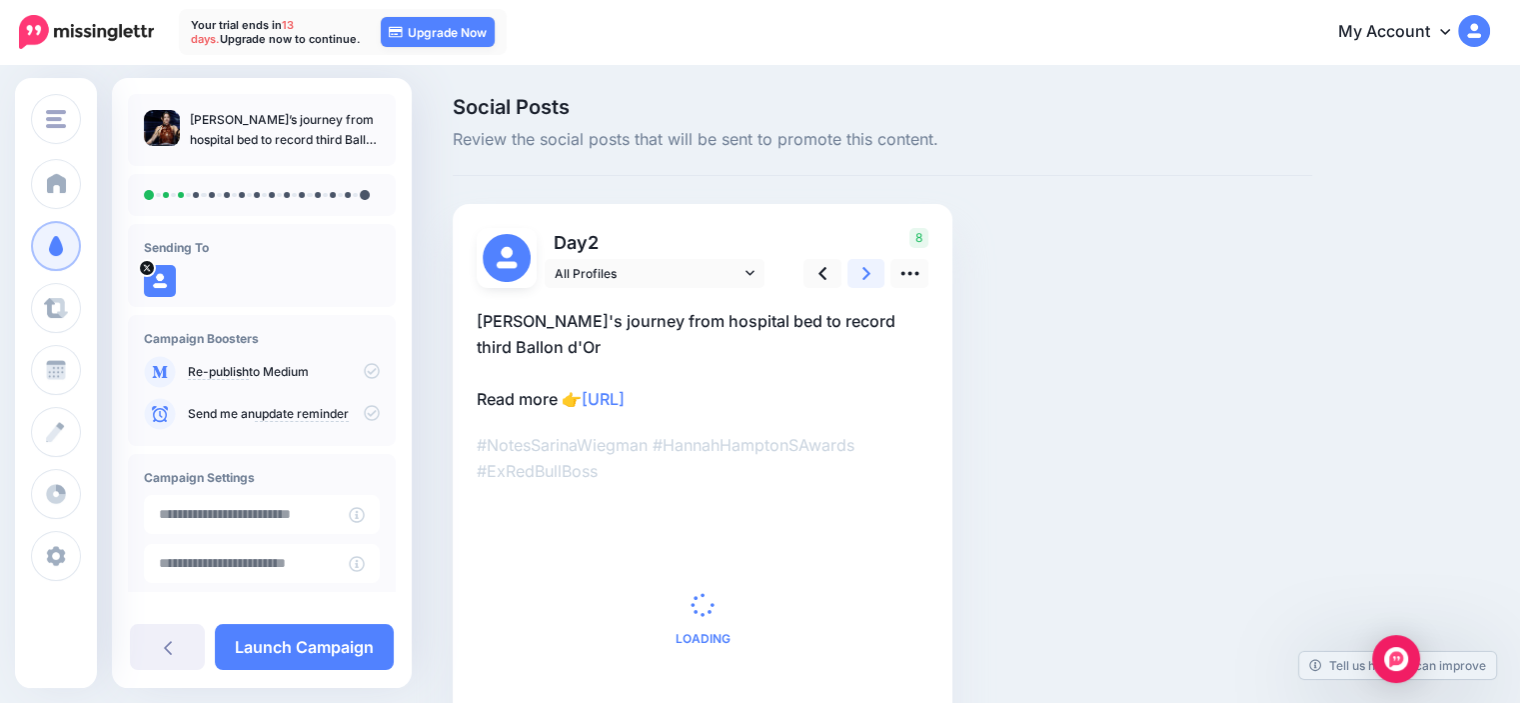
click at [851, 270] on link at bounding box center [866, 273] width 38 height 29
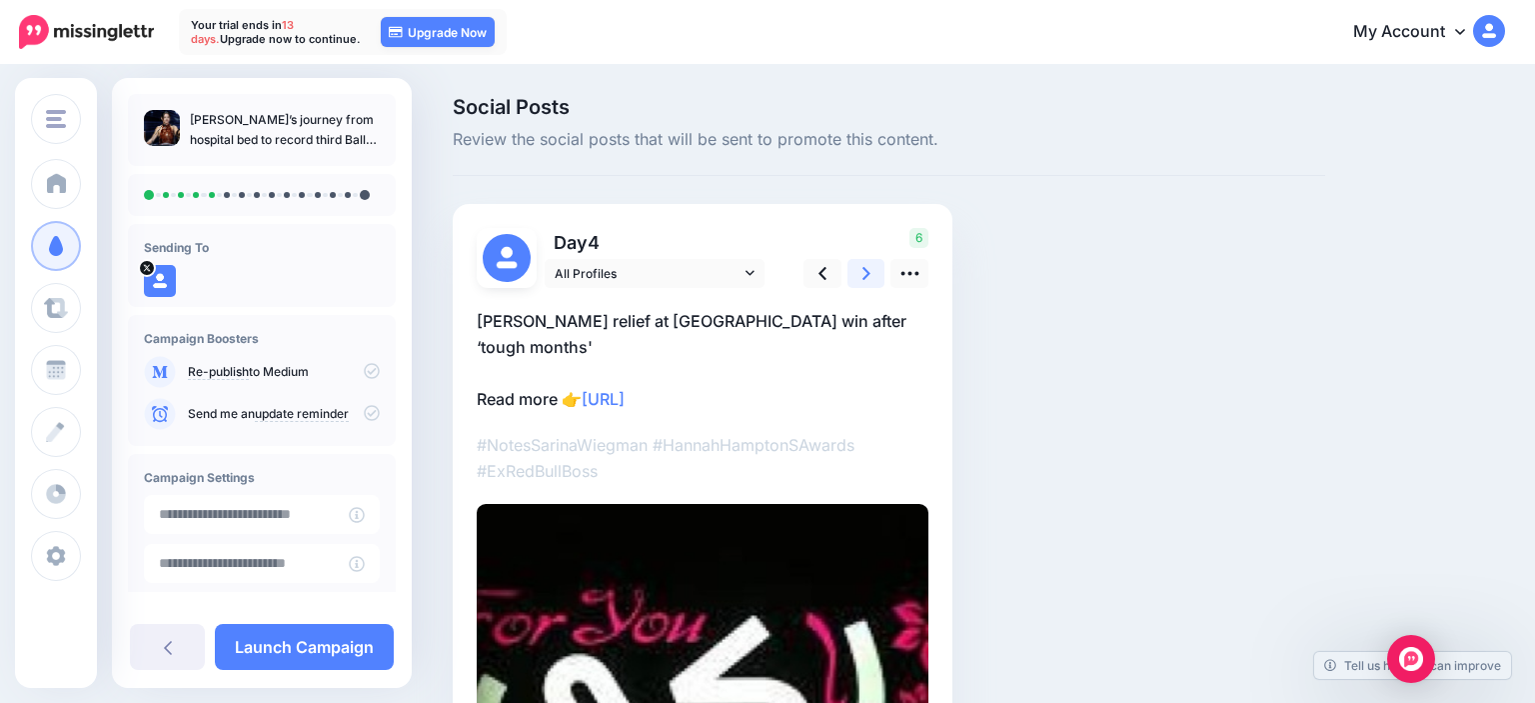
click at [851, 270] on link at bounding box center [866, 273] width 38 height 29
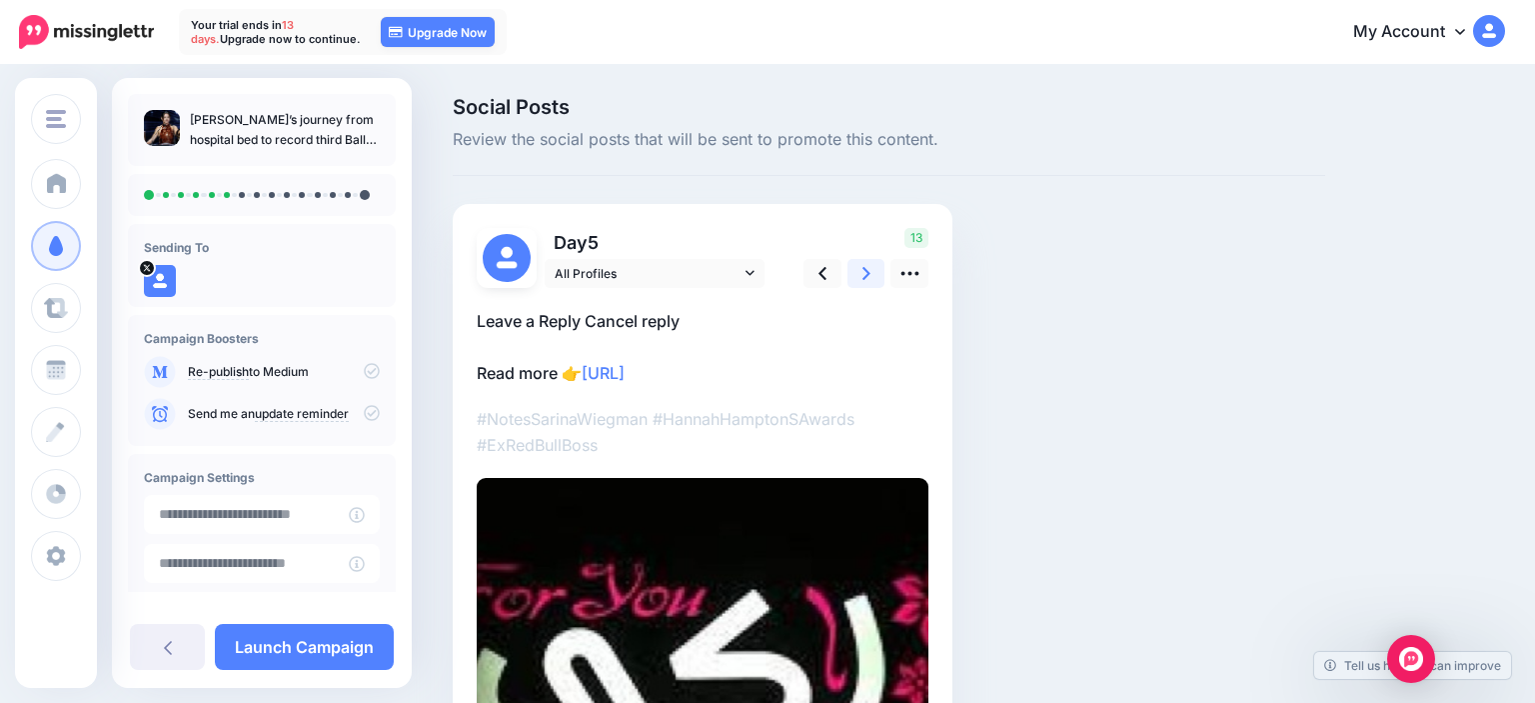
click at [851, 270] on link at bounding box center [866, 273] width 38 height 29
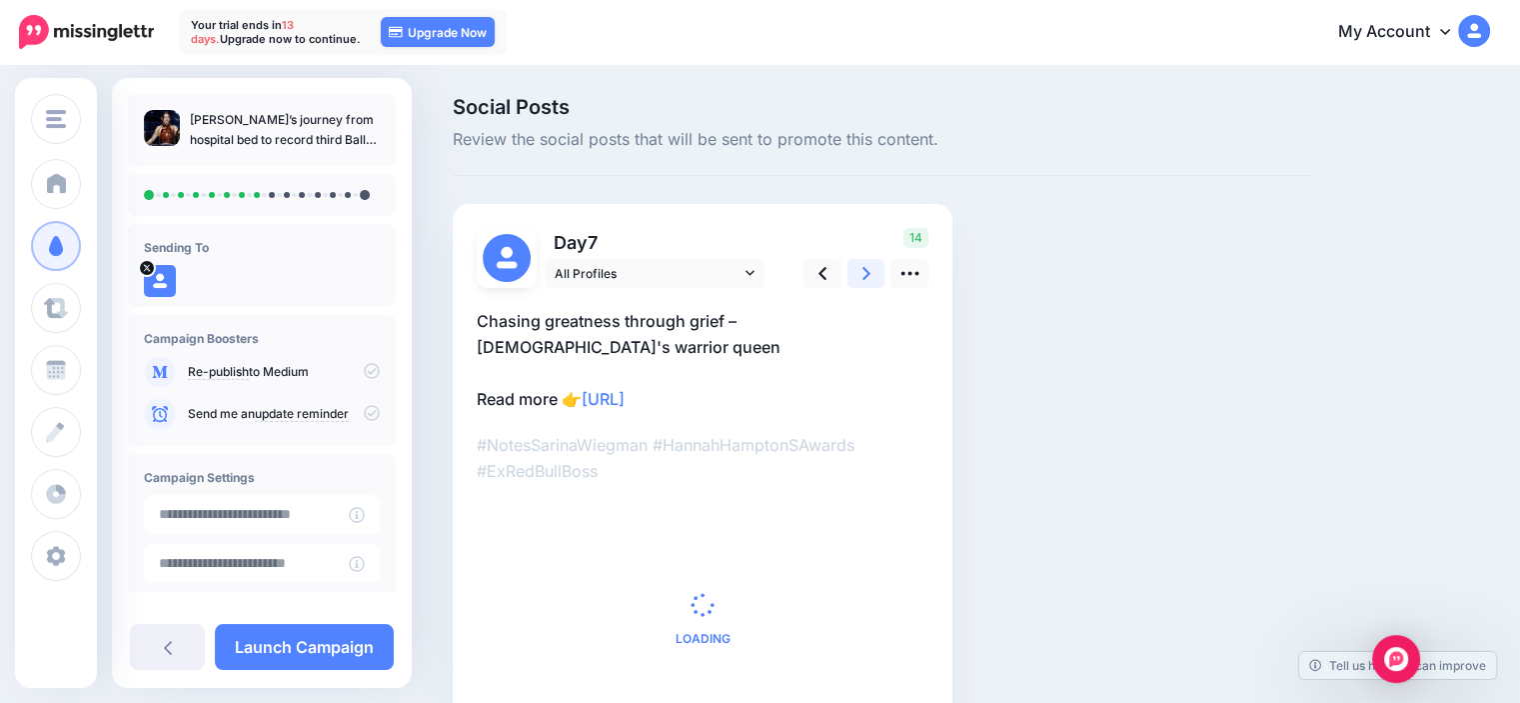
click at [851, 270] on link at bounding box center [866, 273] width 38 height 29
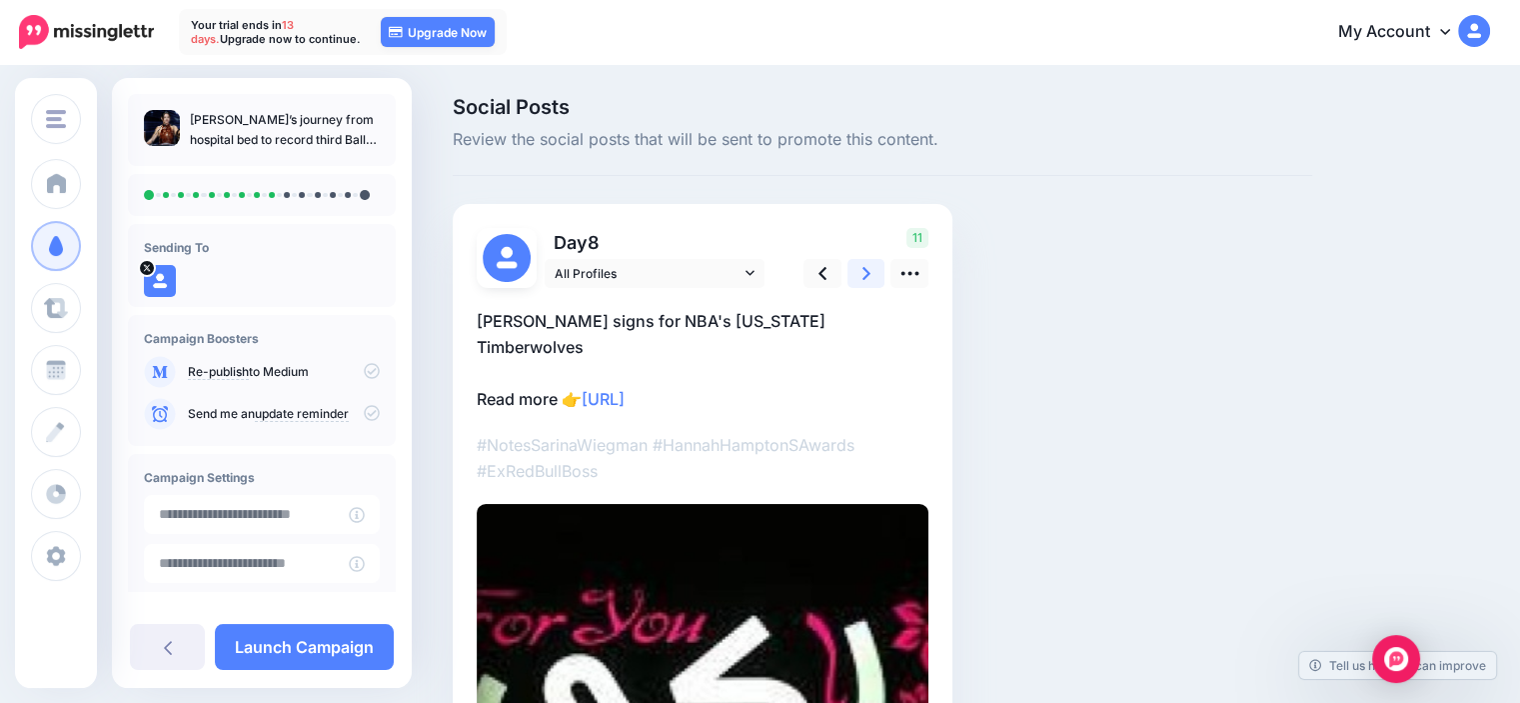
click at [851, 270] on link at bounding box center [866, 273] width 38 height 29
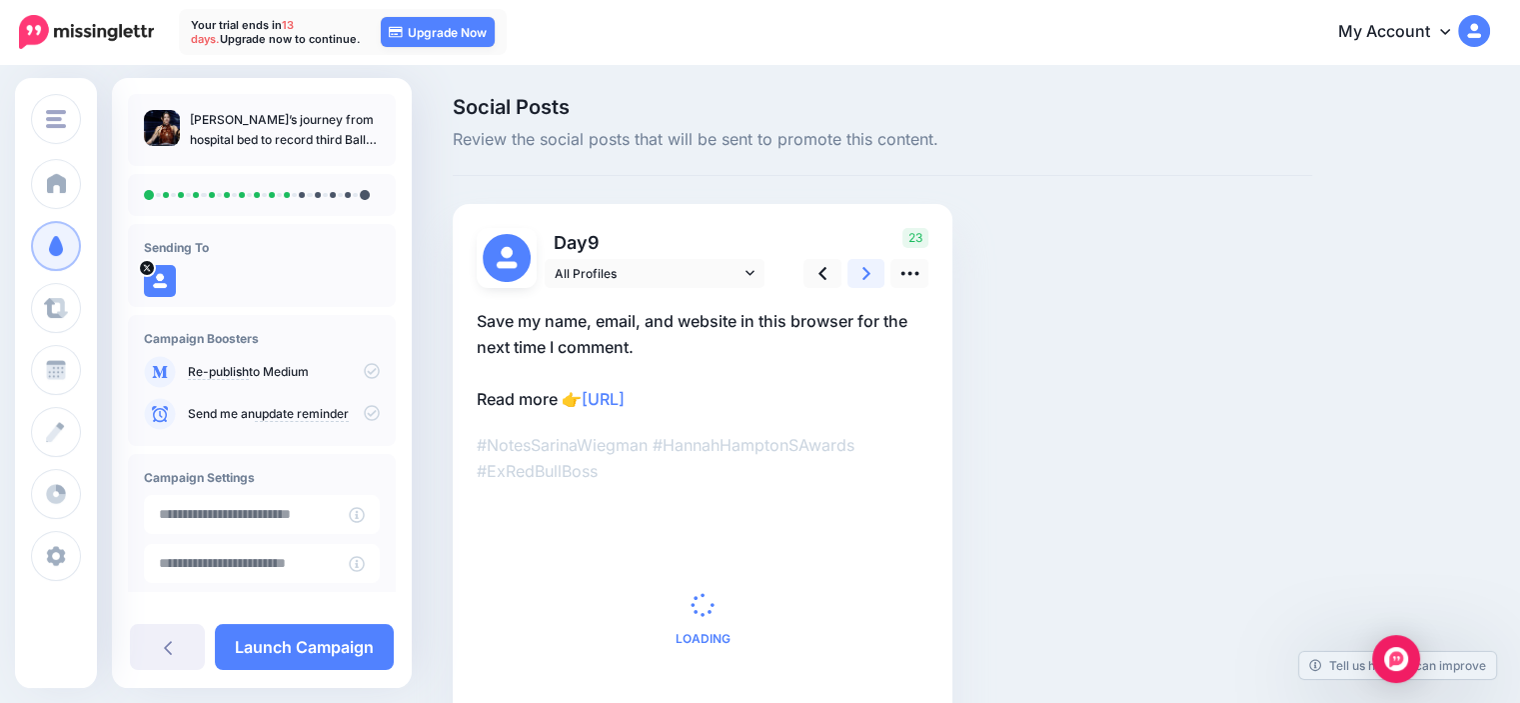
click at [851, 270] on link at bounding box center [866, 273] width 38 height 29
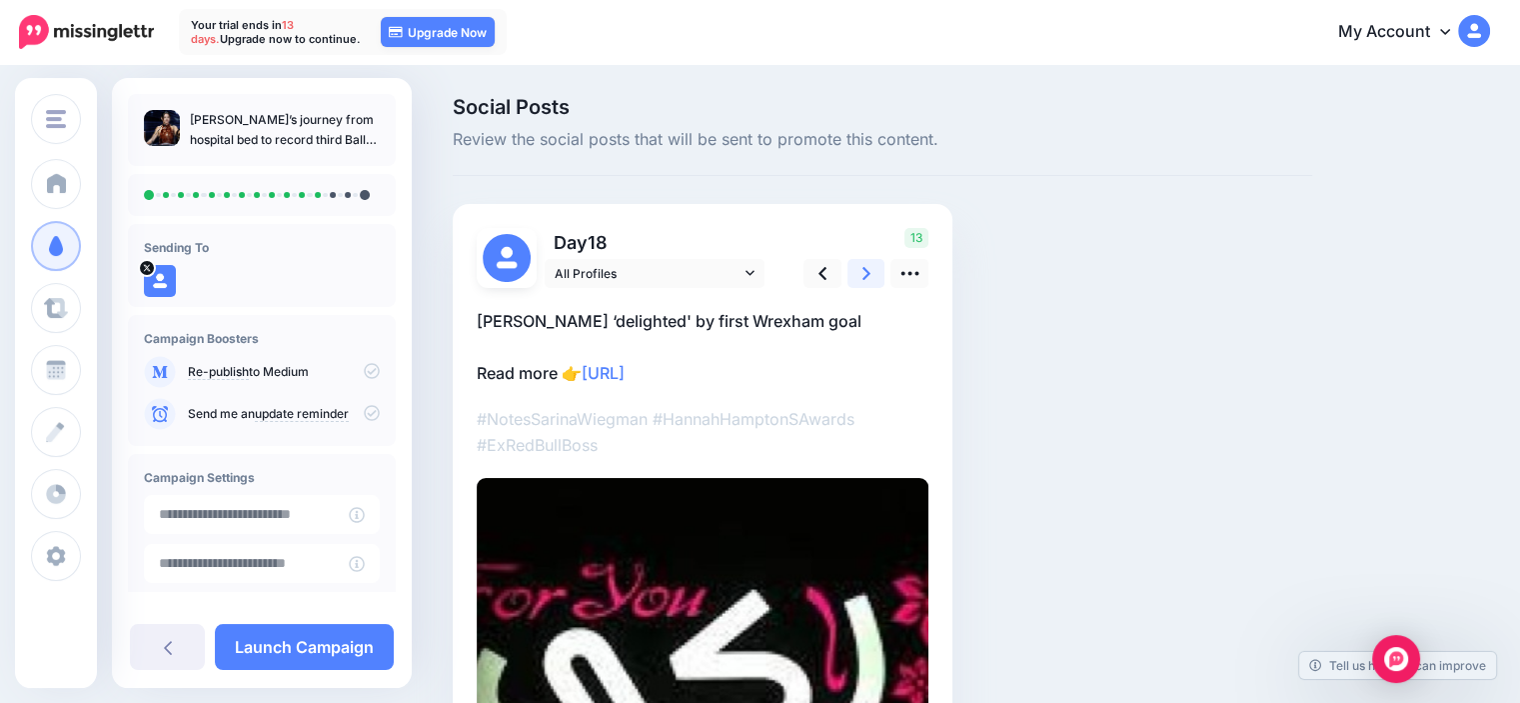
click at [851, 270] on link at bounding box center [866, 273] width 38 height 29
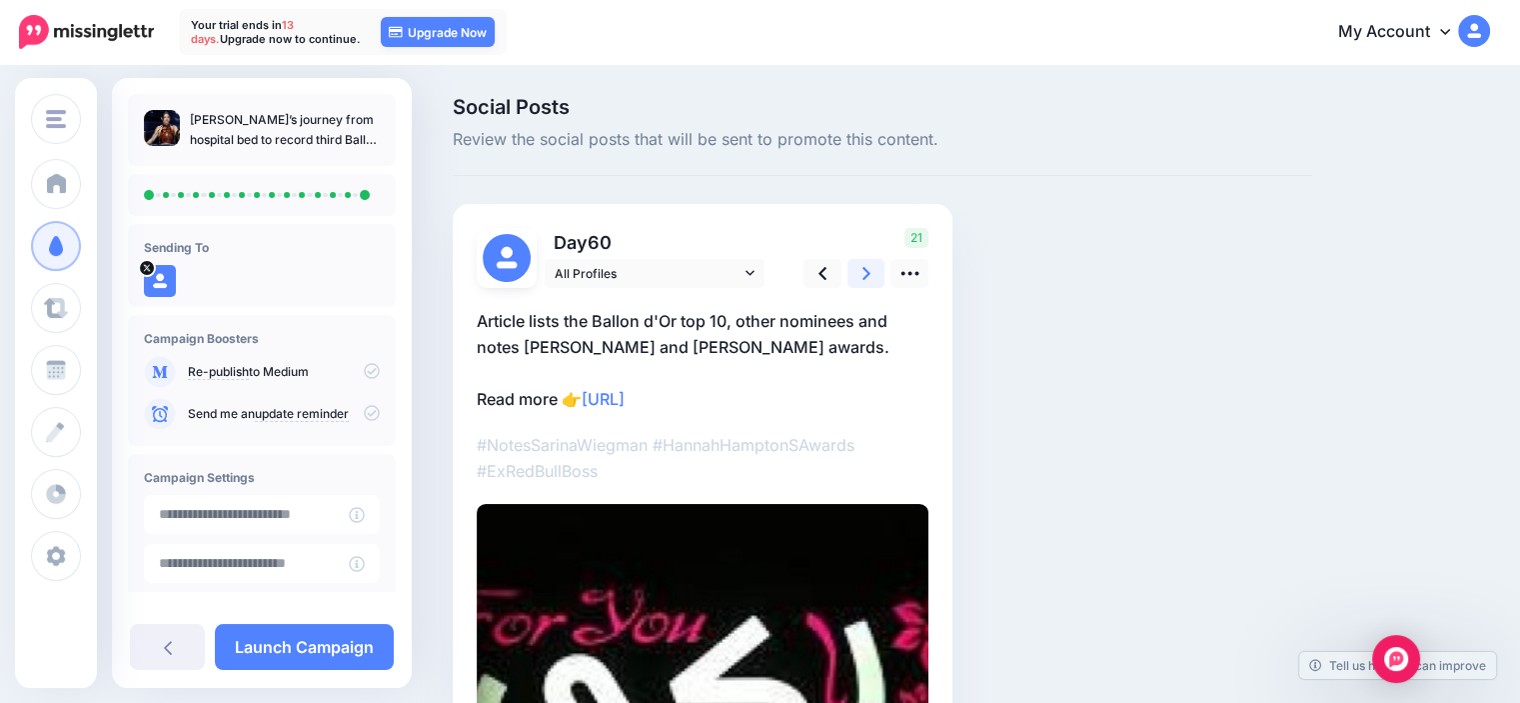
click at [851, 270] on link at bounding box center [866, 273] width 38 height 29
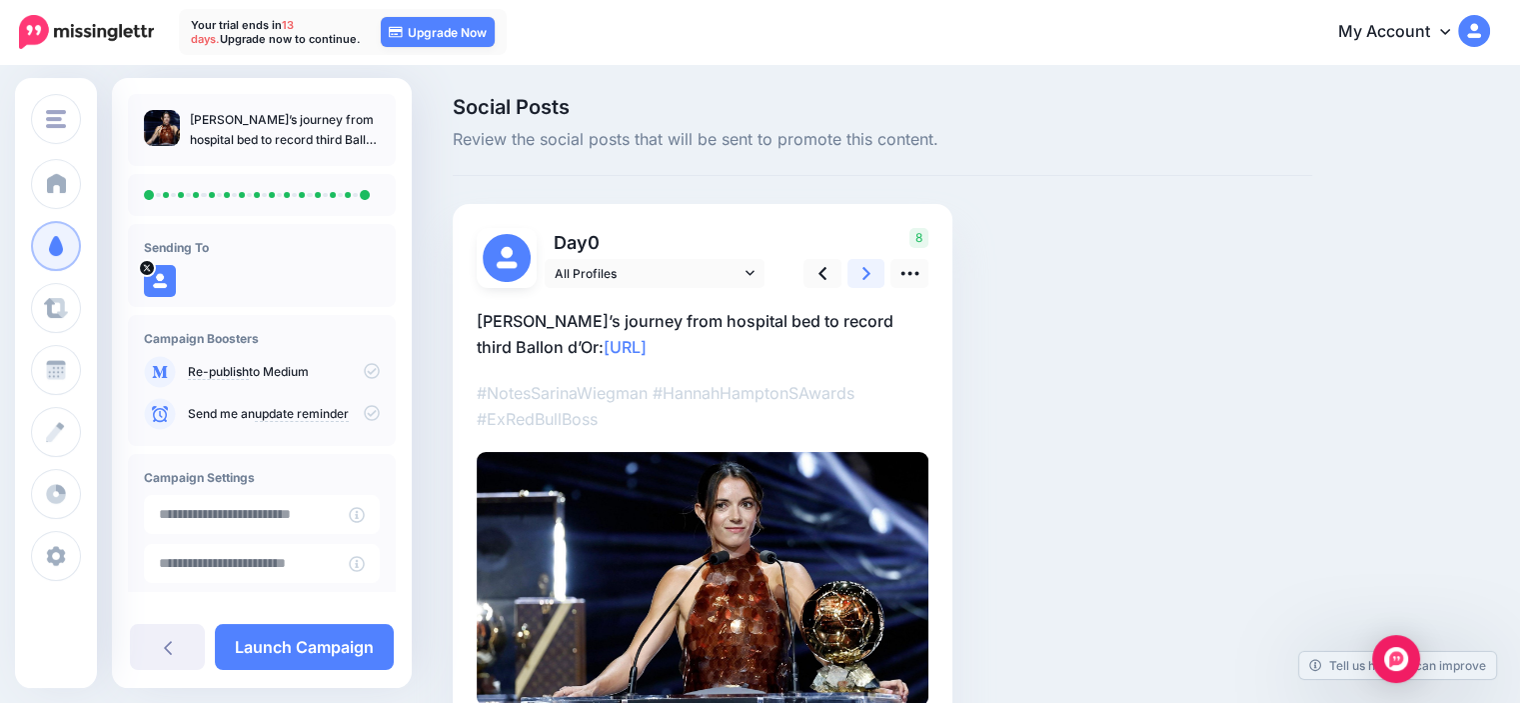
click at [851, 270] on link at bounding box center [866, 273] width 38 height 29
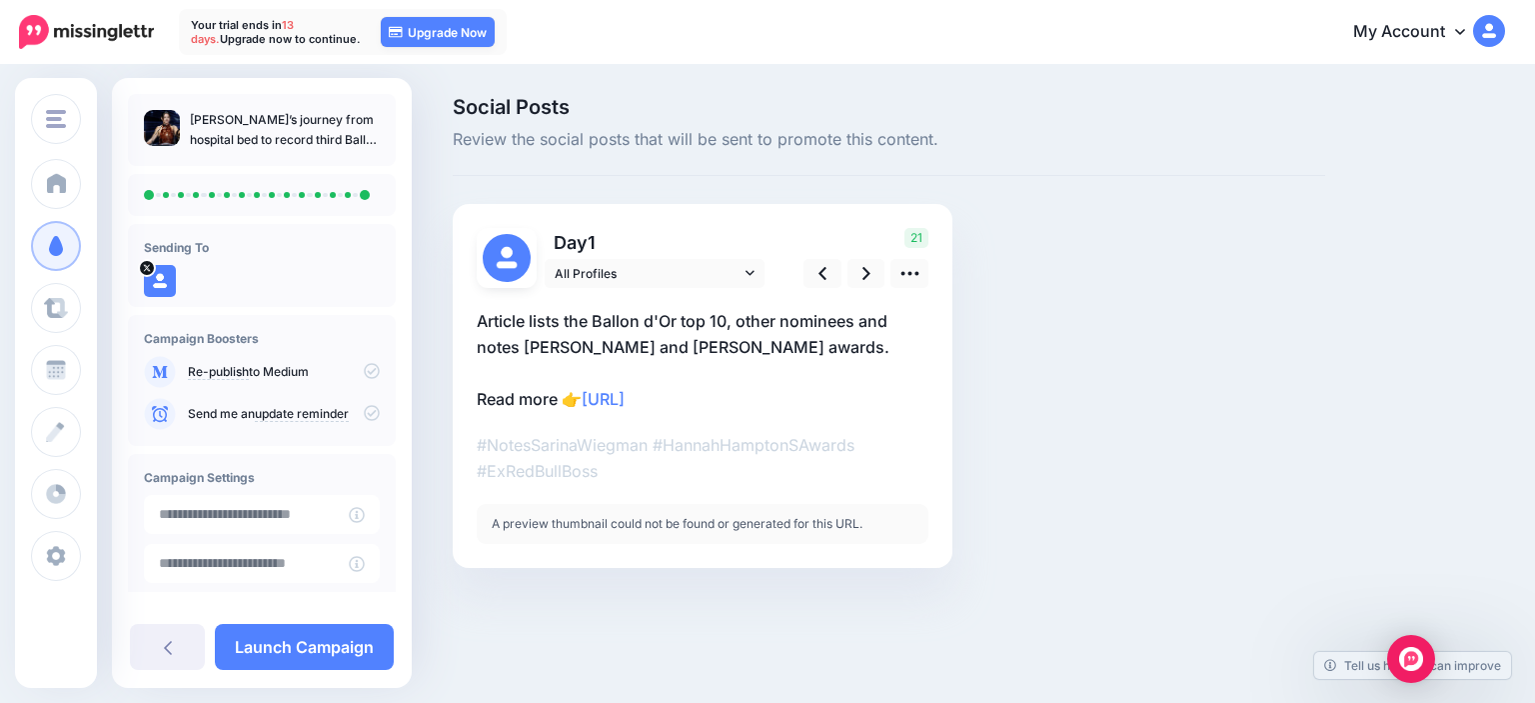
click at [596, 239] on span "1" at bounding box center [592, 242] width 8 height 21
click at [349, 656] on link "Launch Campaign" at bounding box center [304, 647] width 179 height 46
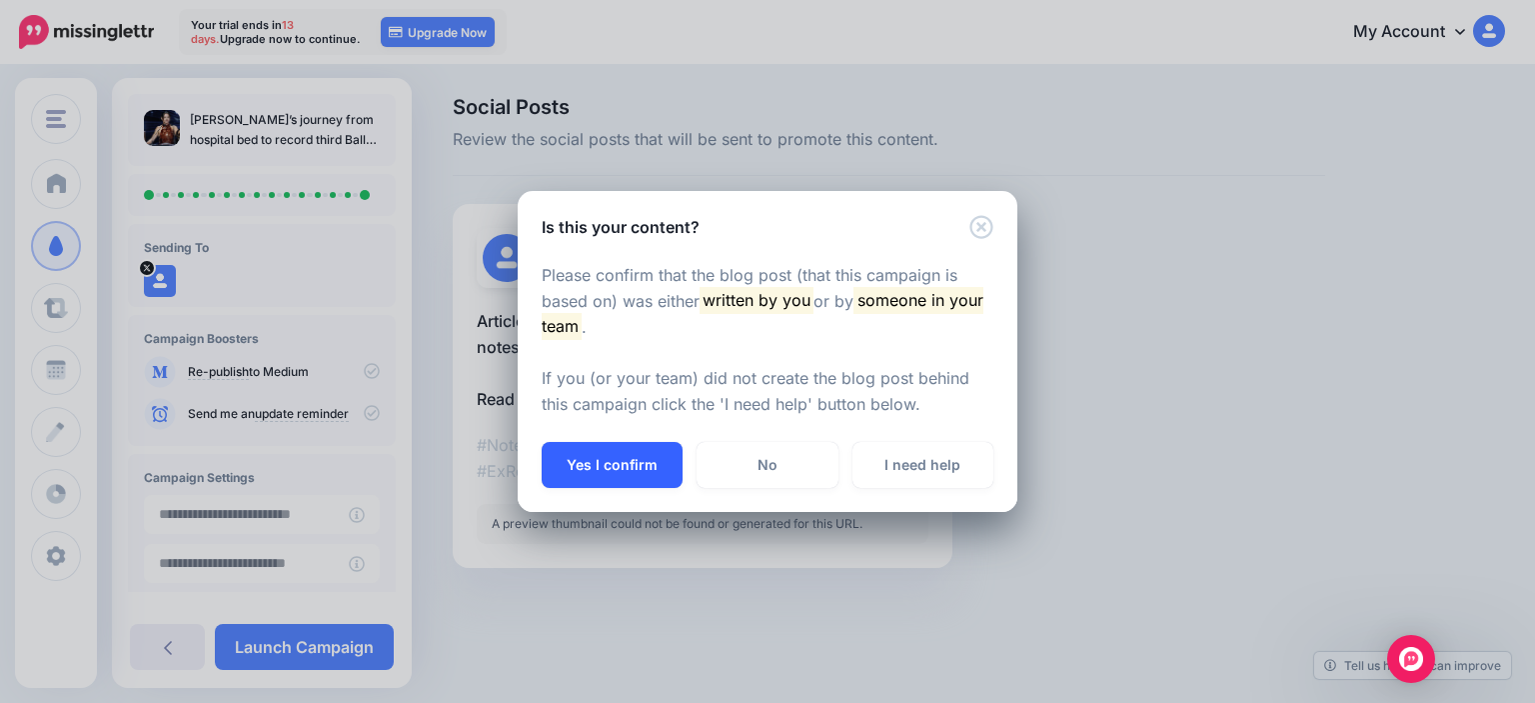
click at [624, 463] on button "Yes I confirm" at bounding box center [612, 465] width 141 height 46
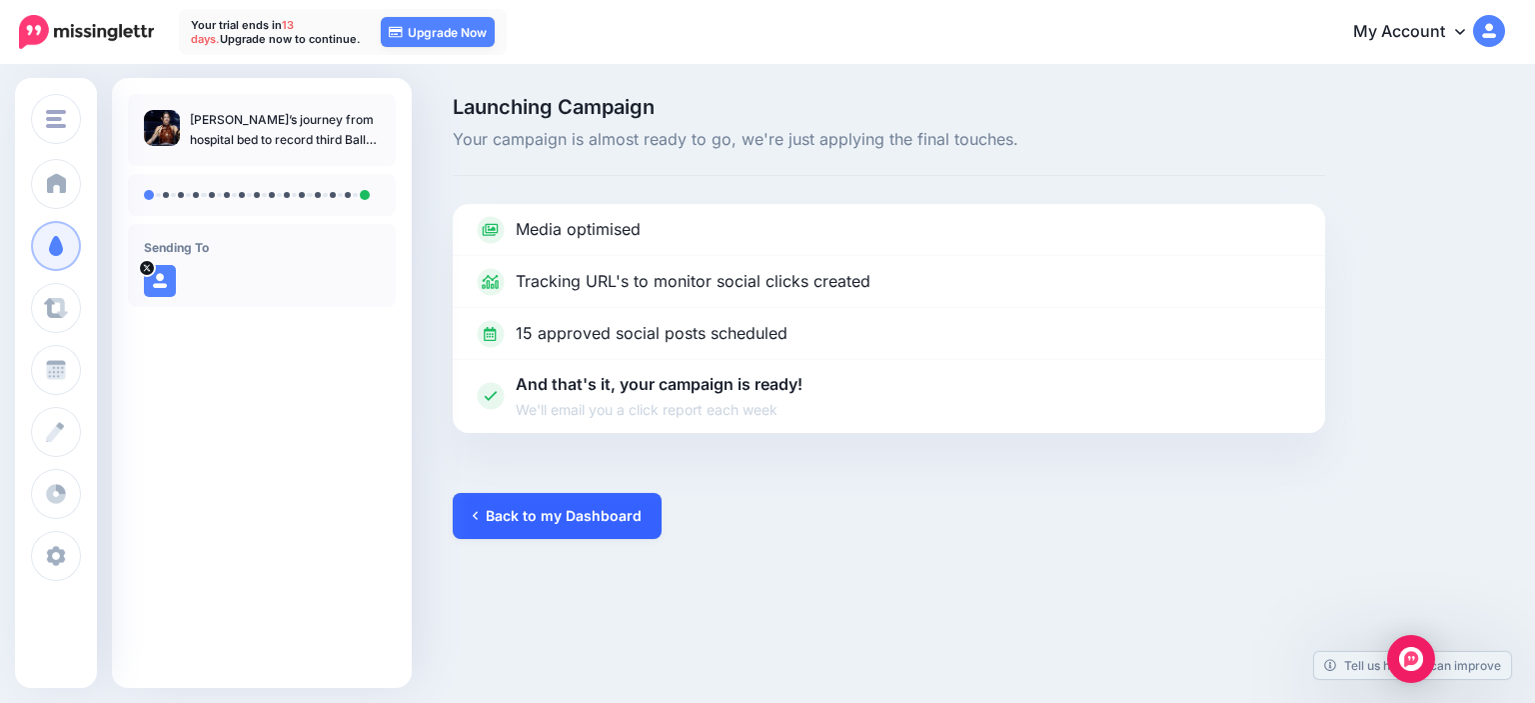
click at [584, 508] on link "Back to my Dashboard" at bounding box center [557, 516] width 209 height 46
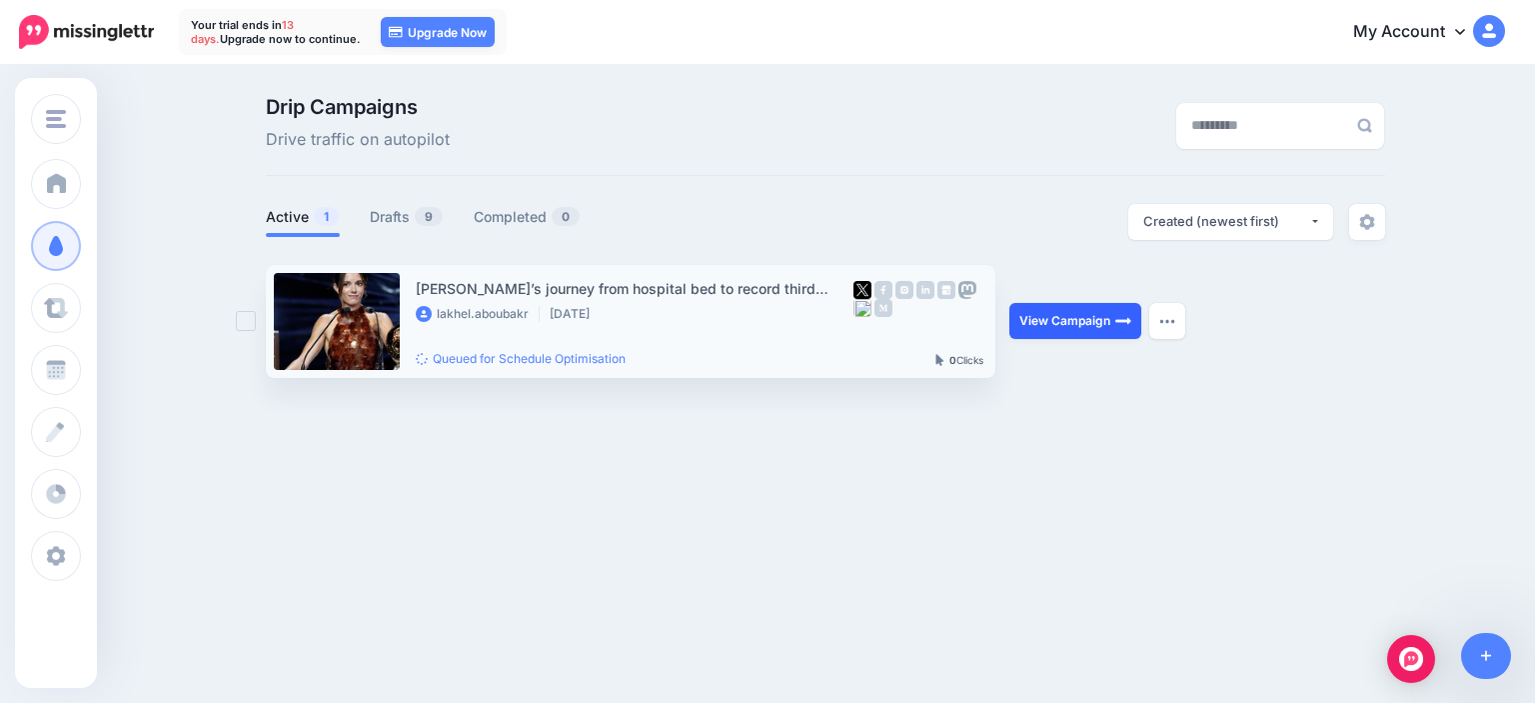
click at [1059, 323] on link "View Campaign" at bounding box center [1075, 321] width 132 height 36
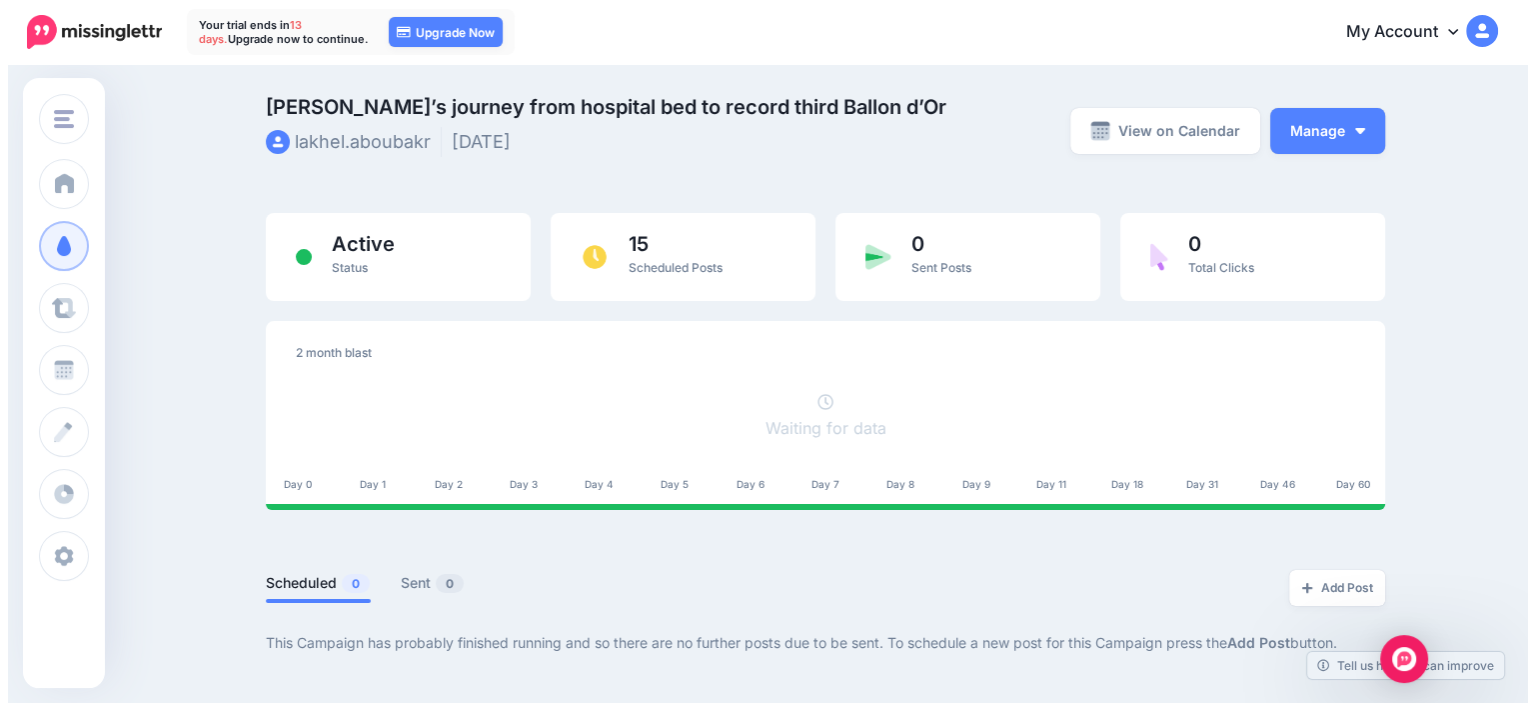
scroll to position [97, 0]
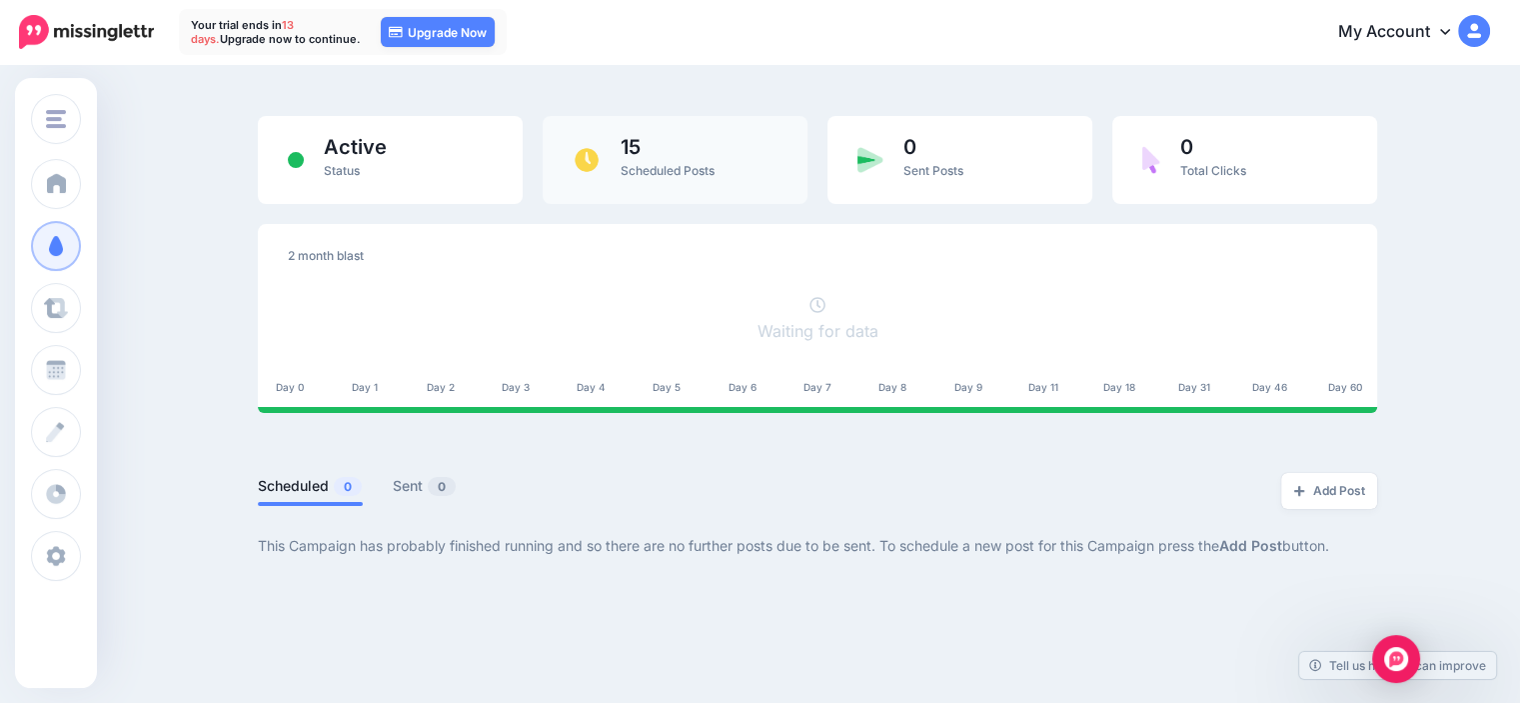
click at [706, 145] on span "15" at bounding box center [668, 147] width 94 height 20
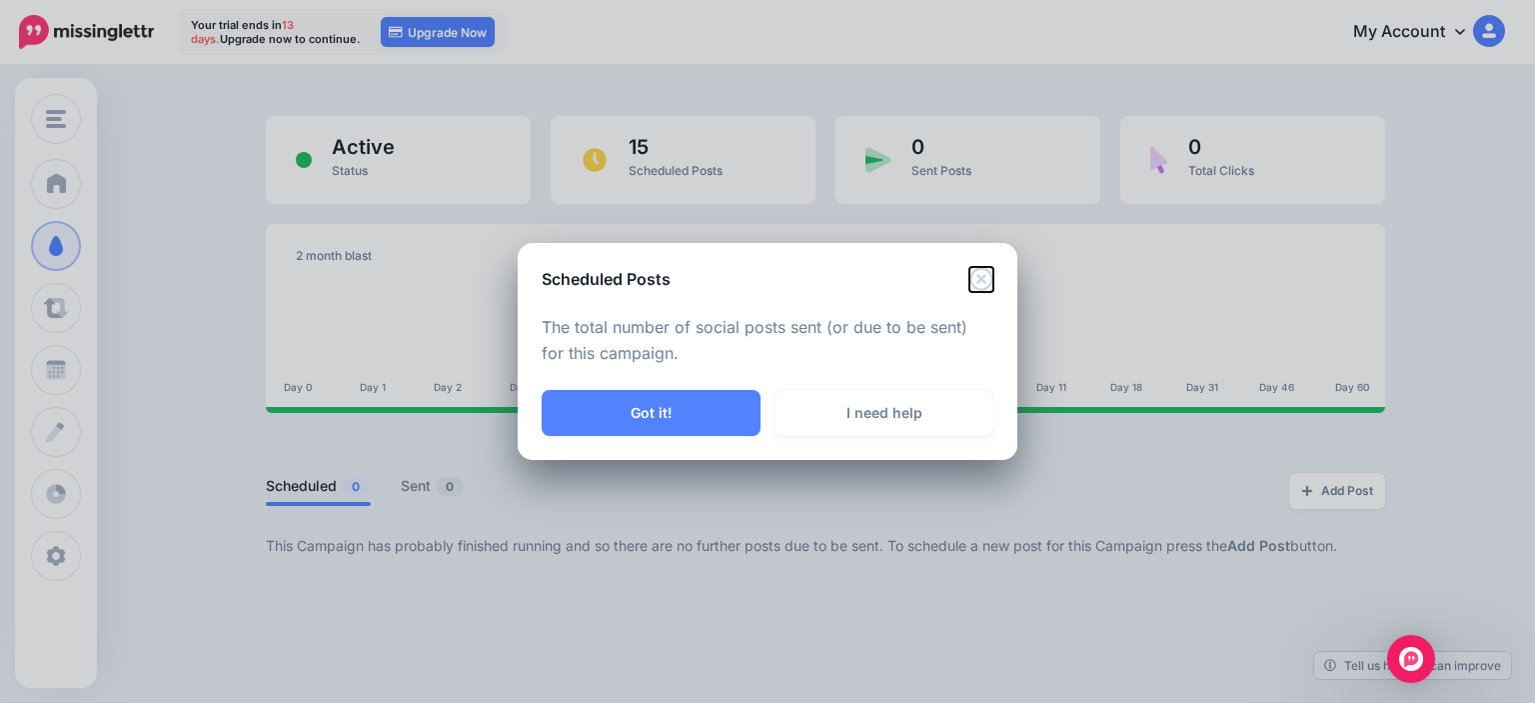
click at [971, 276] on icon "Close" at bounding box center [981, 279] width 24 height 24
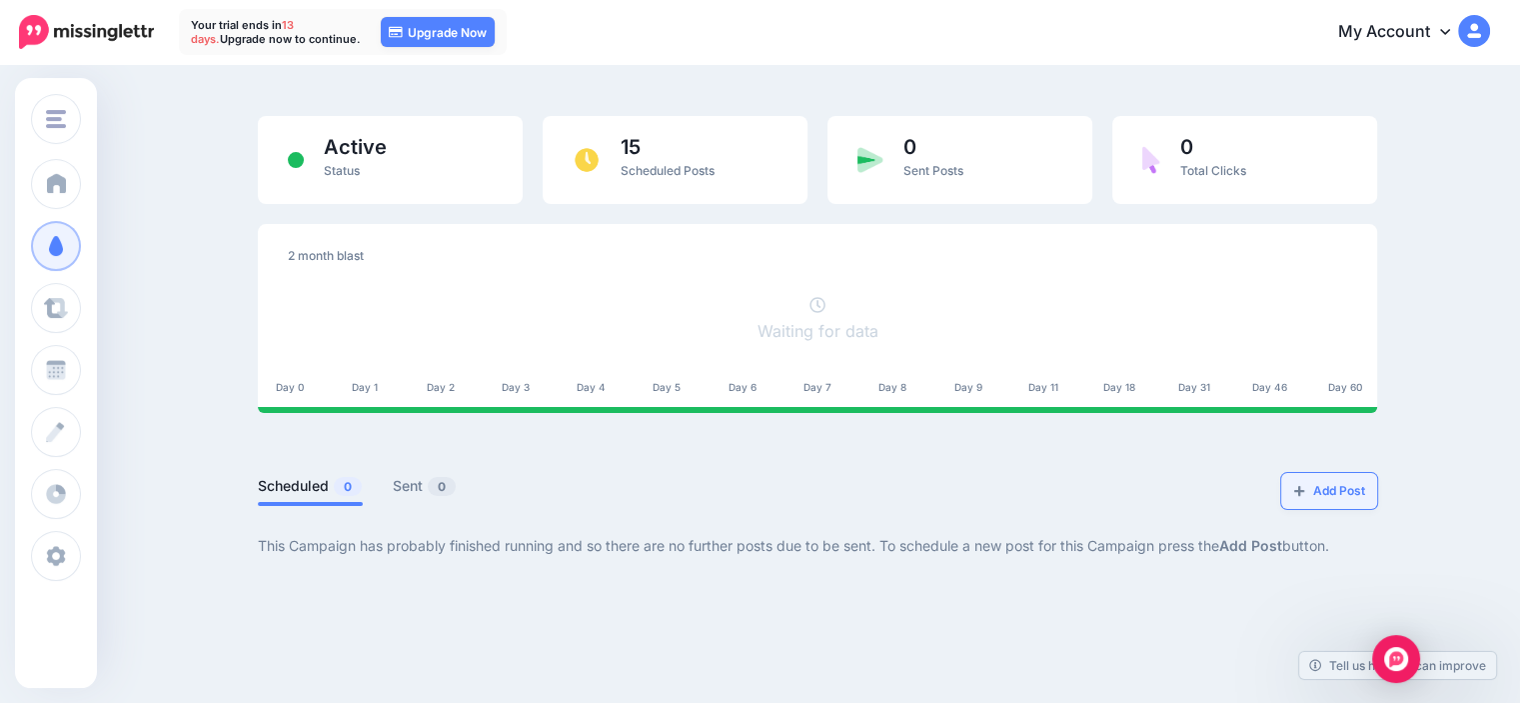
click at [1313, 503] on link "Add Post" at bounding box center [1329, 491] width 96 height 36
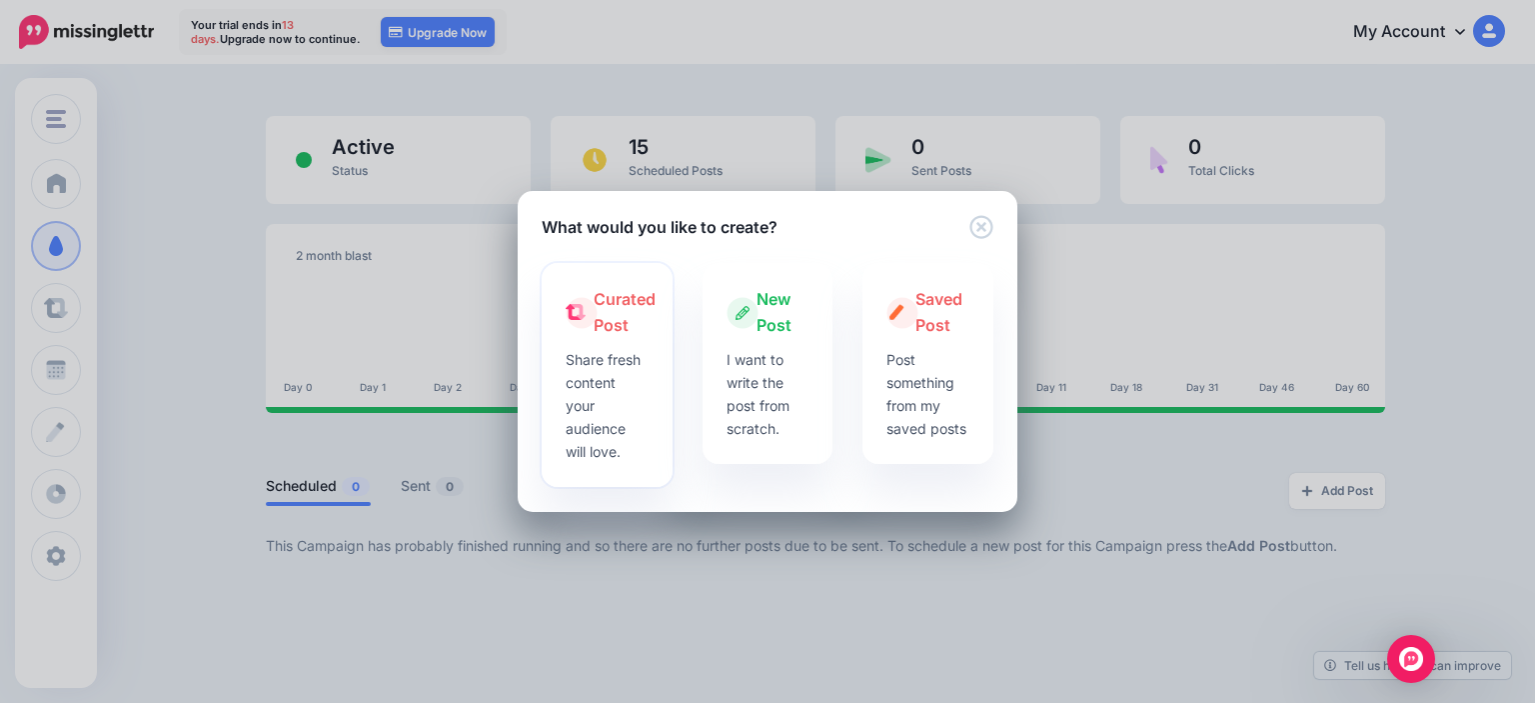
click at [605, 392] on p "Share fresh content your audience will love." at bounding box center [607, 405] width 83 height 115
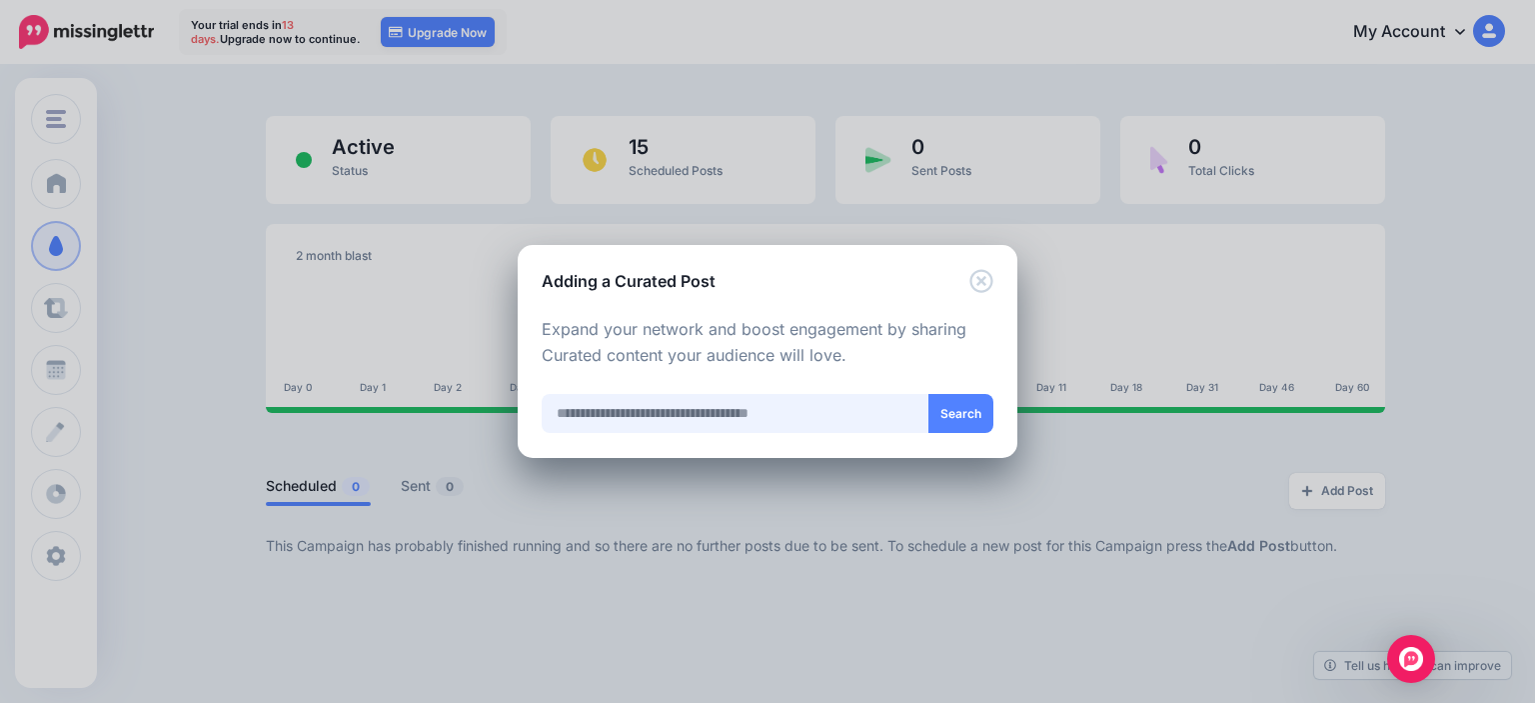
click at [635, 415] on input "text" at bounding box center [736, 413] width 388 height 39
paste input "**********"
type input "**********"
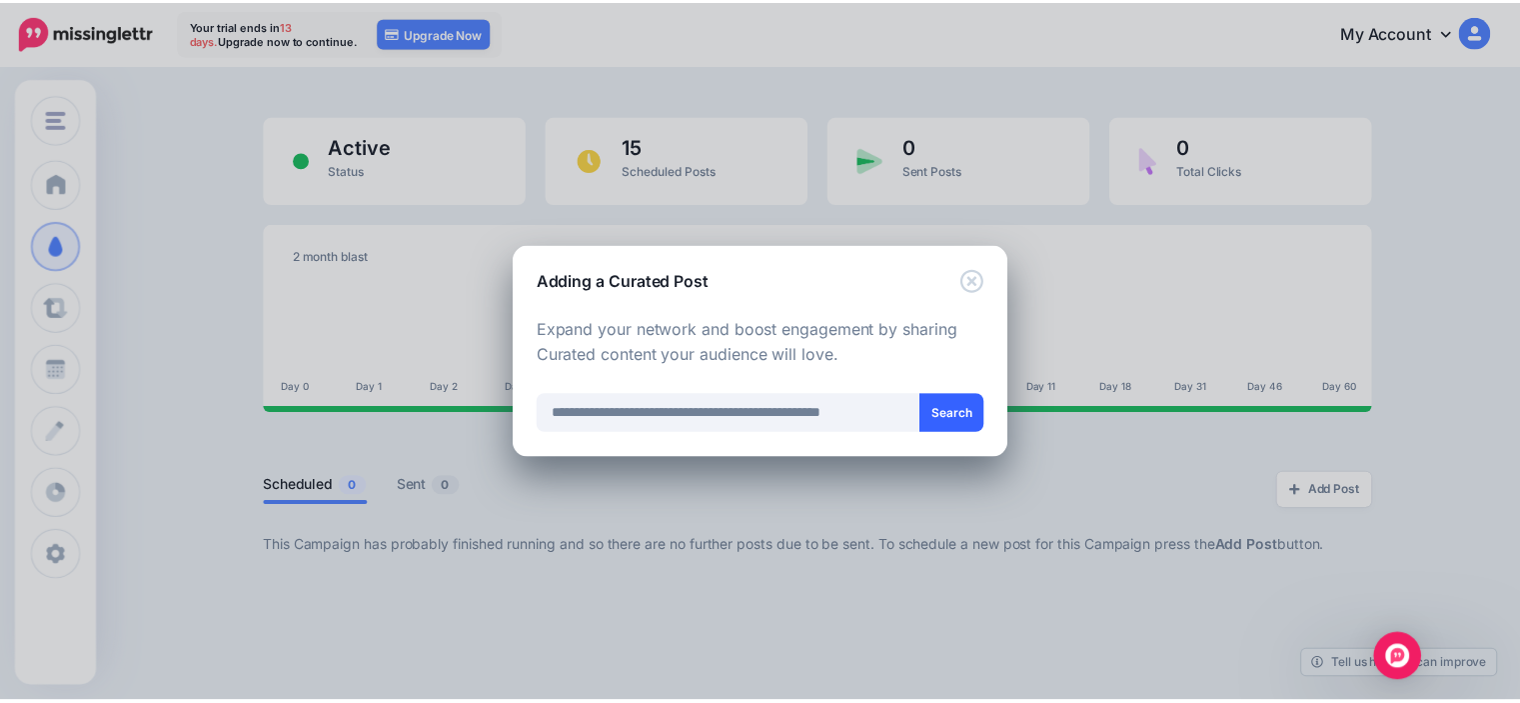
scroll to position [0, 0]
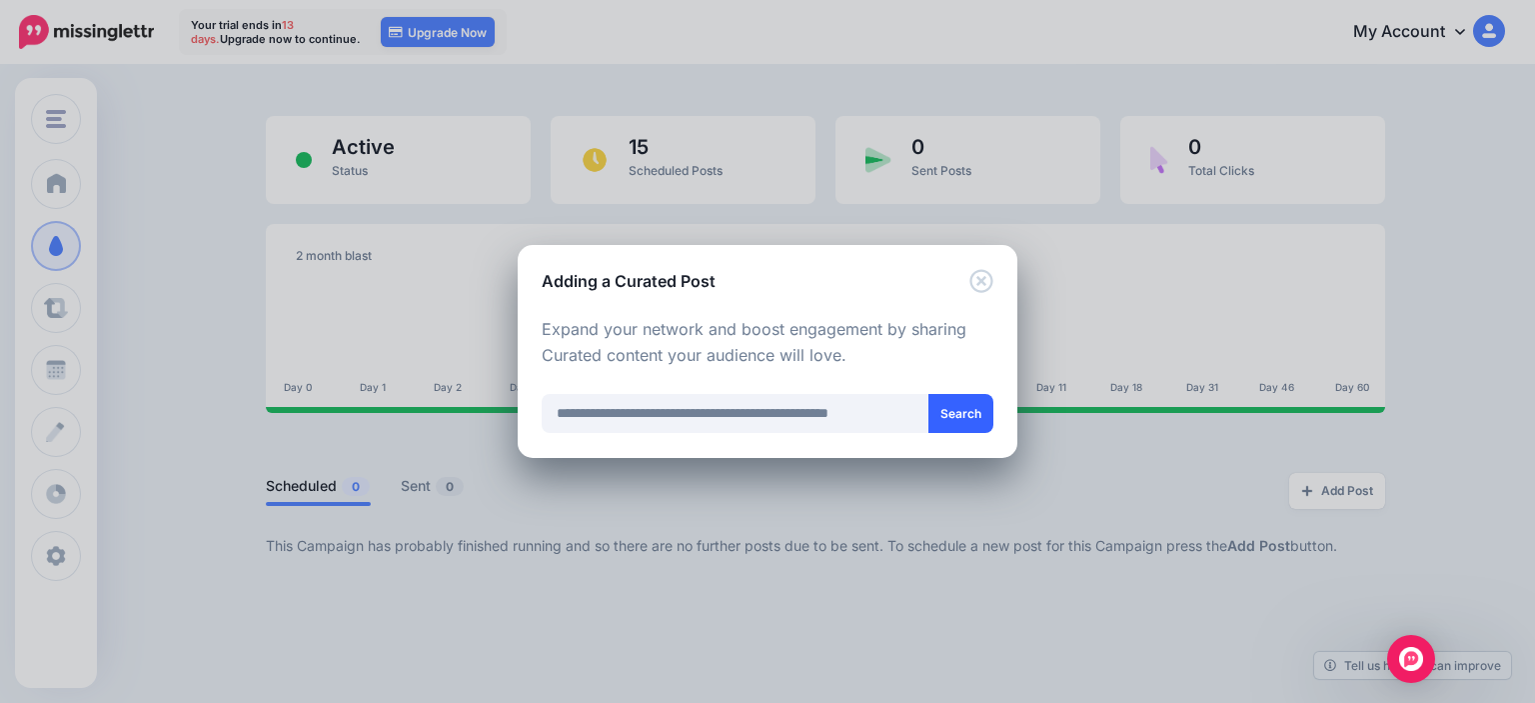
click at [945, 420] on button "Search" at bounding box center [960, 413] width 65 height 39
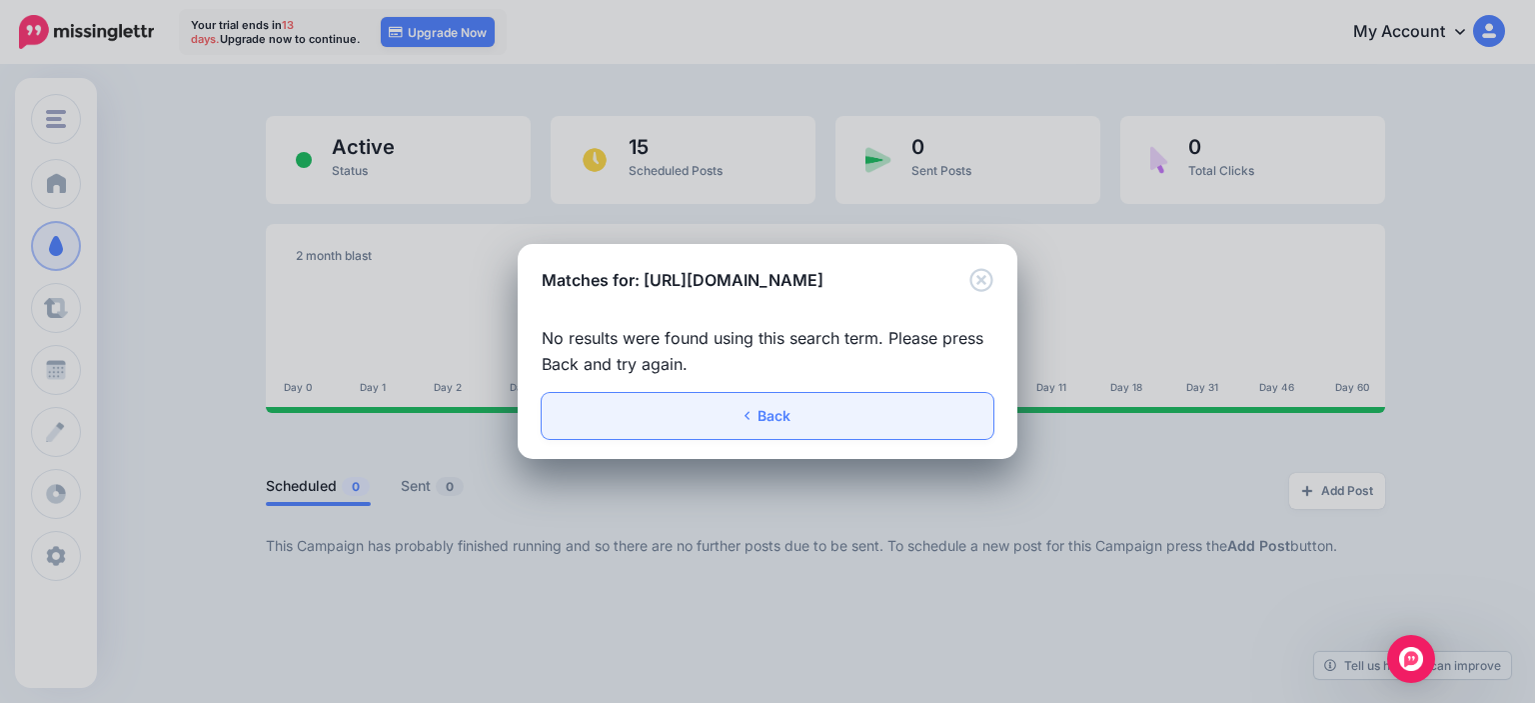
click at [767, 426] on link "Back" at bounding box center [768, 416] width 452 height 46
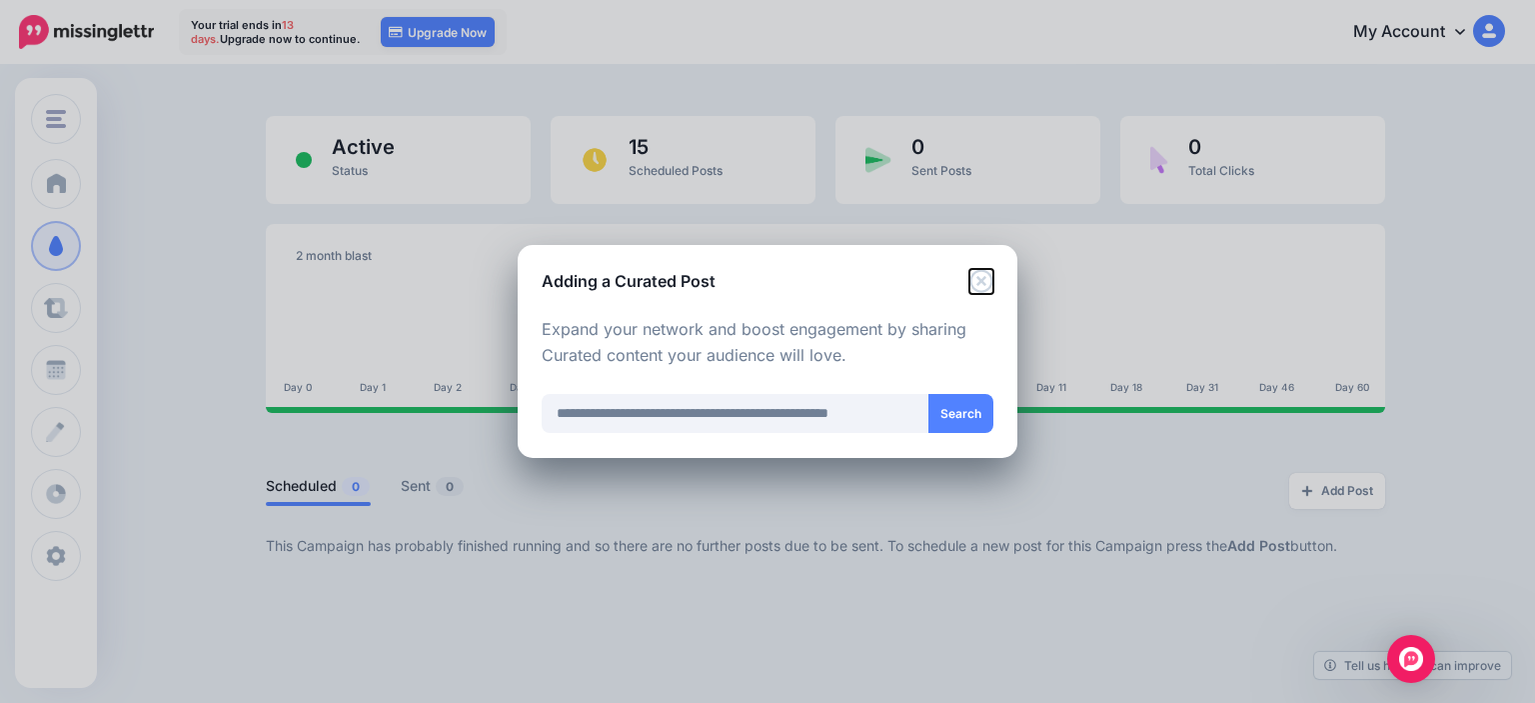
click at [973, 287] on icon "Close" at bounding box center [980, 280] width 23 height 23
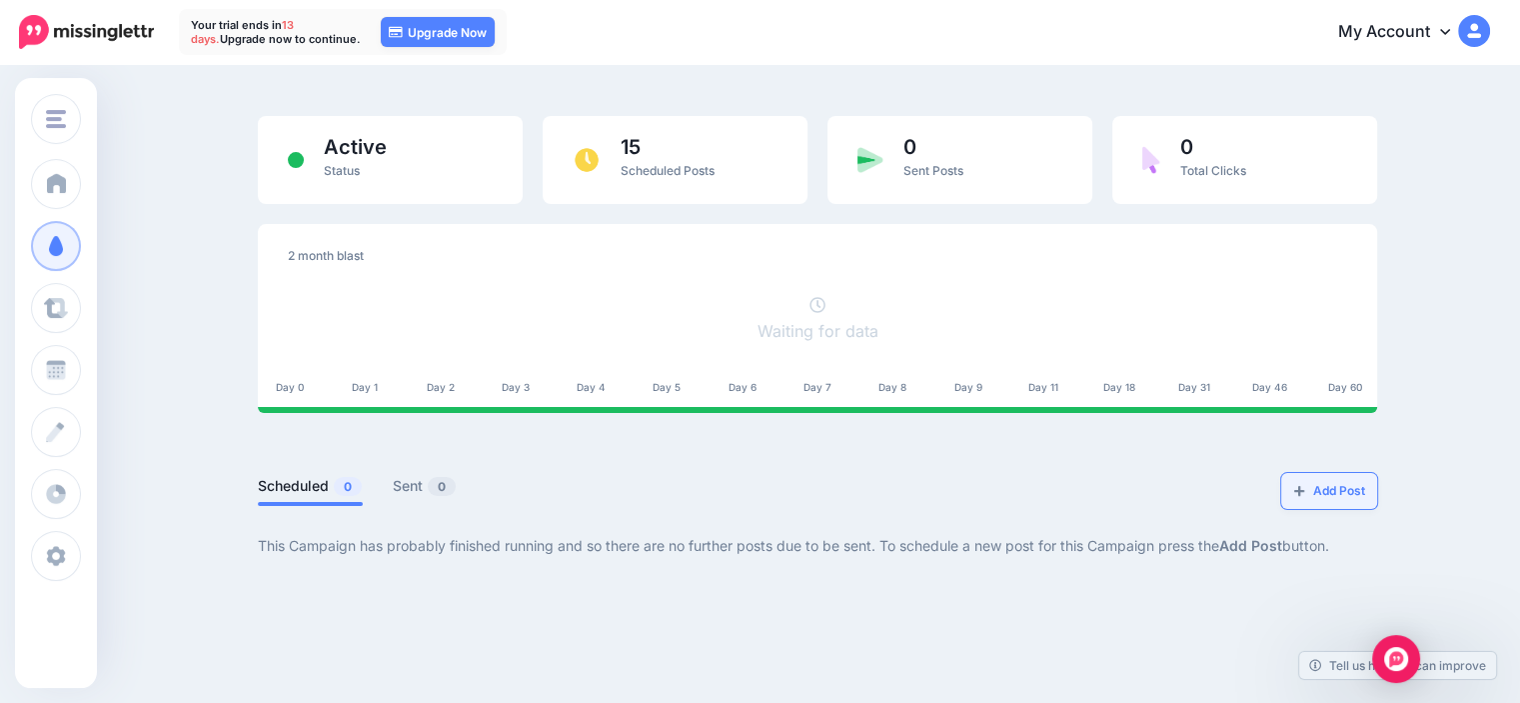
click at [1330, 486] on link "Add Post" at bounding box center [1329, 491] width 96 height 36
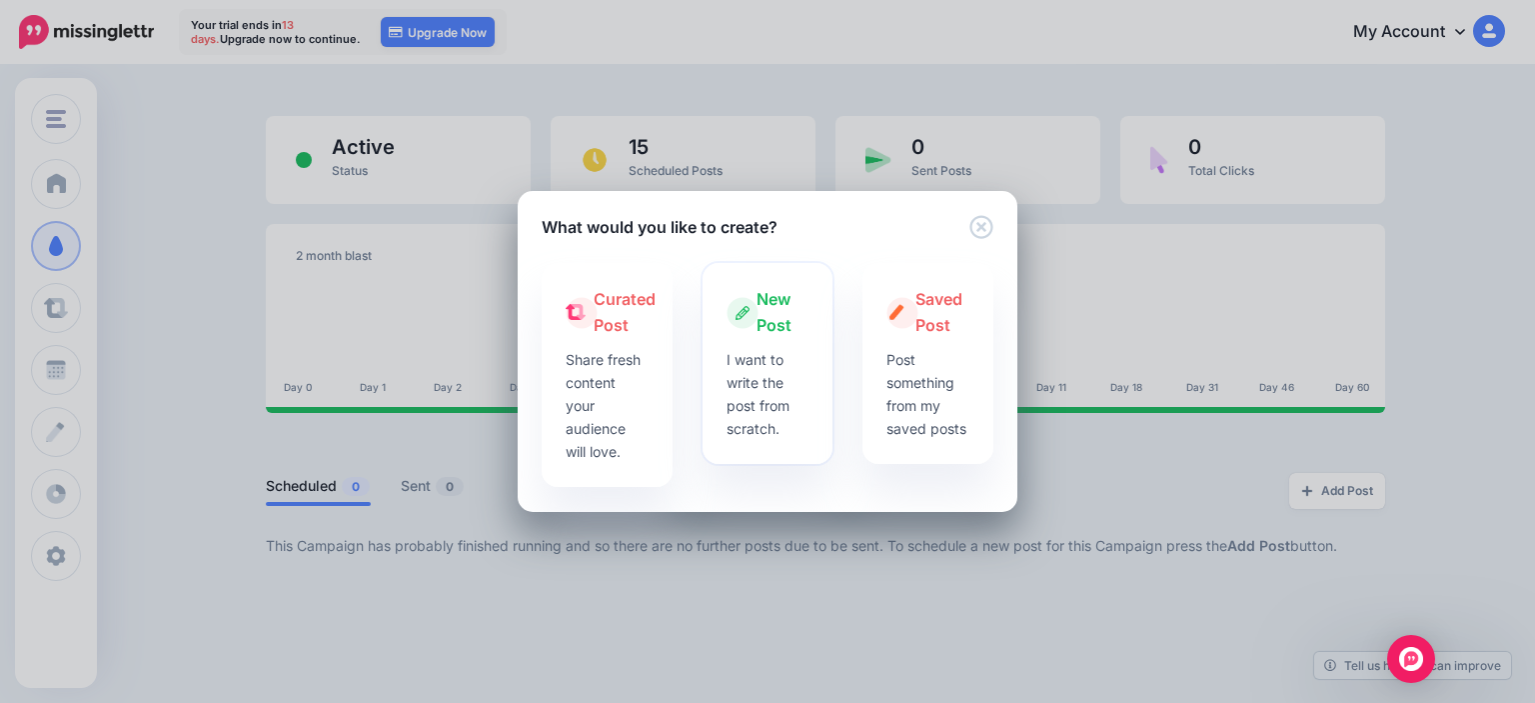
click at [789, 367] on p "I want to write the post from scratch." at bounding box center [768, 394] width 83 height 92
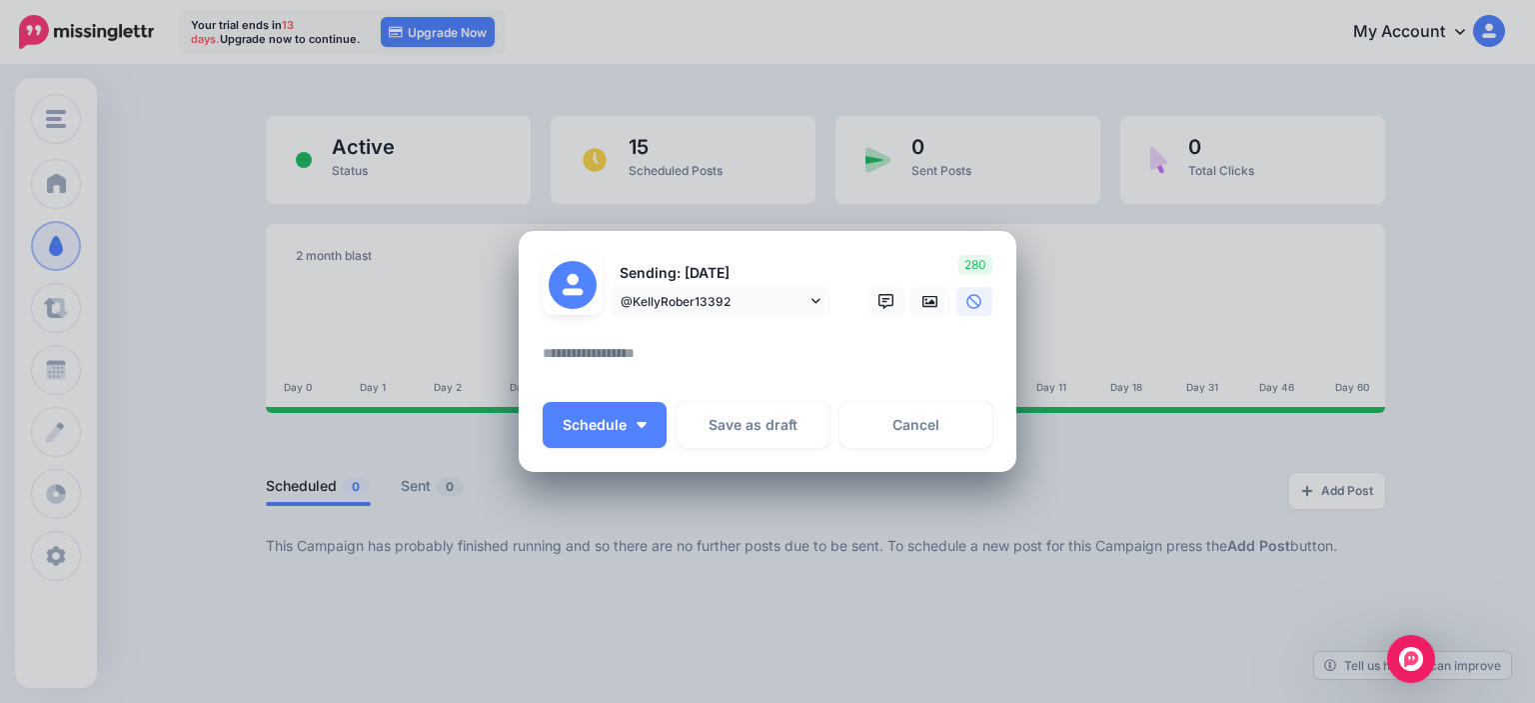
click at [667, 343] on textarea at bounding box center [773, 360] width 460 height 39
click at [922, 431] on link "Cancel" at bounding box center [915, 425] width 153 height 46
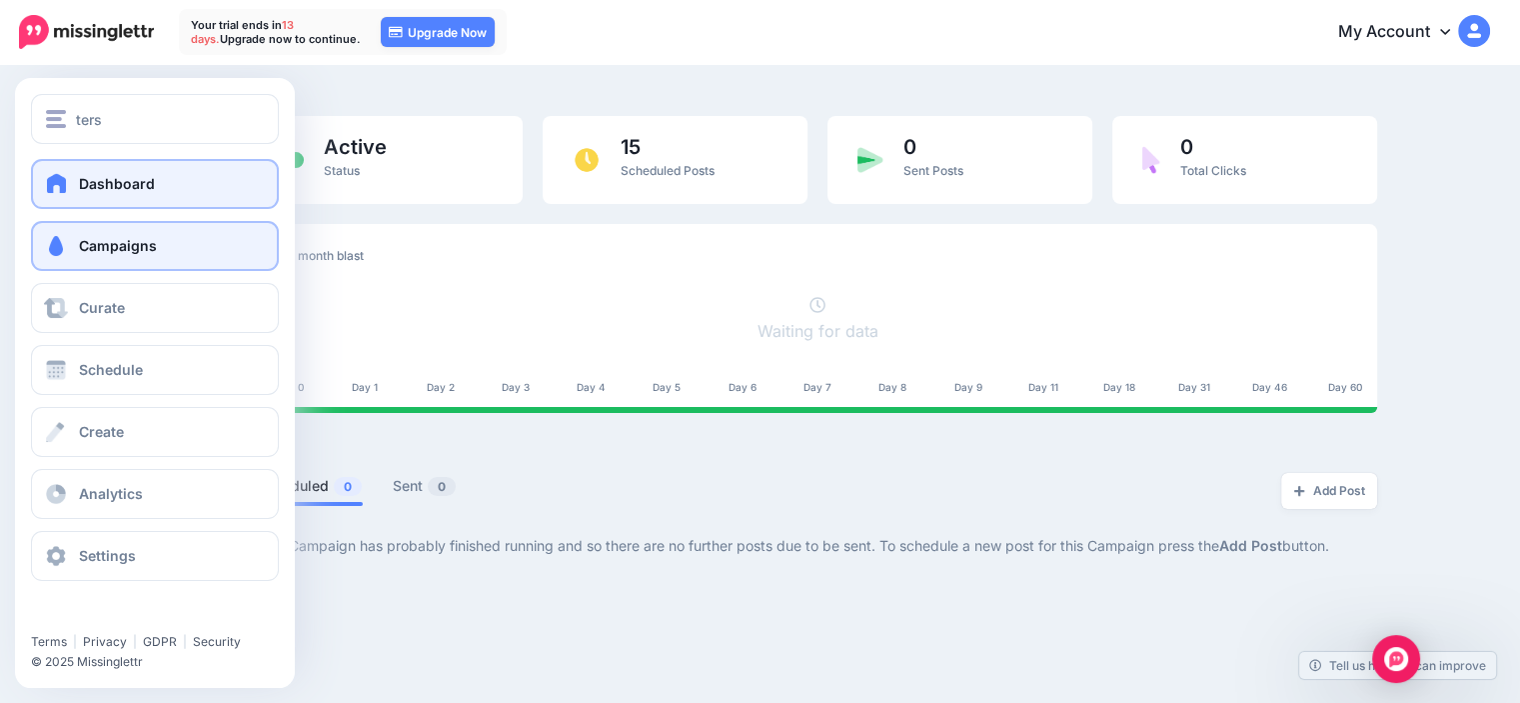
click at [117, 187] on span "Dashboard" at bounding box center [117, 183] width 76 height 17
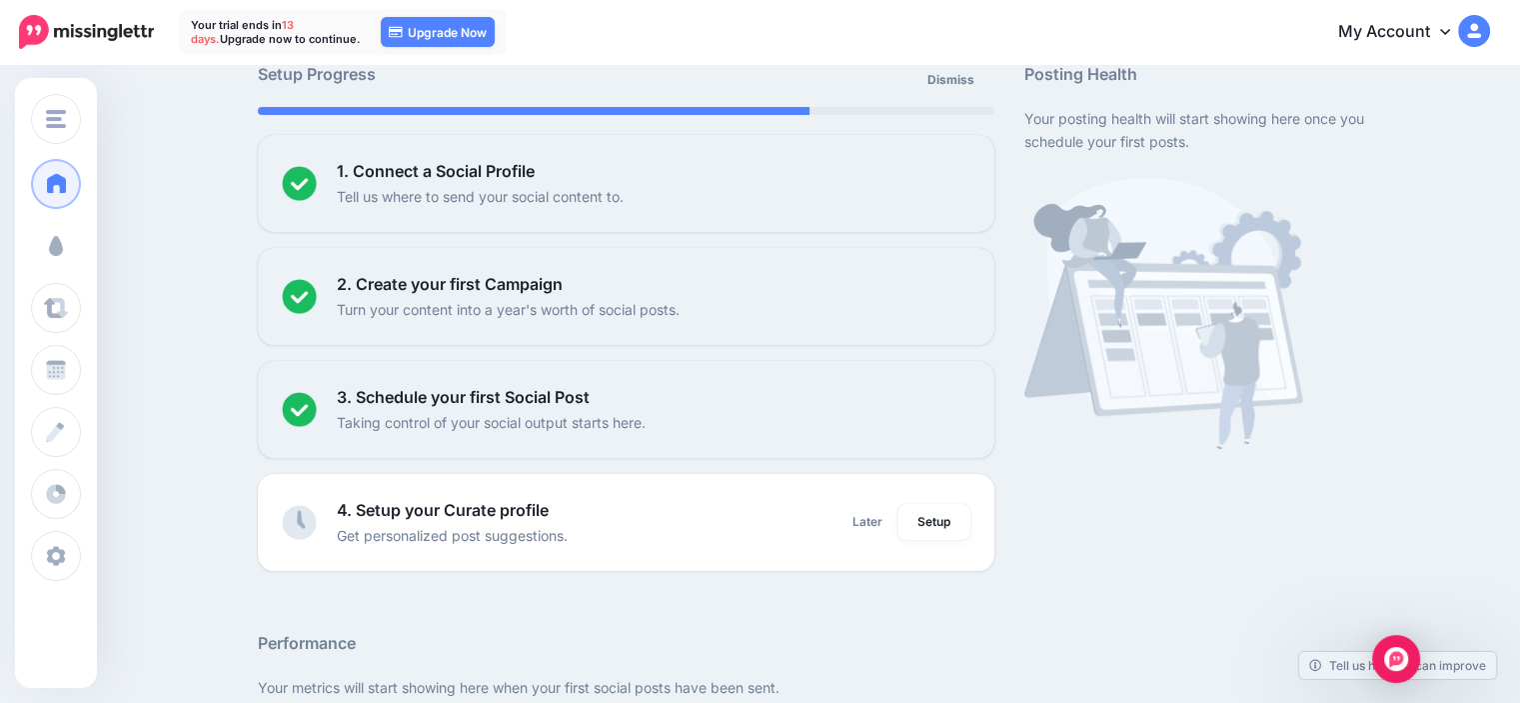
scroll to position [378, 0]
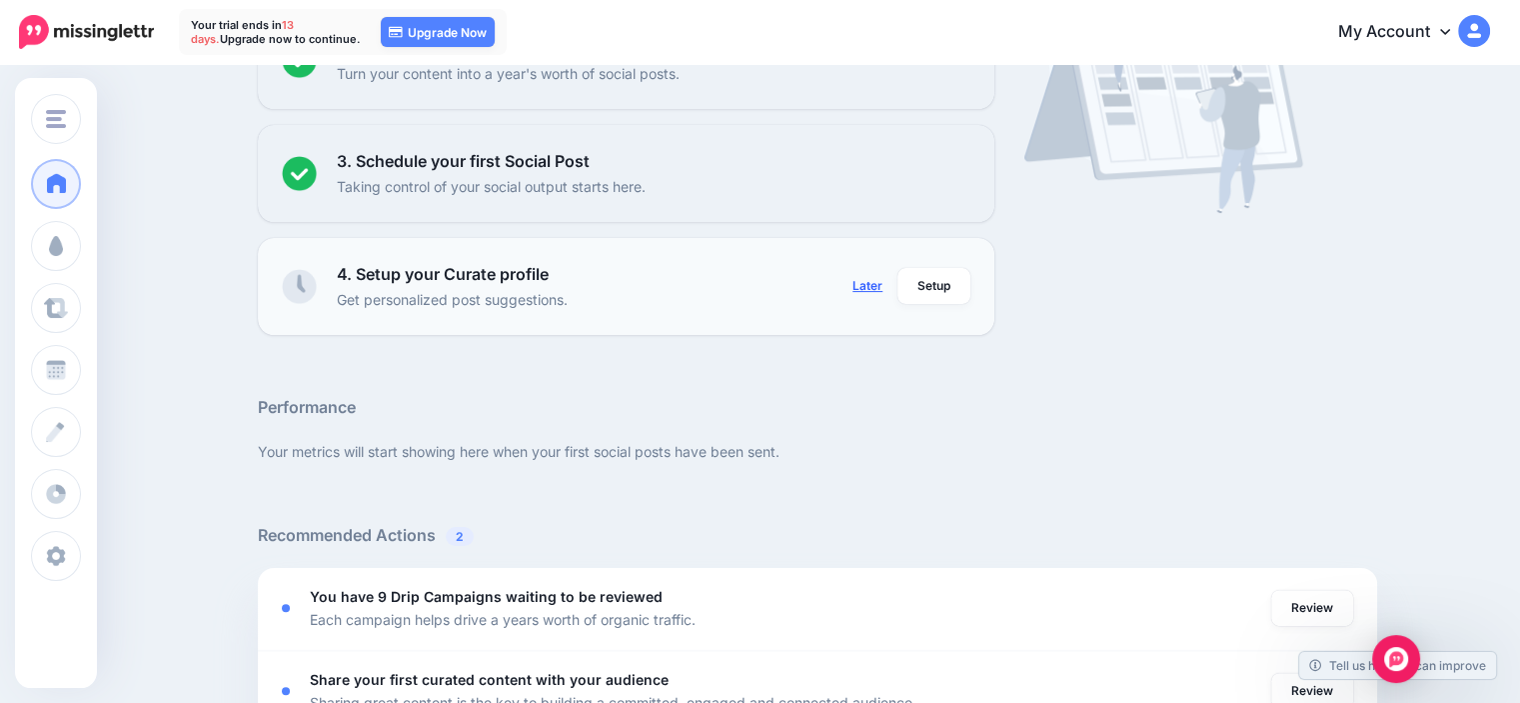
click at [875, 295] on link "Later" at bounding box center [867, 286] width 54 height 36
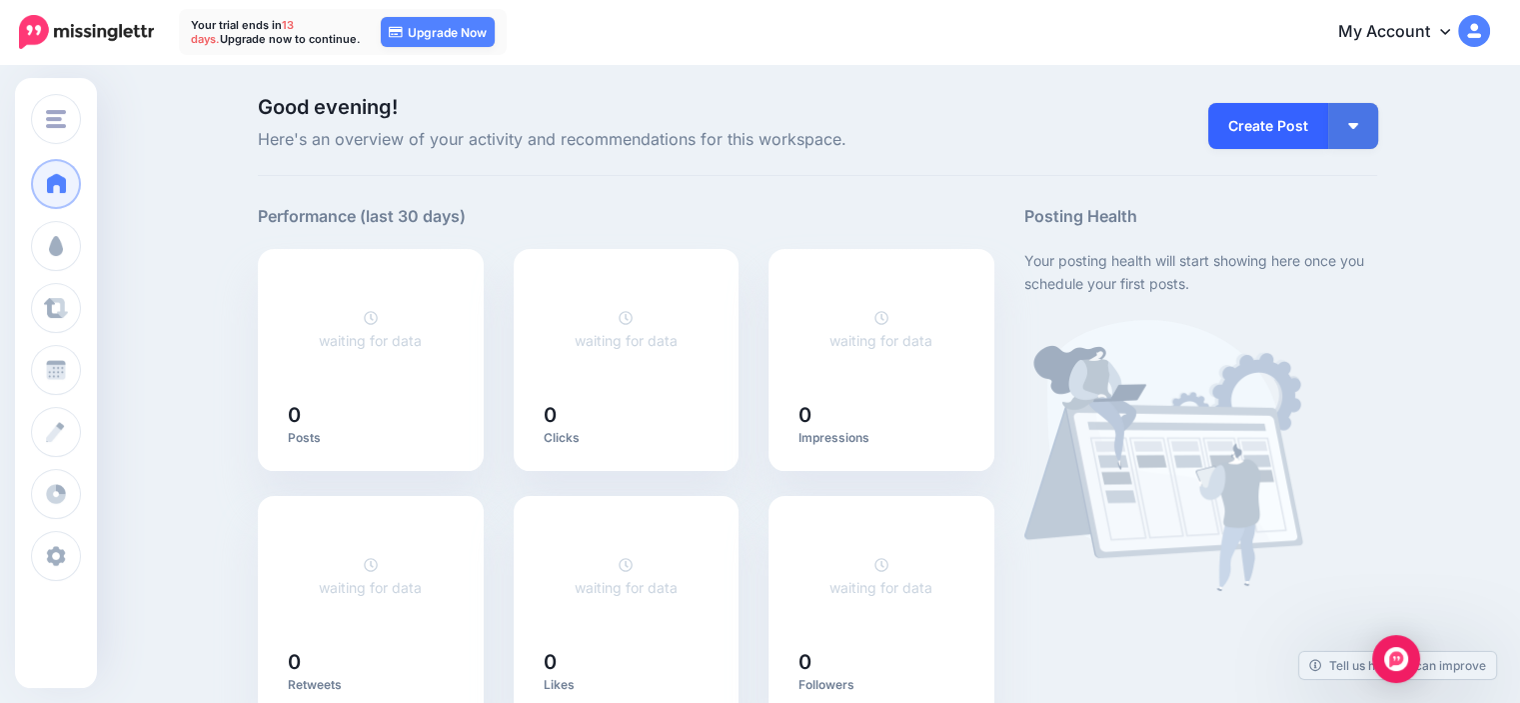
click at [1291, 115] on link "Create Post" at bounding box center [1268, 126] width 120 height 46
click at [1367, 135] on button "button" at bounding box center [1353, 126] width 50 height 46
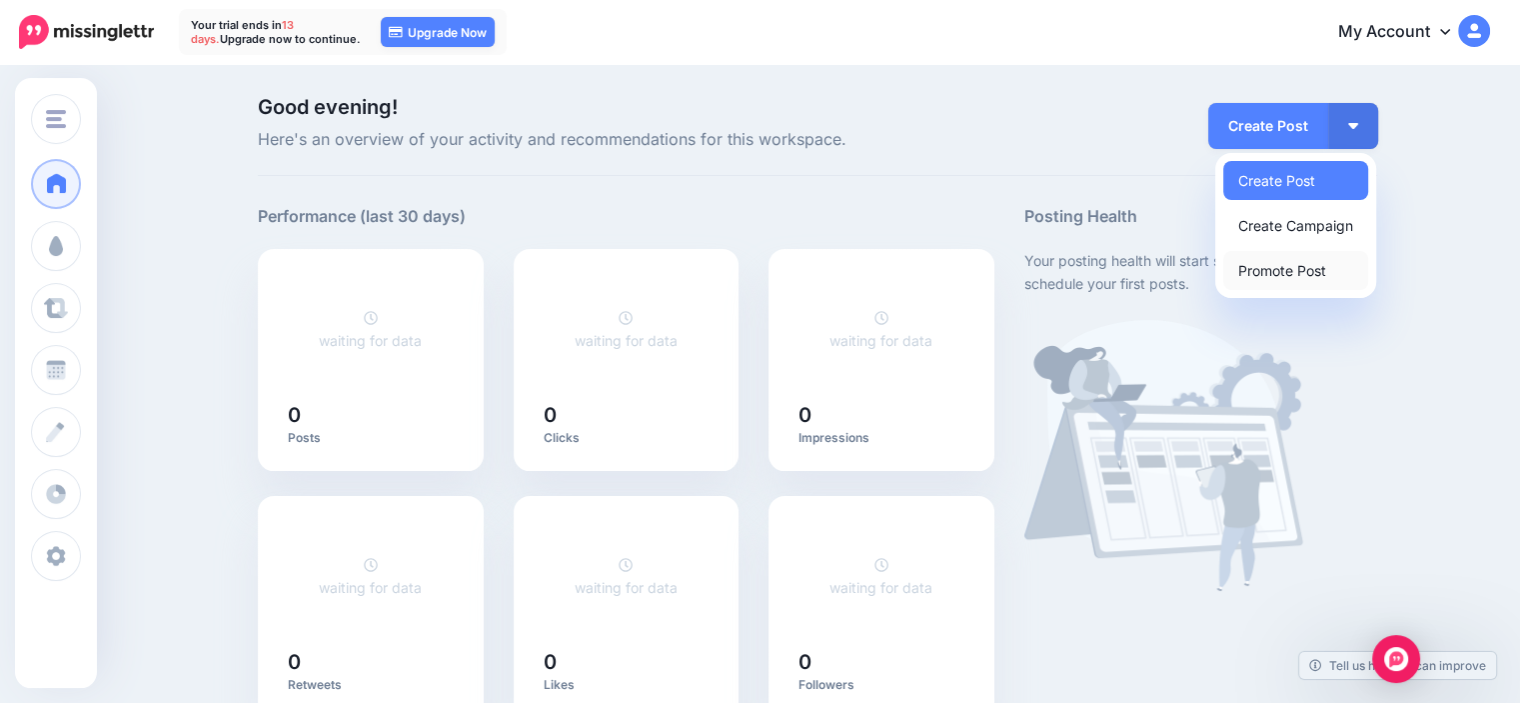
click at [1318, 278] on link "Promote Post" at bounding box center [1295, 270] width 145 height 39
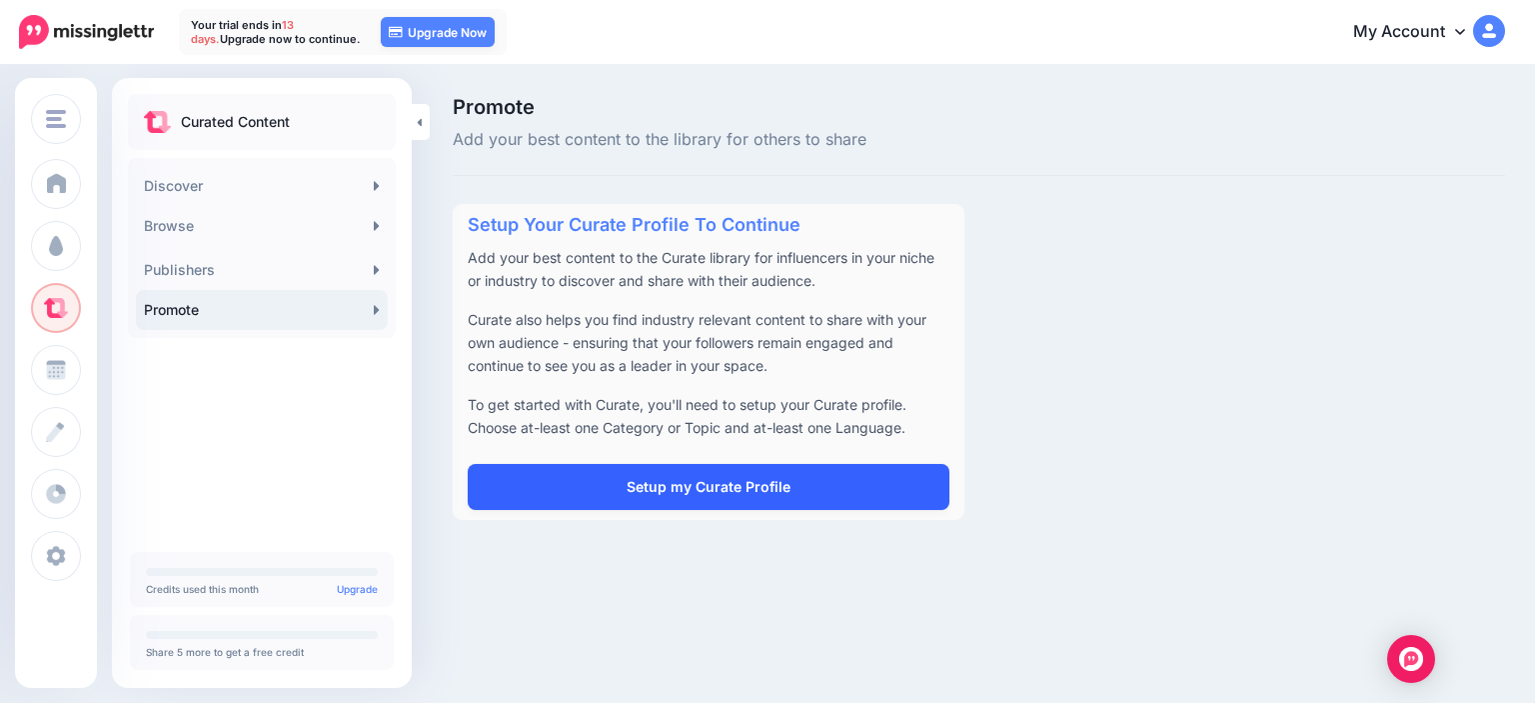
click at [793, 491] on link "Setup my Curate Profile" at bounding box center [709, 487] width 482 height 46
